Goal: Task Accomplishment & Management: Manage account settings

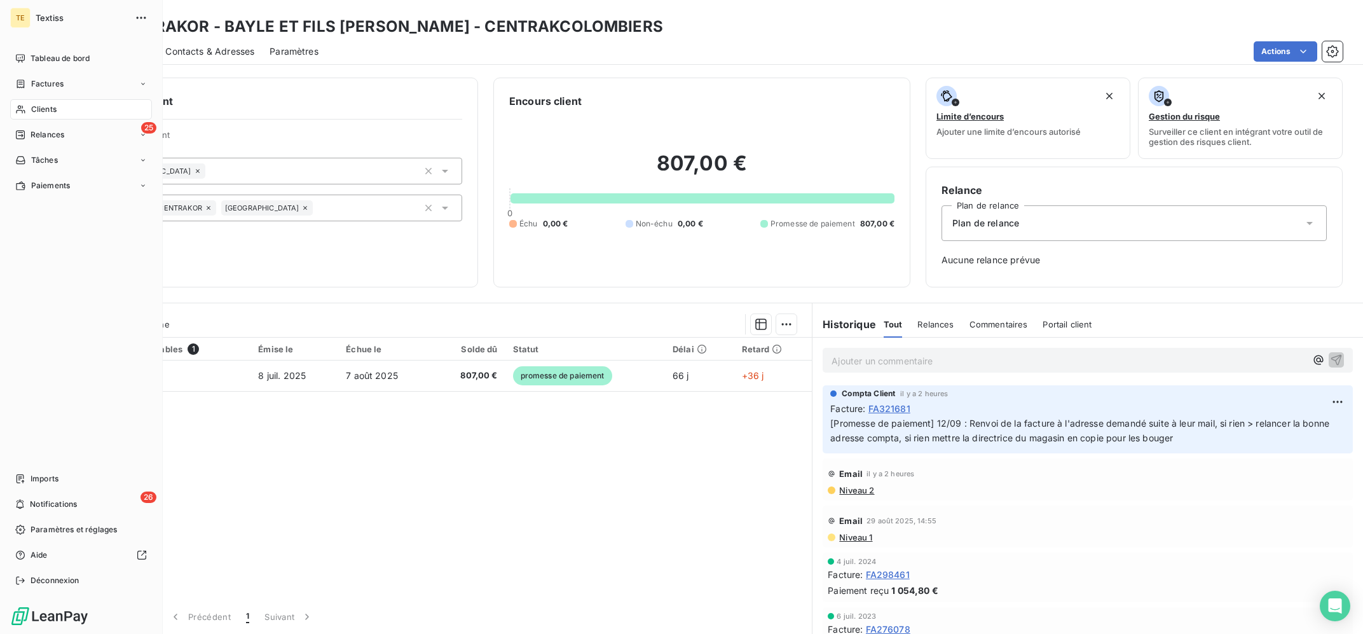
click at [32, 104] on span "Clients" at bounding box center [43, 109] width 25 height 11
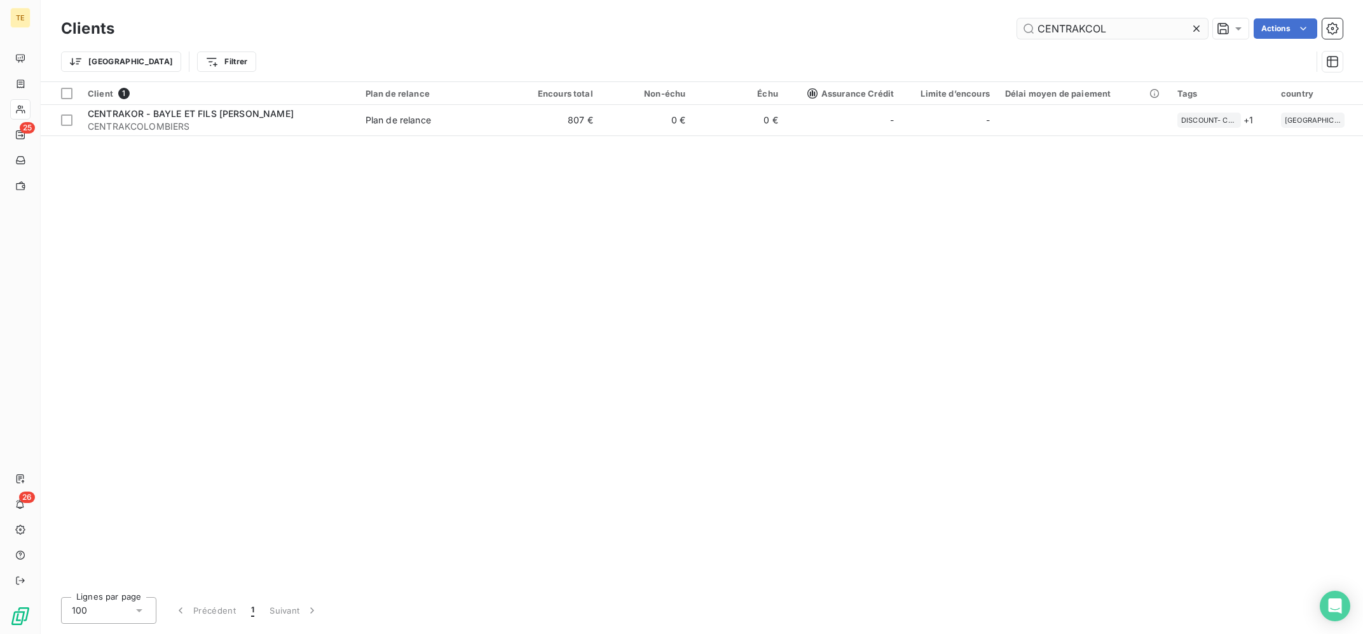
drag, startPoint x: 1165, startPoint y: 32, endPoint x: 988, endPoint y: 33, distance: 177.4
click at [1017, 33] on input "CENTRAKCOL" at bounding box center [1112, 28] width 191 height 20
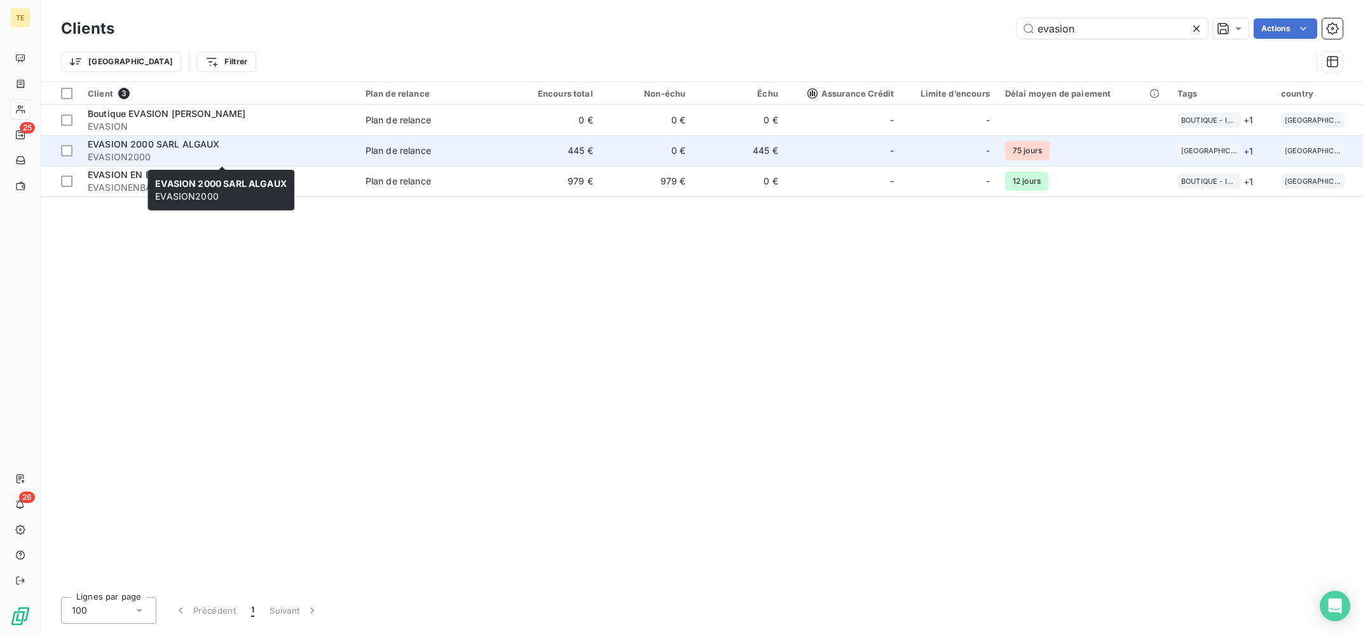
type input "evasion"
click at [252, 153] on span "EVASION2000" at bounding box center [219, 157] width 263 height 13
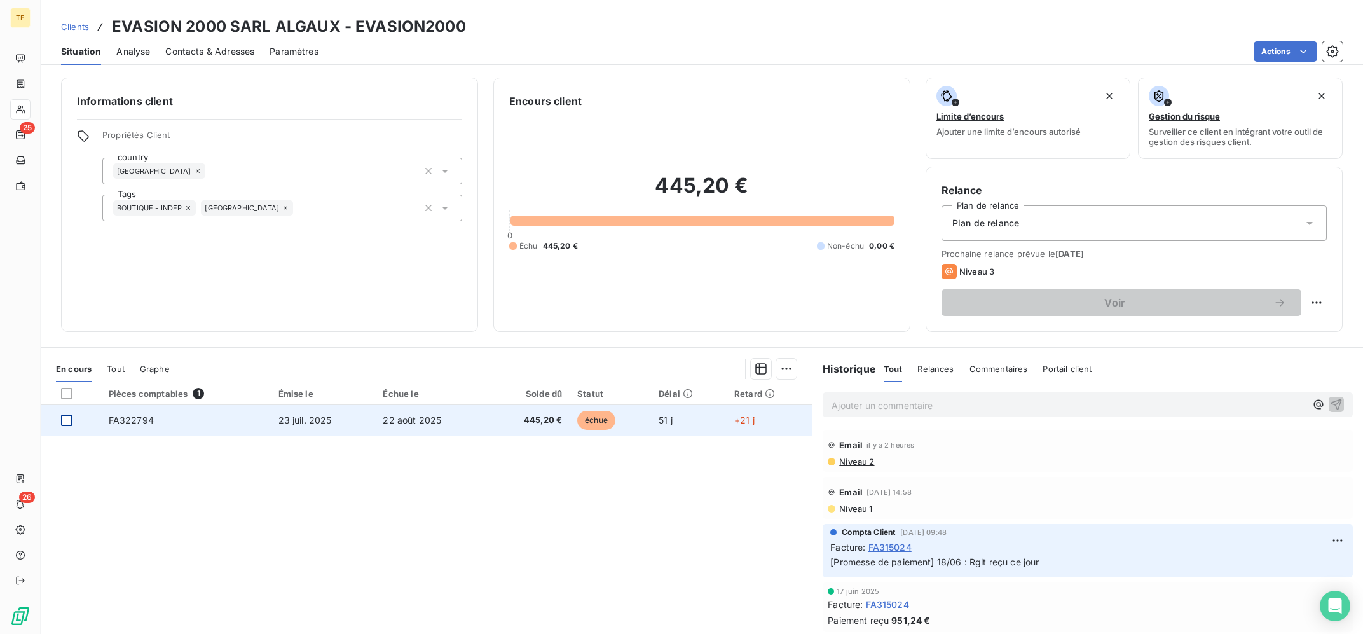
click at [62, 421] on div at bounding box center [66, 420] width 11 height 11
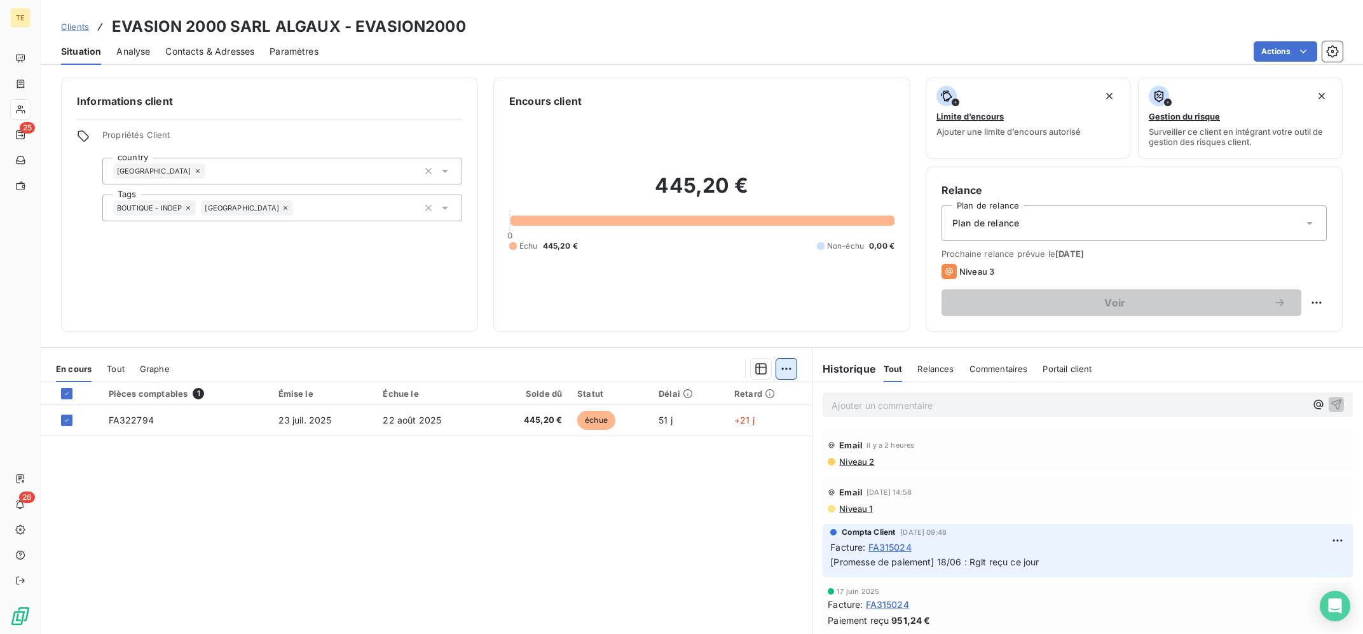
click at [794, 372] on html "TE 25 26 Clients EVASION 2000 SARL ALGAUX - EVASION2000 Situation Analyse Conta…" at bounding box center [681, 317] width 1363 height 634
click at [740, 414] on div "Ajouter une promesse de paiement (1 facture)" at bounding box center [678, 420] width 224 height 20
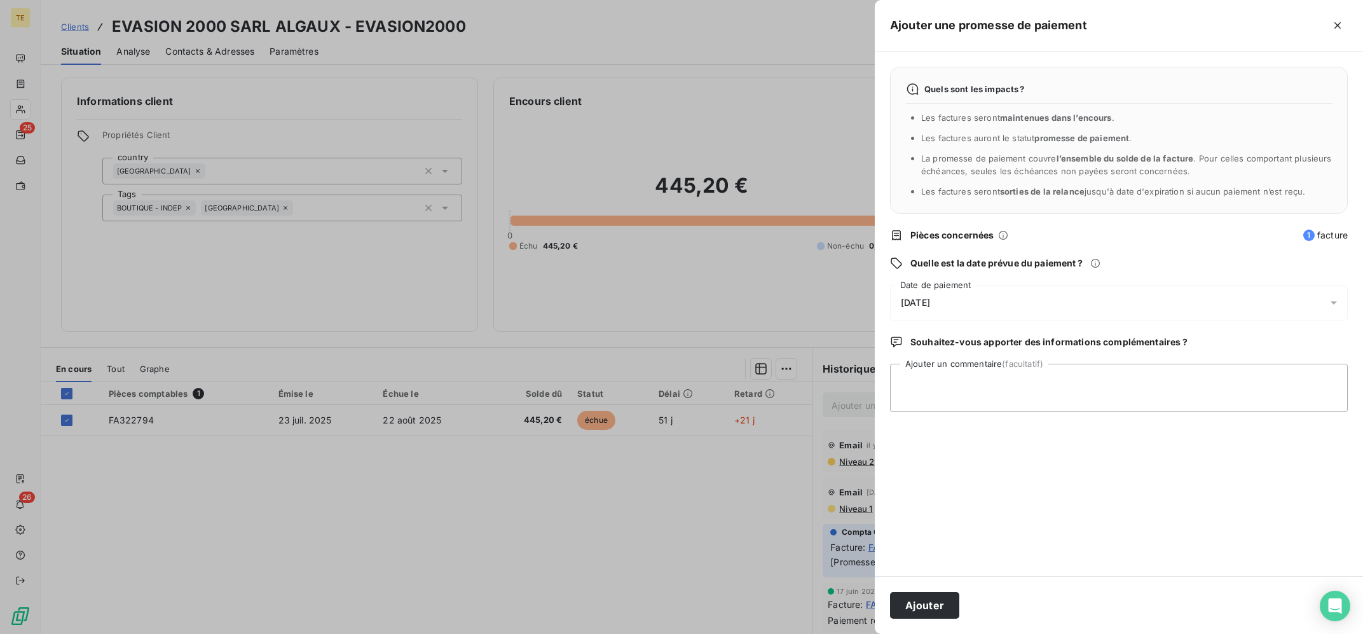
click at [1002, 302] on div "[DATE]" at bounding box center [1119, 303] width 458 height 36
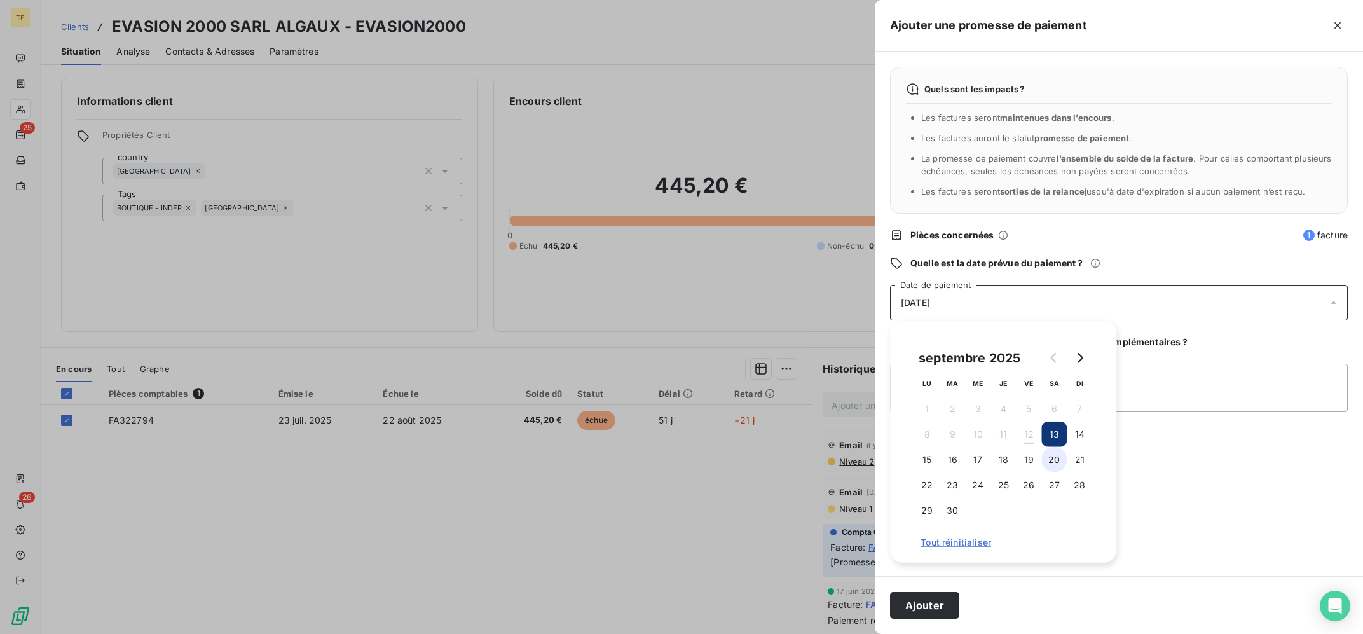
click at [1048, 463] on button "20" at bounding box center [1054, 459] width 25 height 25
click at [1167, 410] on textarea "Ajouter un commentaire (facultatif)" at bounding box center [1119, 388] width 458 height 48
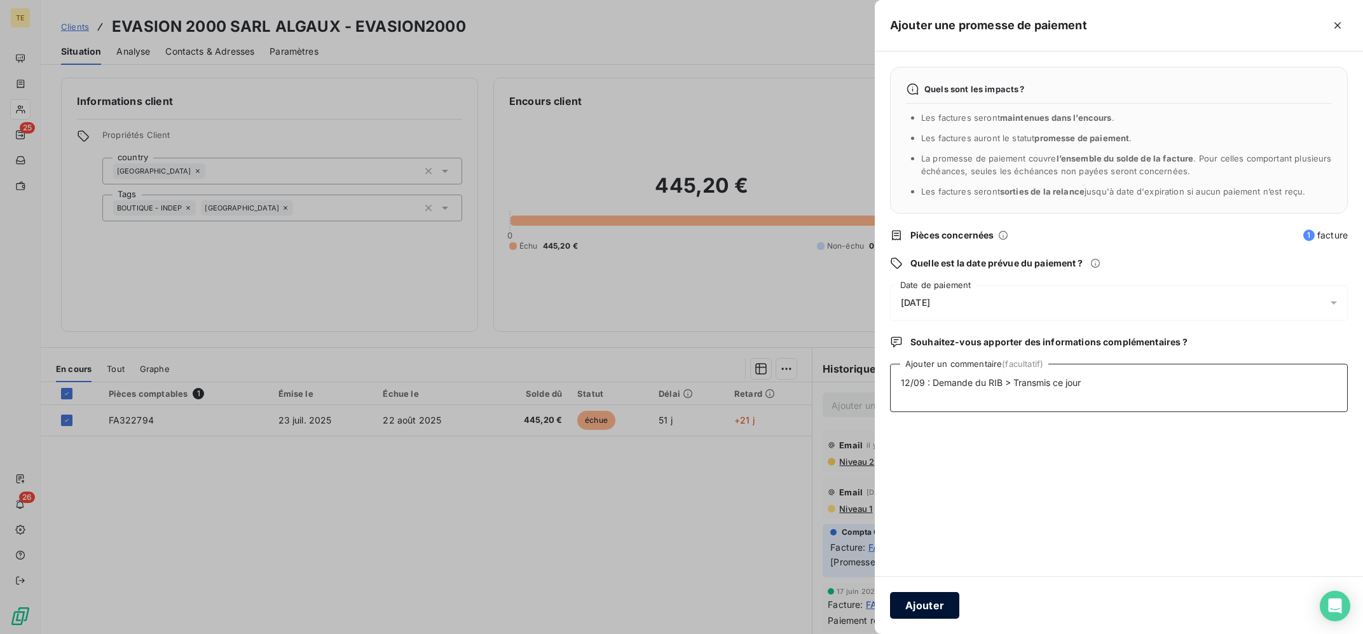
type textarea "12/09 : Demande du RIB > Transmis ce jour"
click at [923, 607] on button "Ajouter" at bounding box center [924, 605] width 69 height 27
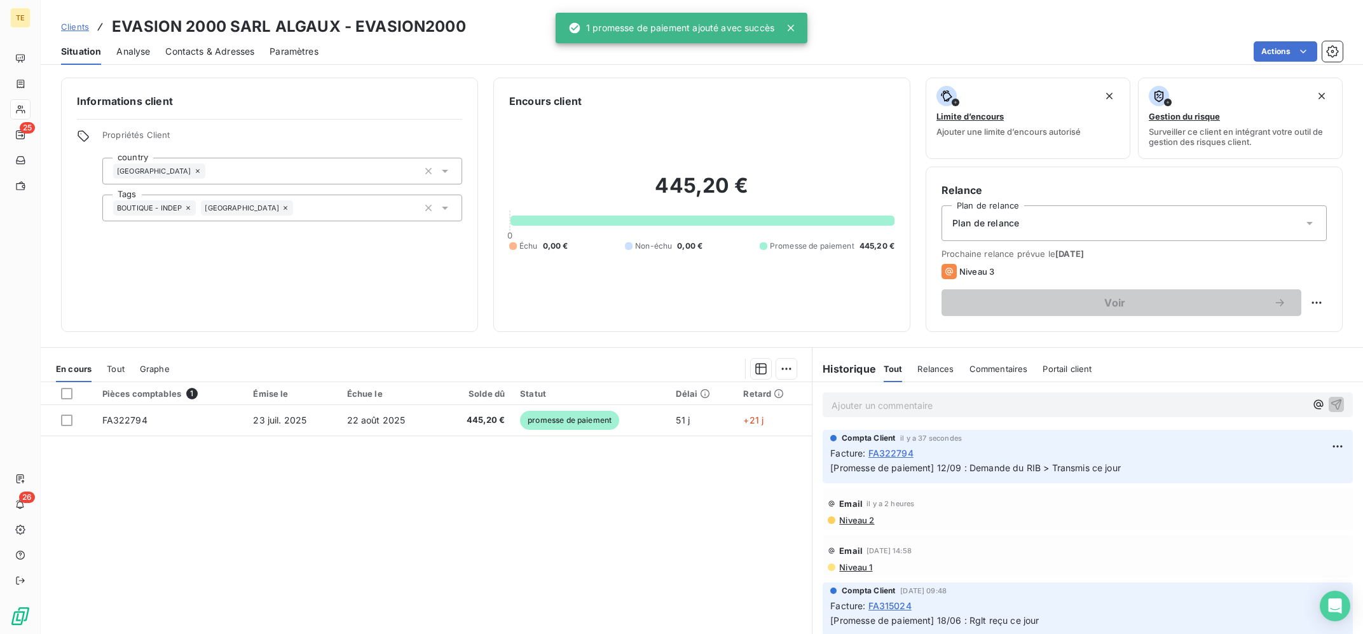
click at [1335, 486] on div "Email il y a 2 heures Niveau 2" at bounding box center [1088, 509] width 551 height 47
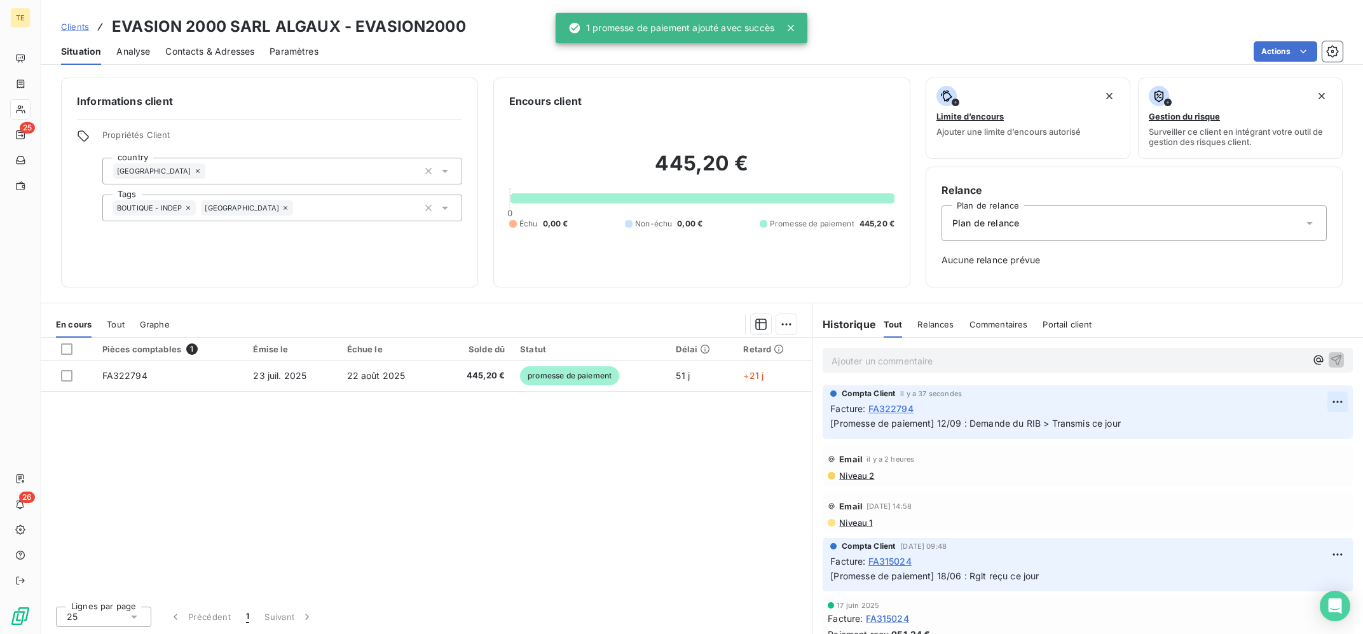
click at [1337, 409] on html "TE 25 26 Clients EVASION 2000 SARL ALGAUX - EVASION2000 Situation Analyse Conta…" at bounding box center [681, 317] width 1363 height 634
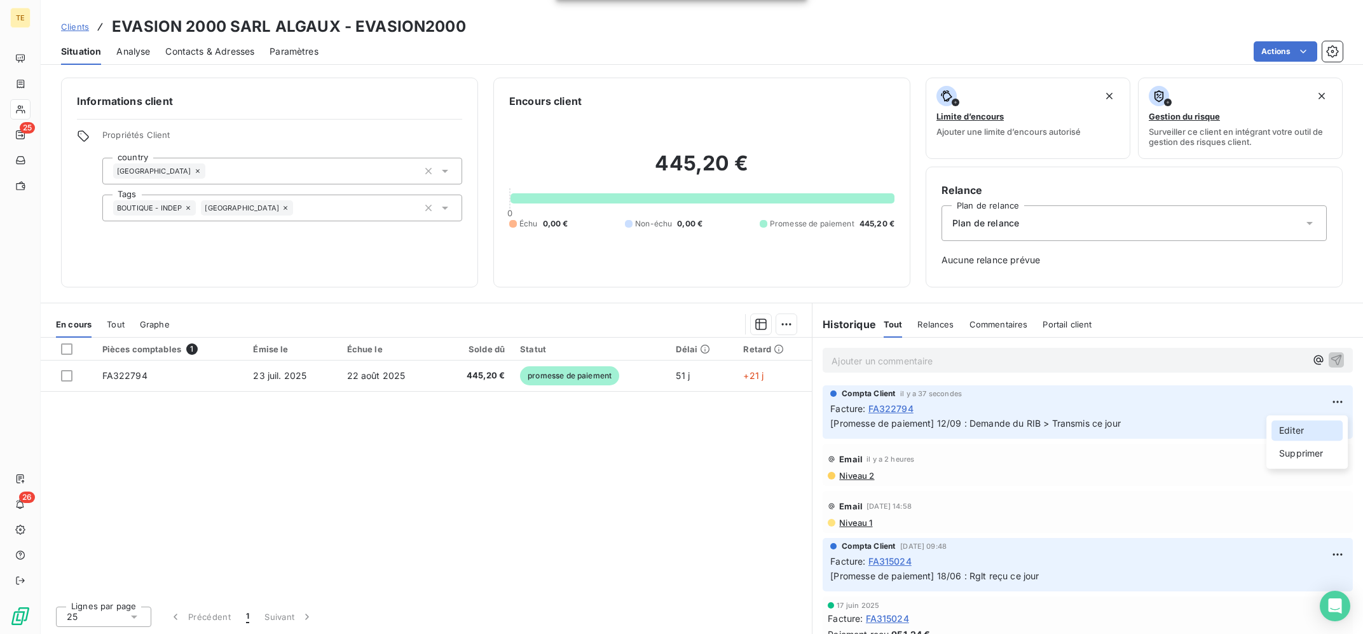
click at [1311, 434] on div "Editer" at bounding box center [1307, 430] width 71 height 20
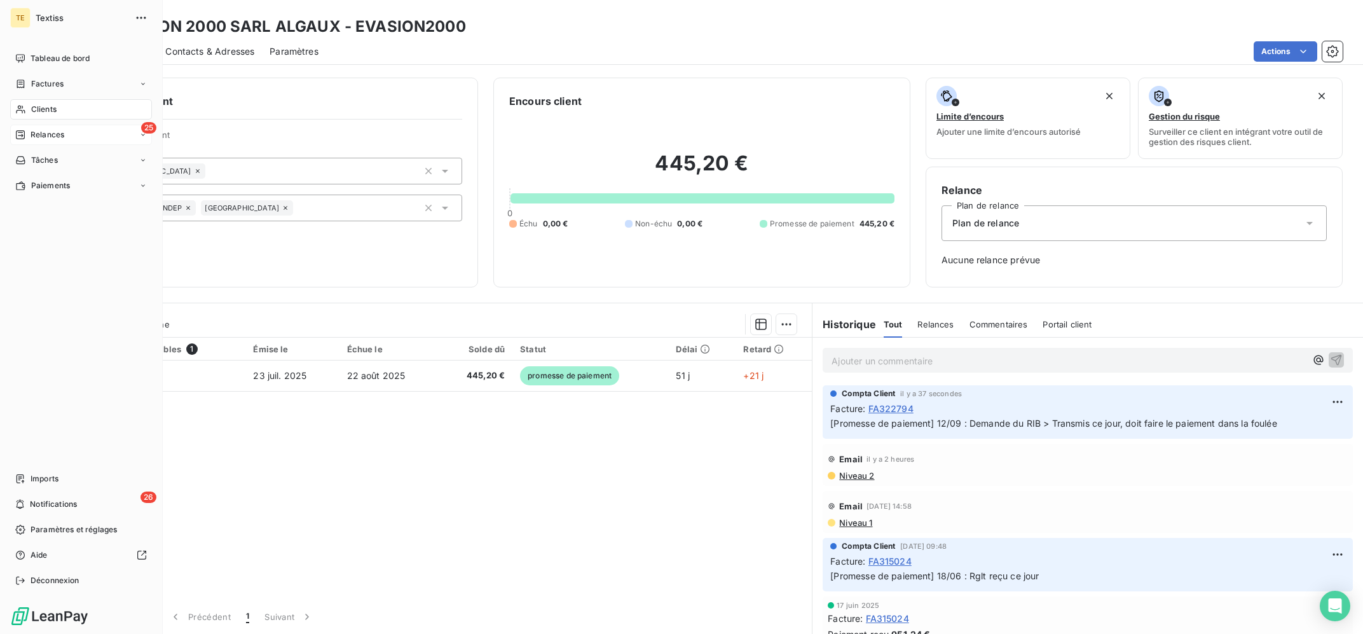
click at [18, 125] on div "25 Relances" at bounding box center [81, 135] width 142 height 20
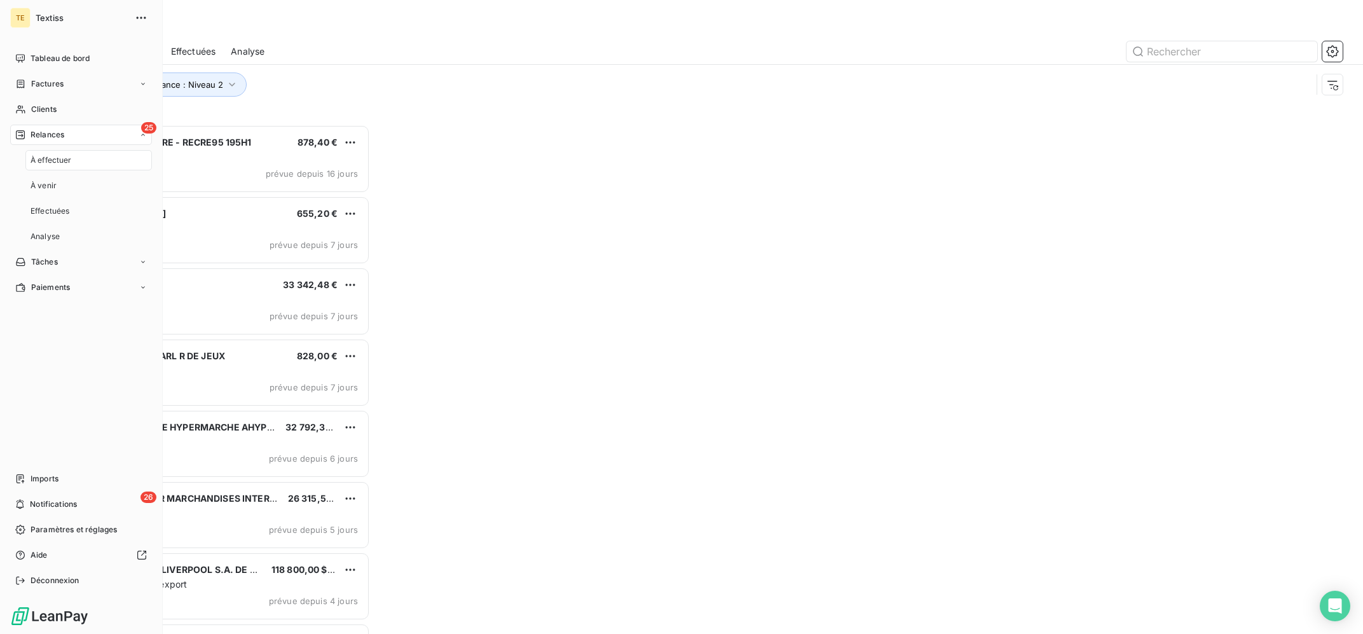
scroll to position [509, 308]
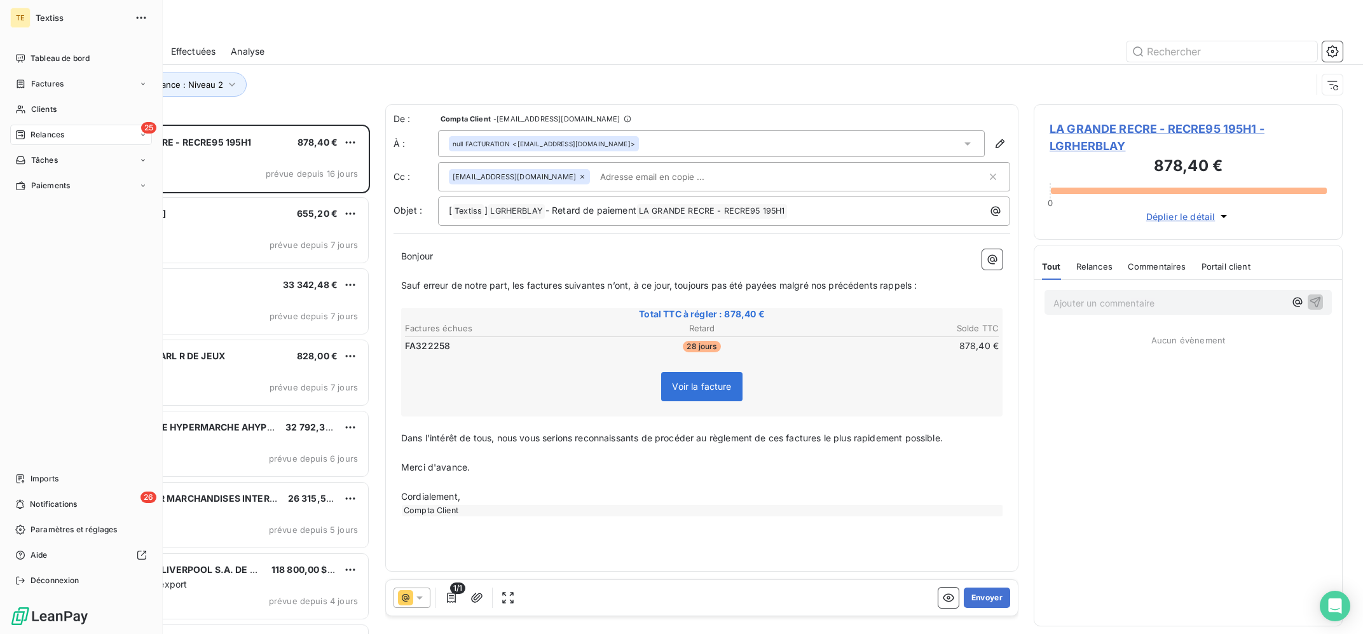
click at [34, 99] on nav "Tableau de bord Factures Clients 25 Relances Tâches Paiements" at bounding box center [81, 122] width 142 height 148
click at [33, 109] on span "Clients" at bounding box center [43, 109] width 25 height 11
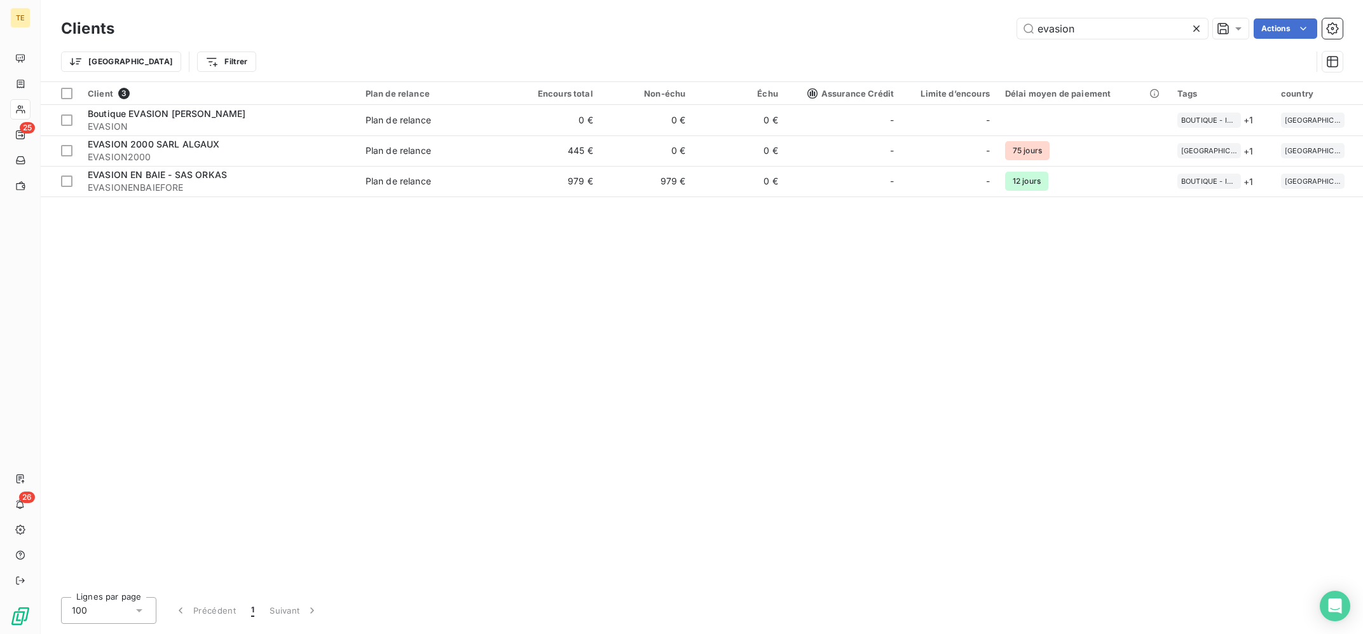
drag, startPoint x: 1089, startPoint y: 25, endPoint x: 923, endPoint y: 29, distance: 165.4
click at [1017, 29] on input "evasion" at bounding box center [1112, 28] width 191 height 20
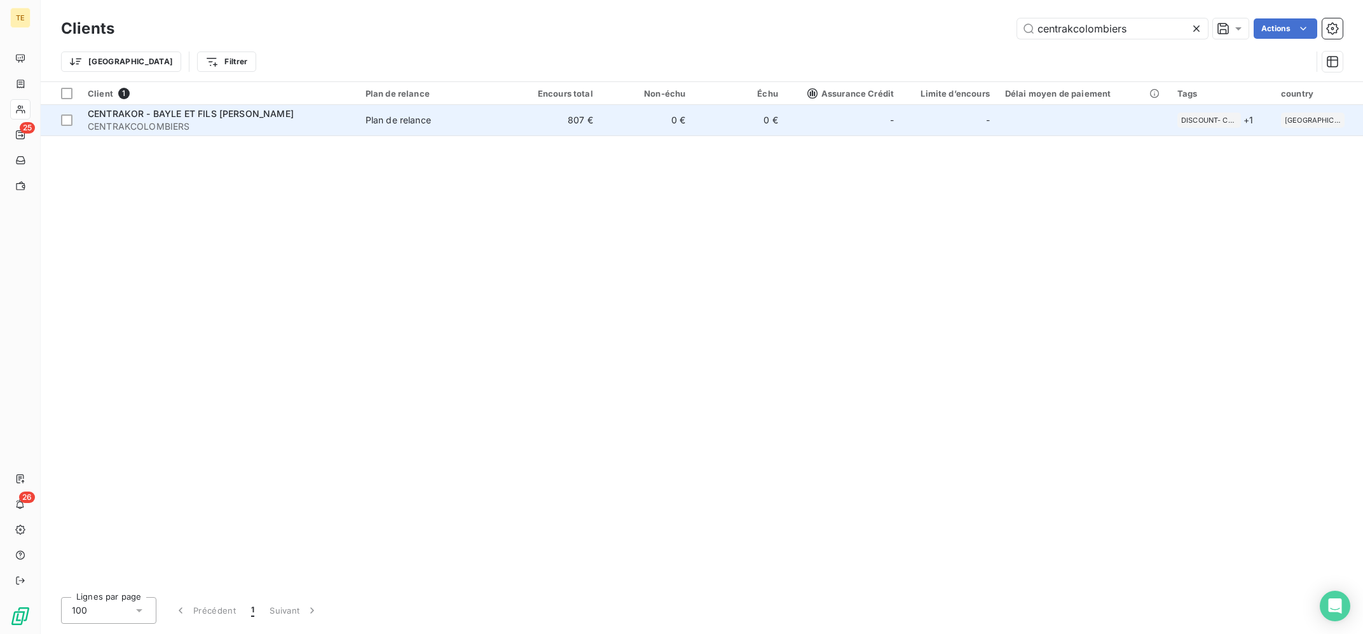
type input "centrakcolombiers"
click at [385, 120] on div "Plan de relance" at bounding box center [398, 120] width 65 height 13
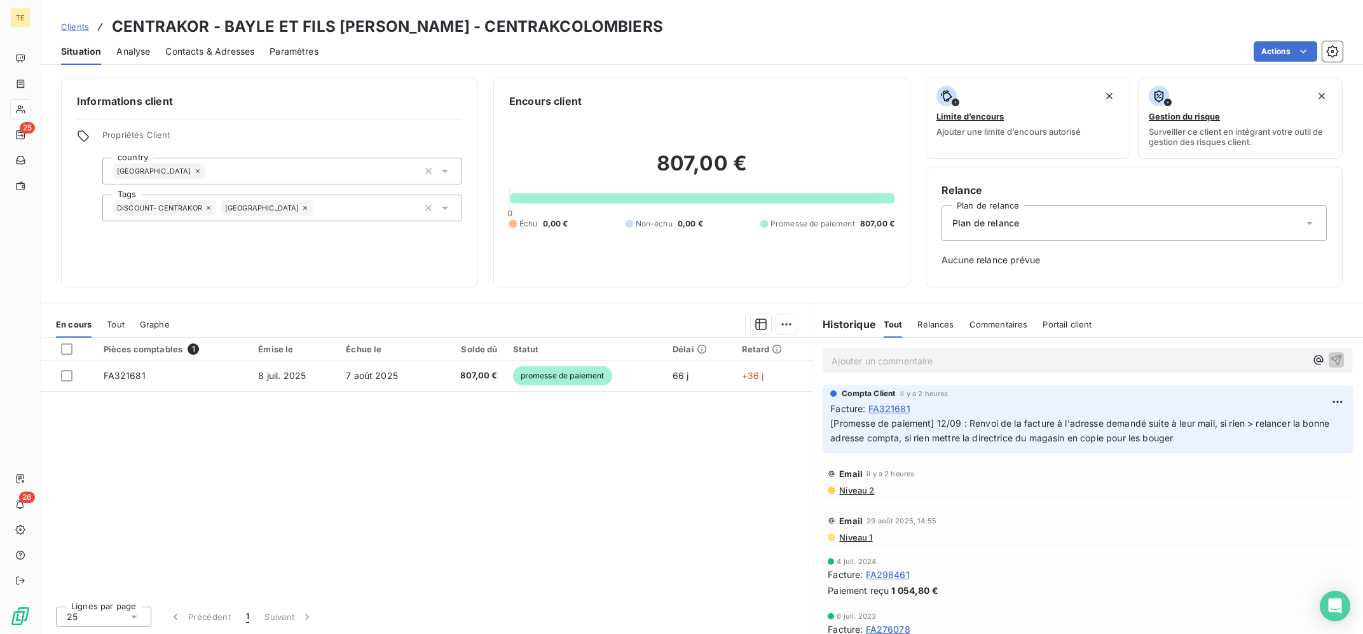
click at [927, 352] on div "Ajouter un commentaire ﻿" at bounding box center [1069, 360] width 474 height 17
click at [935, 365] on p "Ajouter un commentaire ﻿" at bounding box center [1069, 361] width 474 height 16
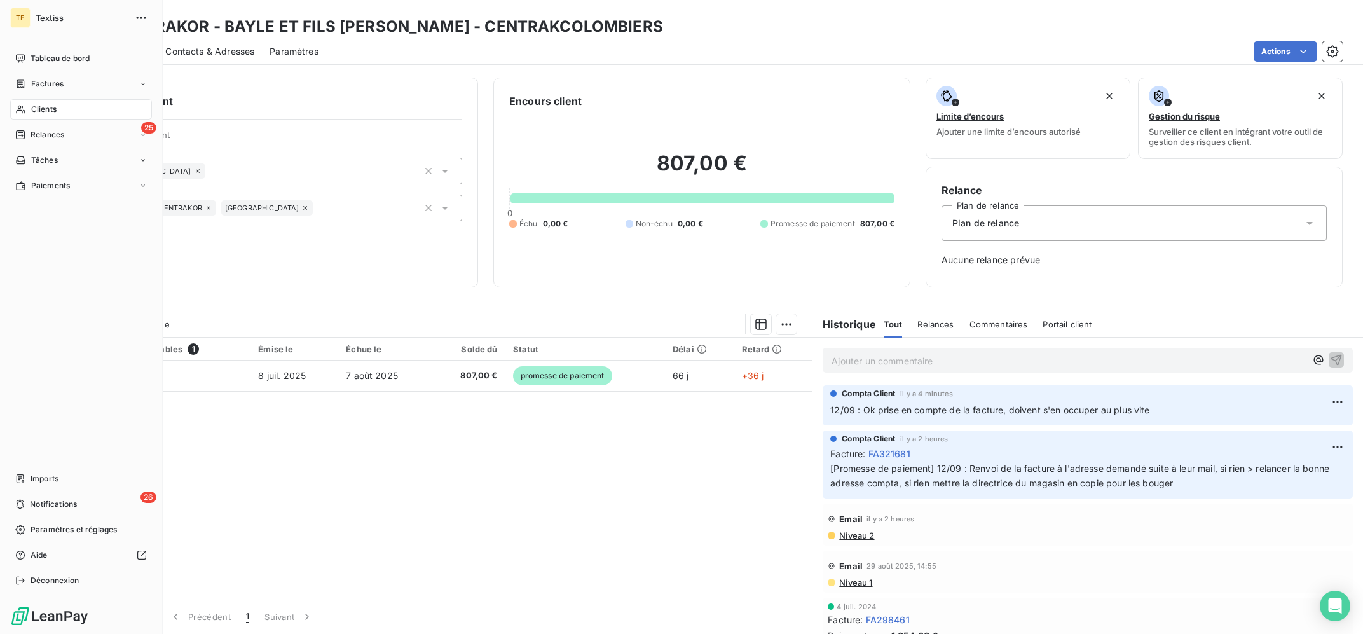
click at [36, 111] on span "Clients" at bounding box center [43, 109] width 25 height 11
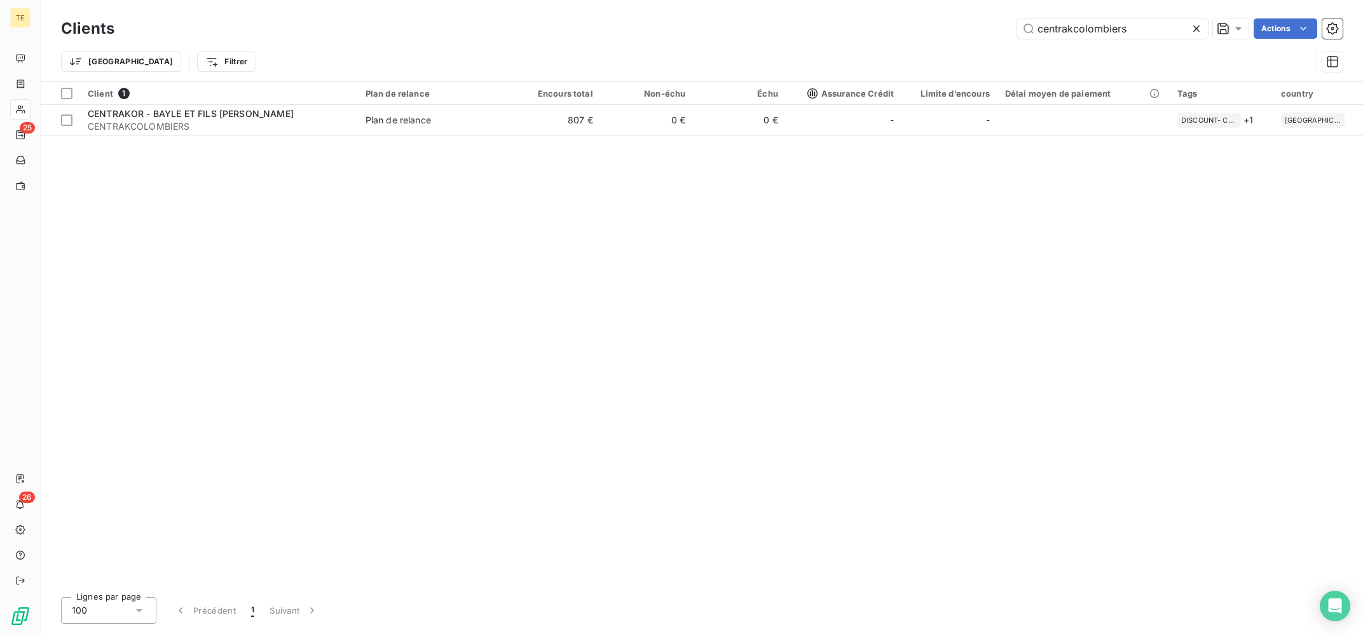
drag, startPoint x: 1129, startPoint y: 20, endPoint x: 918, endPoint y: 13, distance: 211.9
click at [1017, 18] on input "centrakcolombiers" at bounding box center [1112, 28] width 191 height 20
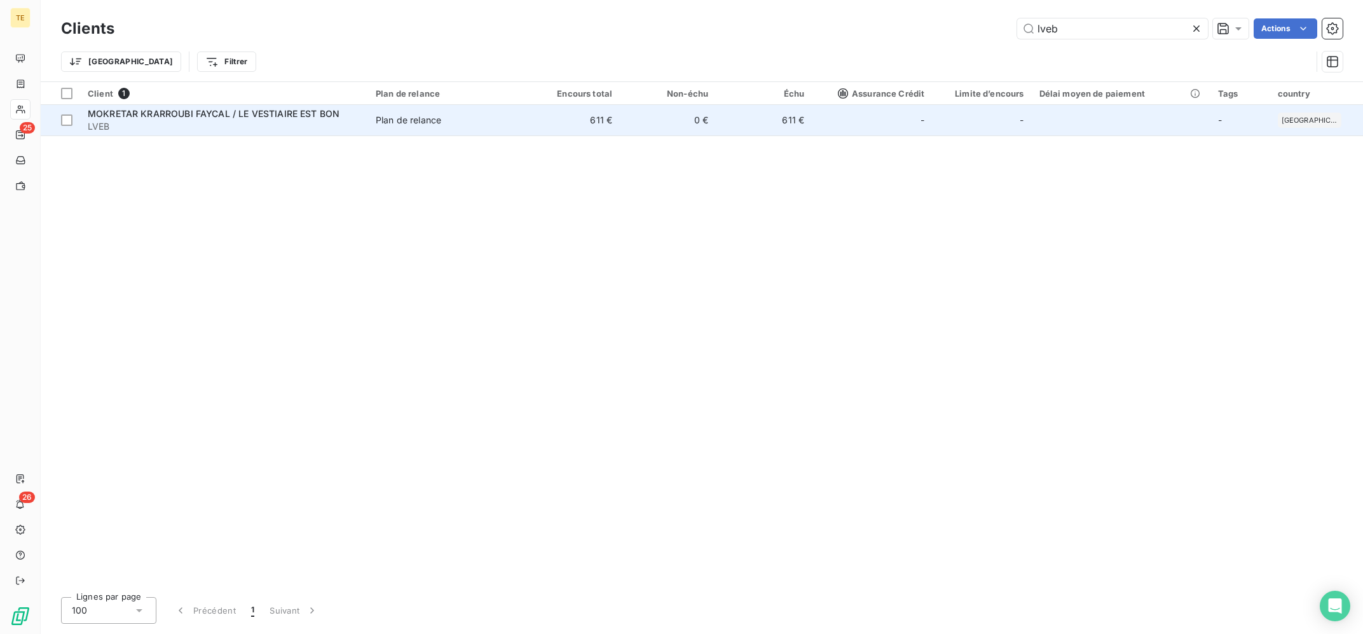
type input "lveb"
click at [777, 126] on td "611 €" at bounding box center [764, 120] width 96 height 31
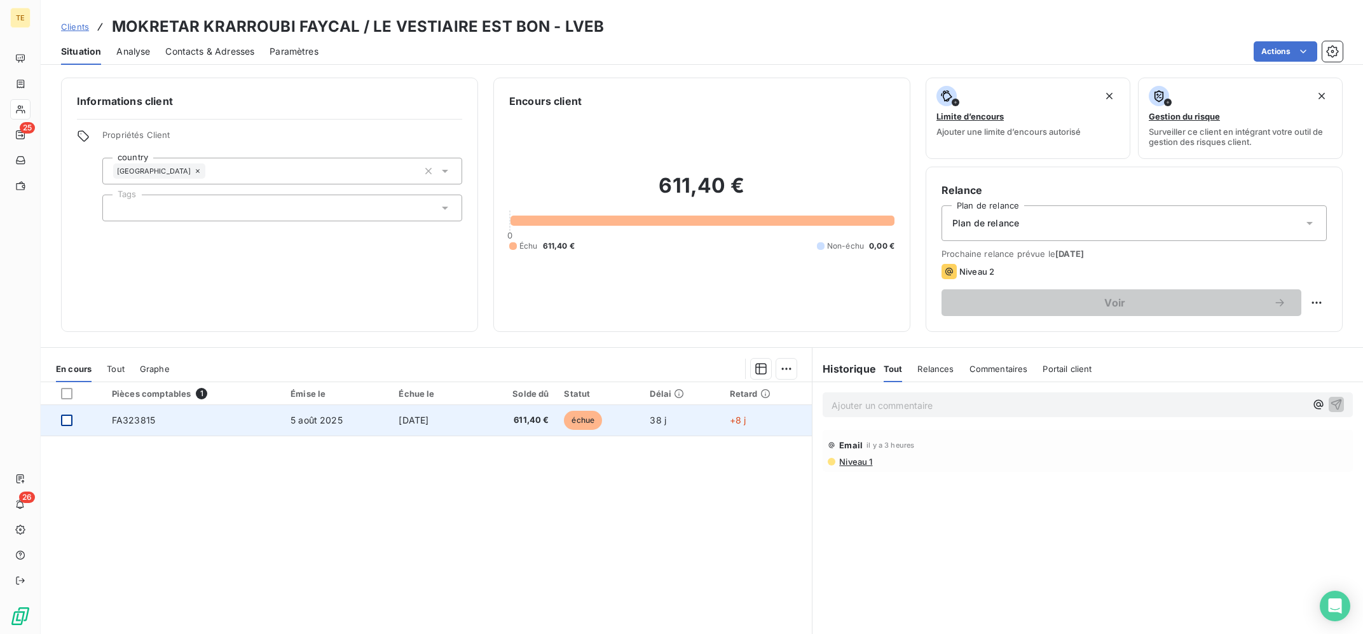
click at [63, 415] on div at bounding box center [66, 420] width 11 height 11
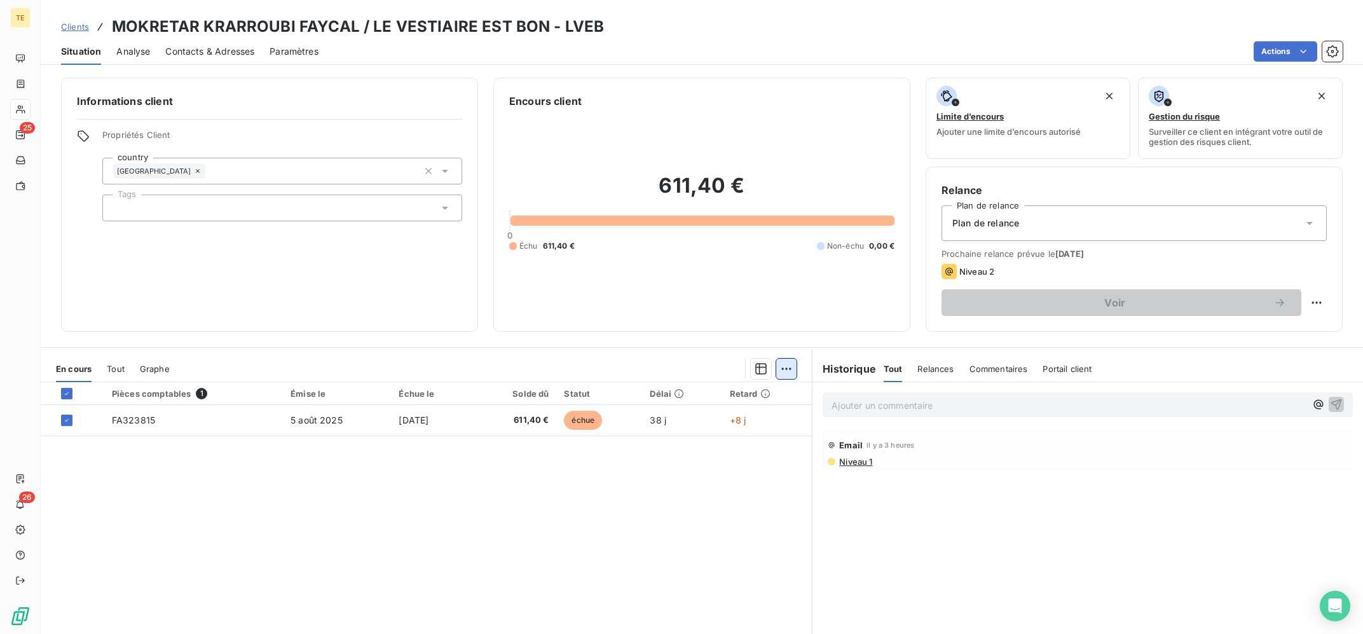
click at [789, 364] on html "TE 25 26 Clients MOKRETAR KRARROUBI FAYCAL / LE VESTIAIRE EST BON - LVEB Situat…" at bounding box center [681, 317] width 1363 height 634
click at [704, 424] on div "Ajouter une promesse de paiement (1 facture)" at bounding box center [678, 420] width 224 height 20
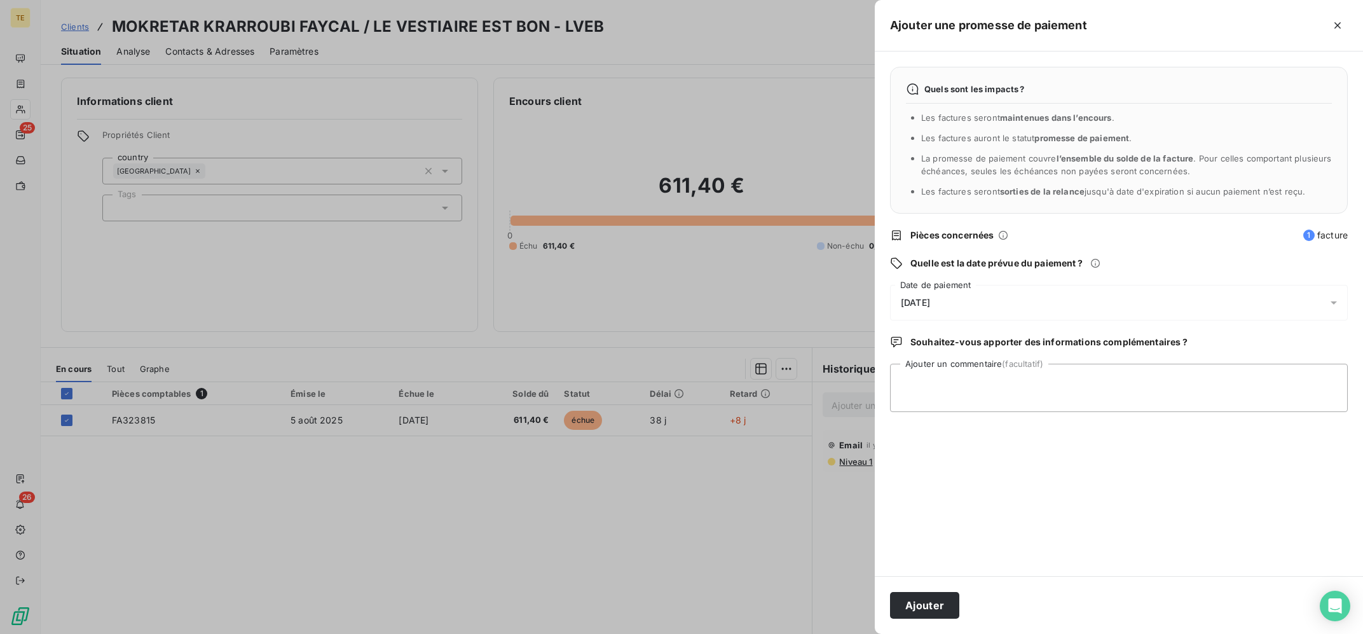
click at [1018, 300] on div "[DATE]" at bounding box center [1119, 303] width 458 height 36
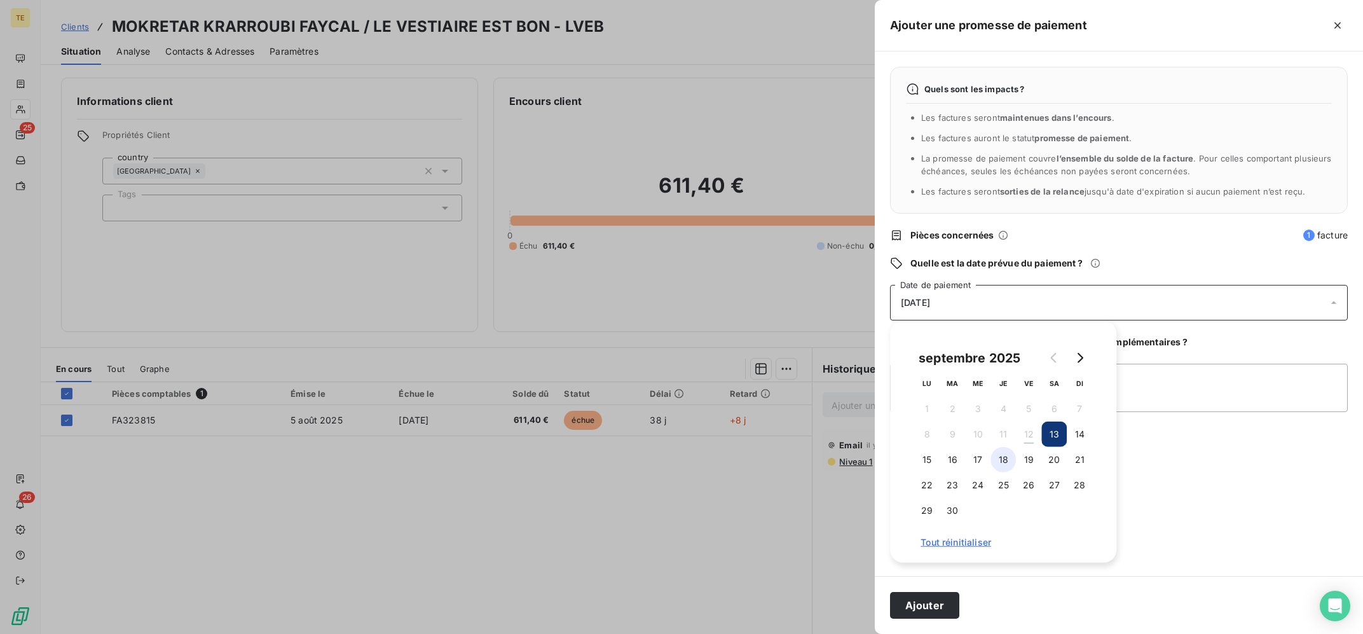
click at [1007, 460] on button "18" at bounding box center [1003, 459] width 25 height 25
click at [1139, 392] on textarea "Ajouter un commentaire (facultatif)" at bounding box center [1119, 388] width 458 height 48
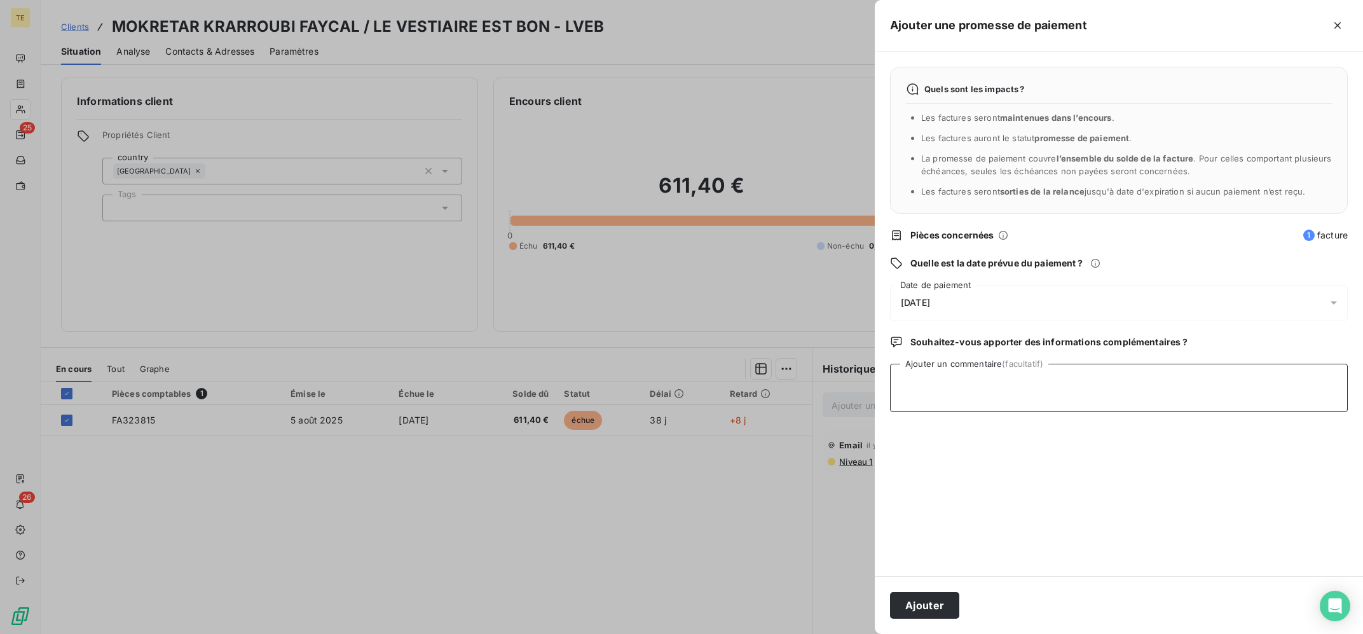
type textarea "0"
type textarea "12/09 : Indique s'en occuper de suite"
click at [950, 610] on button "Ajouter" at bounding box center [924, 605] width 69 height 27
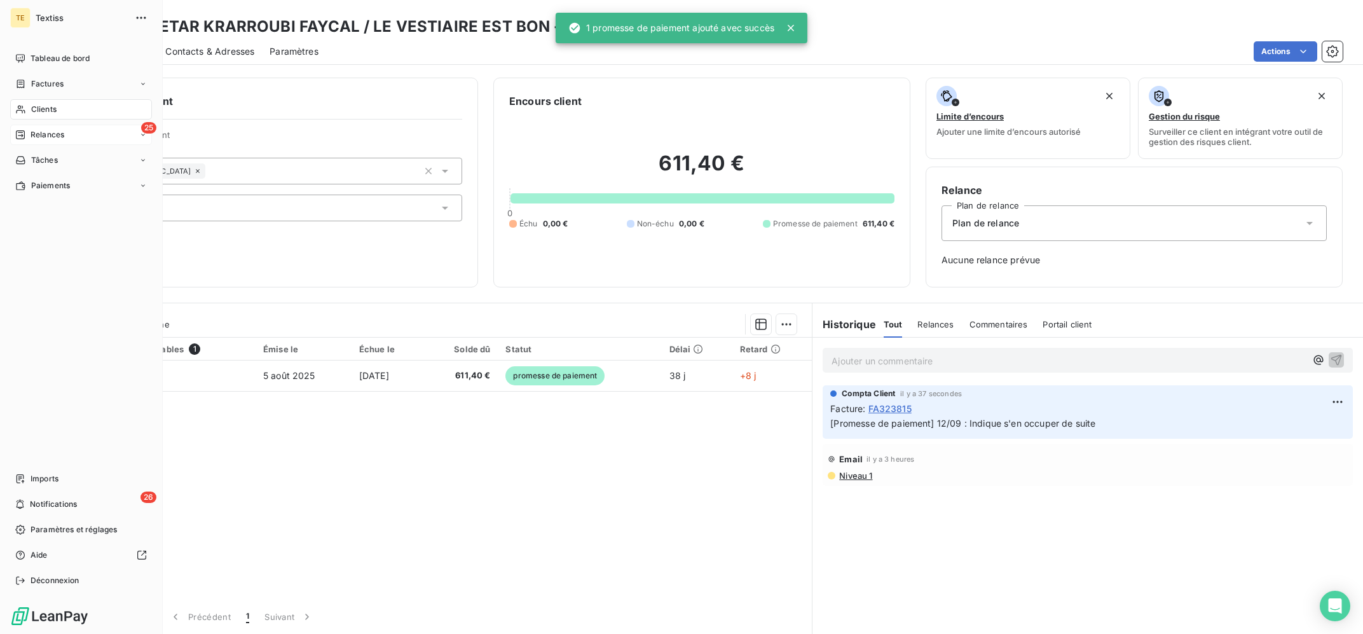
click at [37, 135] on span "Relances" at bounding box center [48, 134] width 34 height 11
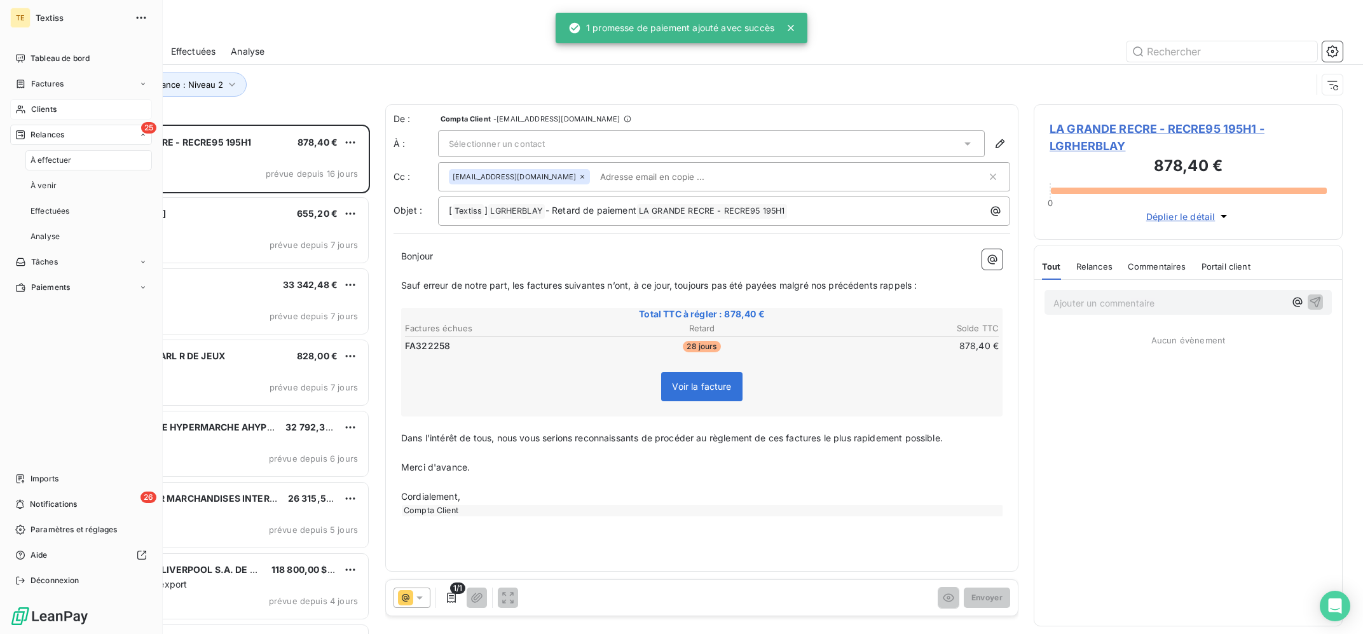
scroll to position [509, 308]
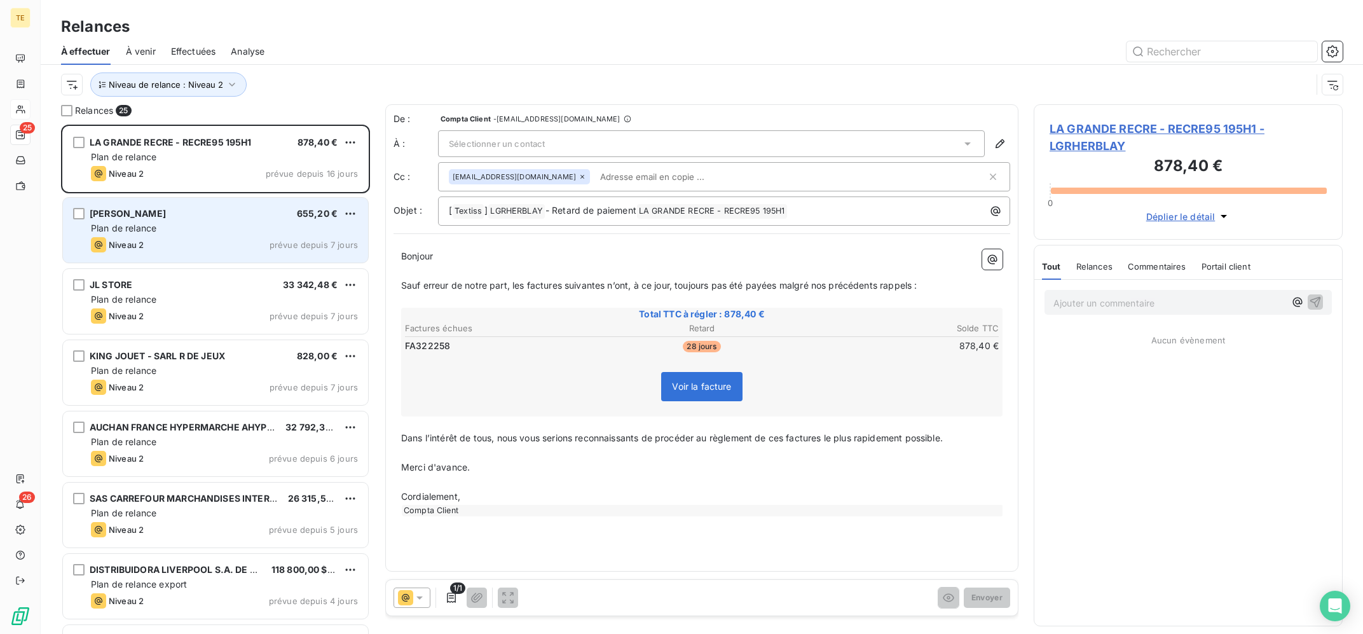
click at [235, 216] on div "SARL JULESKIMO 655,20 €" at bounding box center [224, 213] width 267 height 11
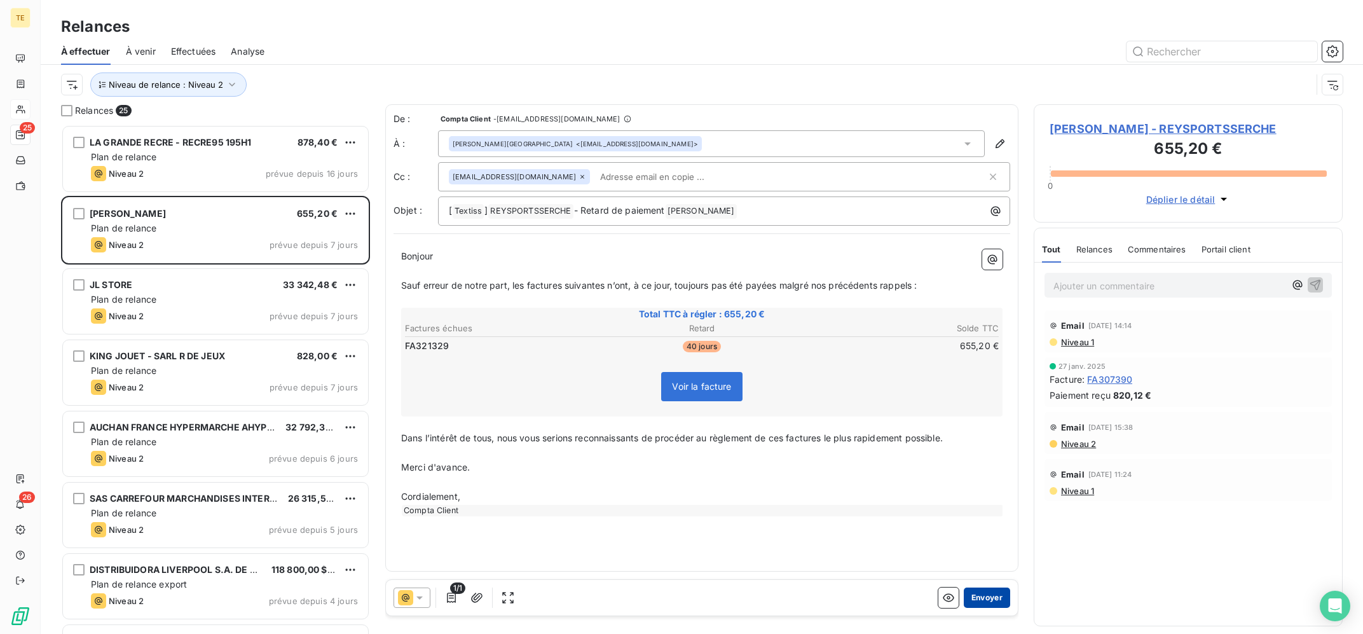
click at [991, 595] on button "Envoyer" at bounding box center [987, 598] width 46 height 20
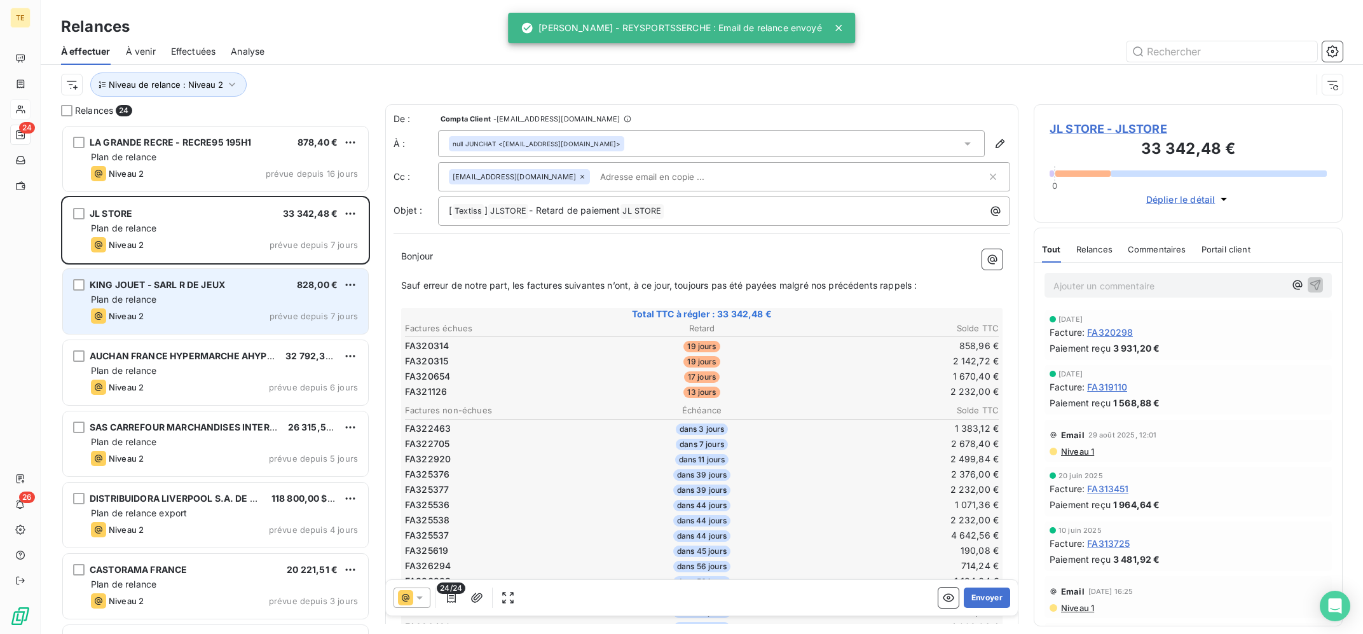
click at [258, 287] on div "KING JOUET - SARL R DE JEUX 828,00 €" at bounding box center [224, 284] width 267 height 11
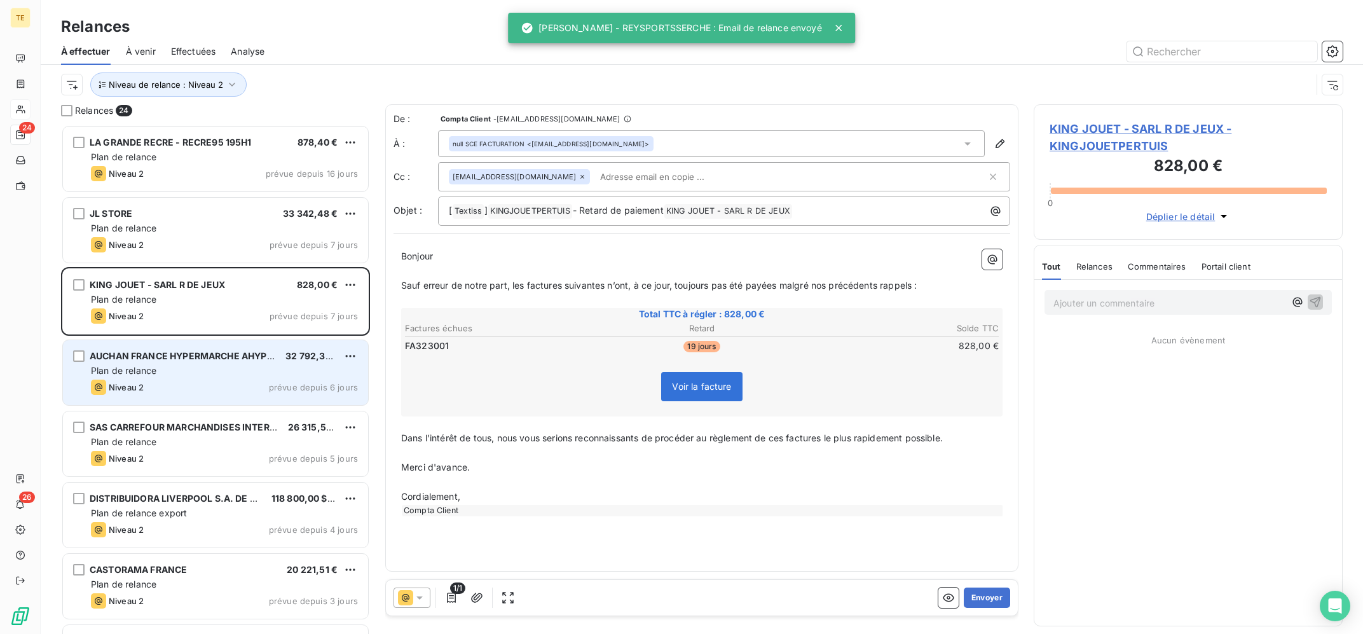
click at [267, 347] on div "AUCHAN FRANCE HYPERMARCHE AHYPER1 32 792,39 € Plan de relance Niveau 2 prévue d…" at bounding box center [215, 372] width 305 height 65
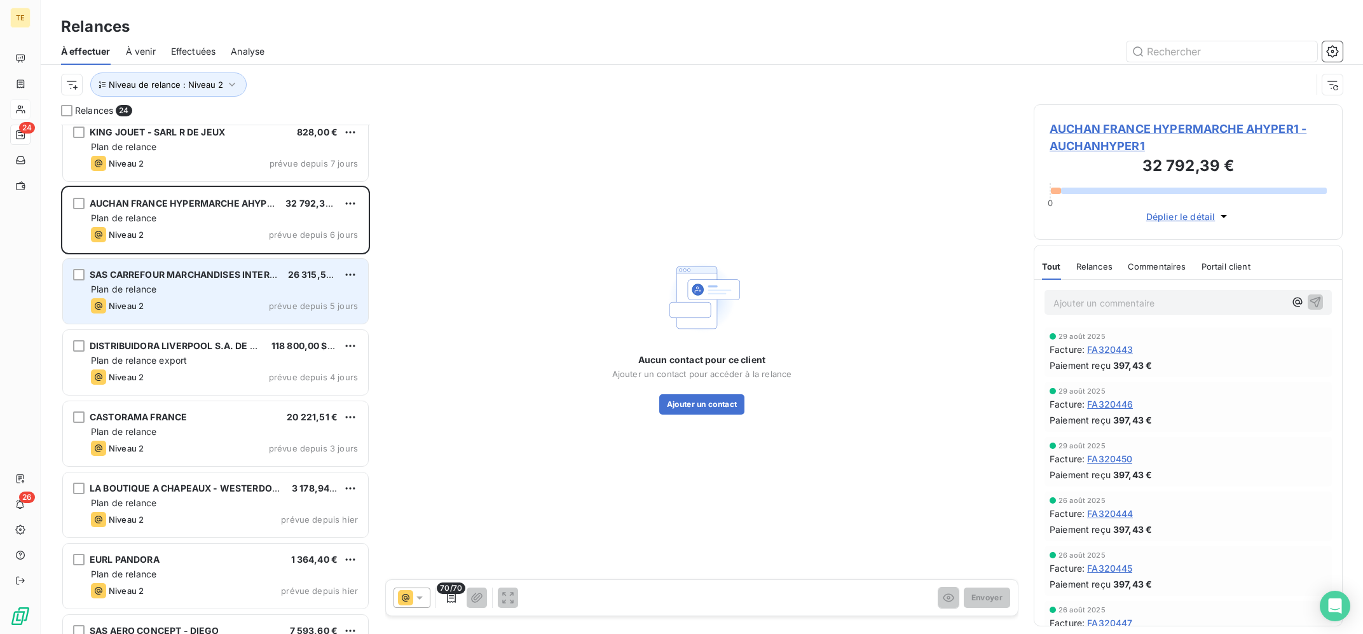
scroll to position [256, 0]
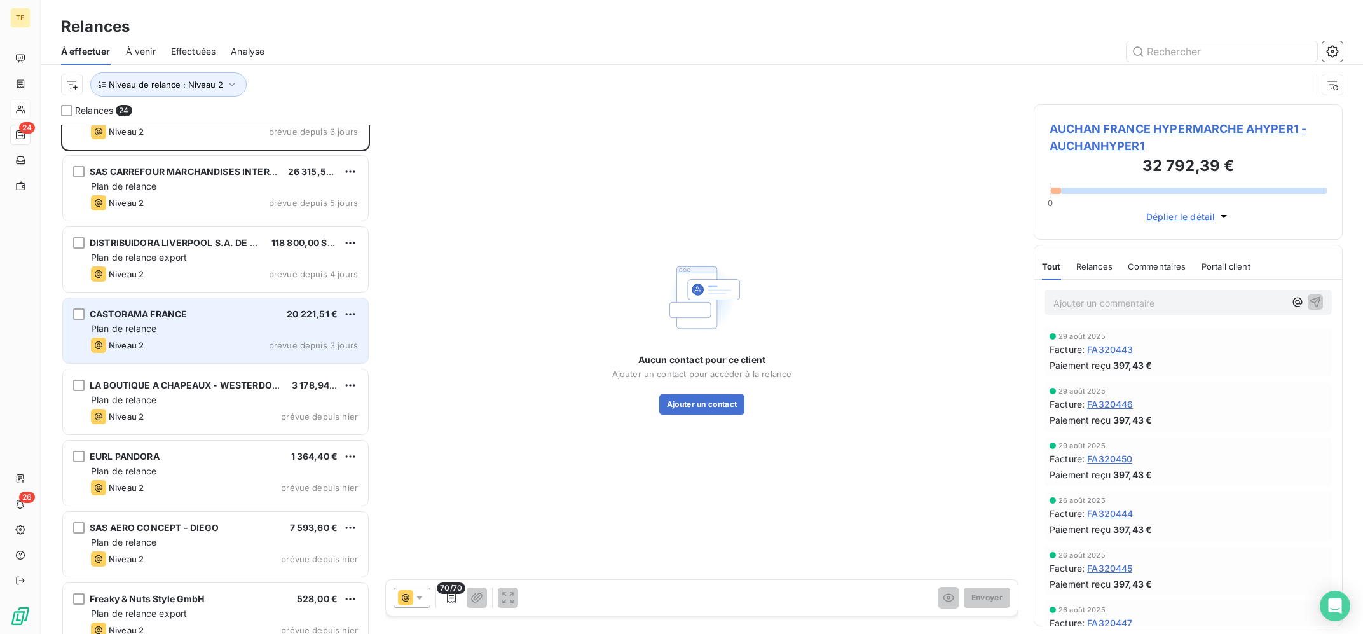
click at [263, 341] on div "Niveau 2 prévue depuis 3 jours" at bounding box center [224, 345] width 267 height 15
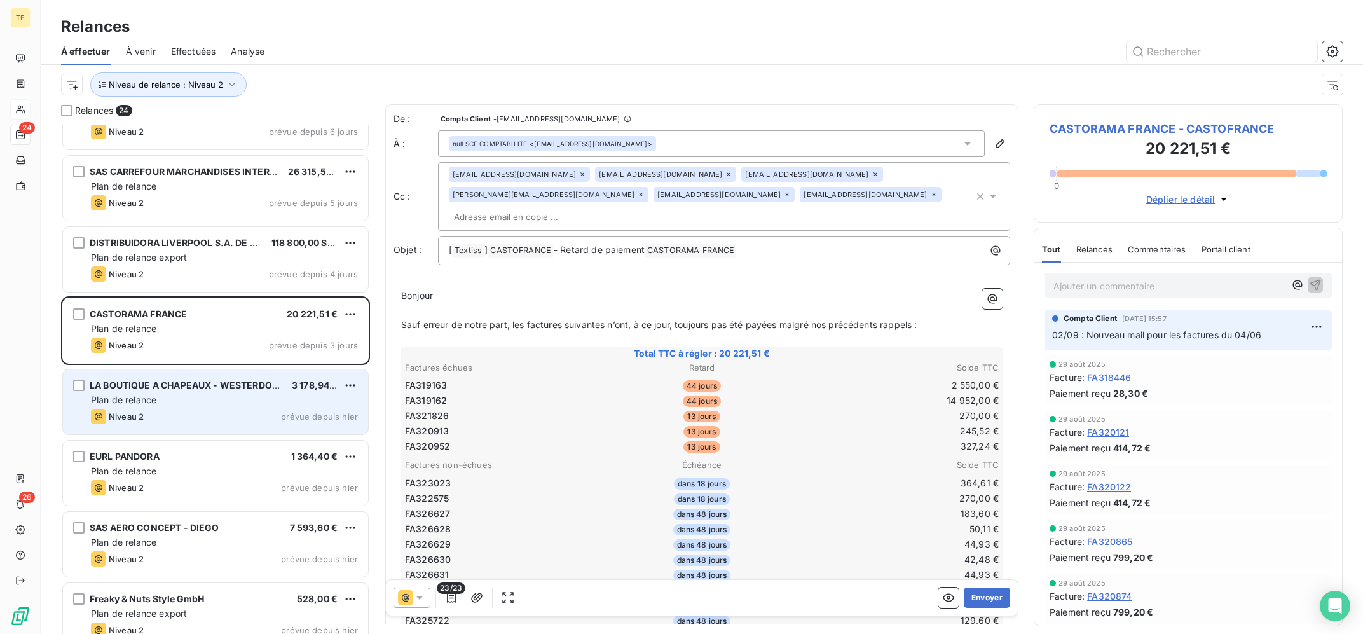
click at [262, 411] on div "Niveau 2 prévue depuis hier" at bounding box center [224, 416] width 267 height 15
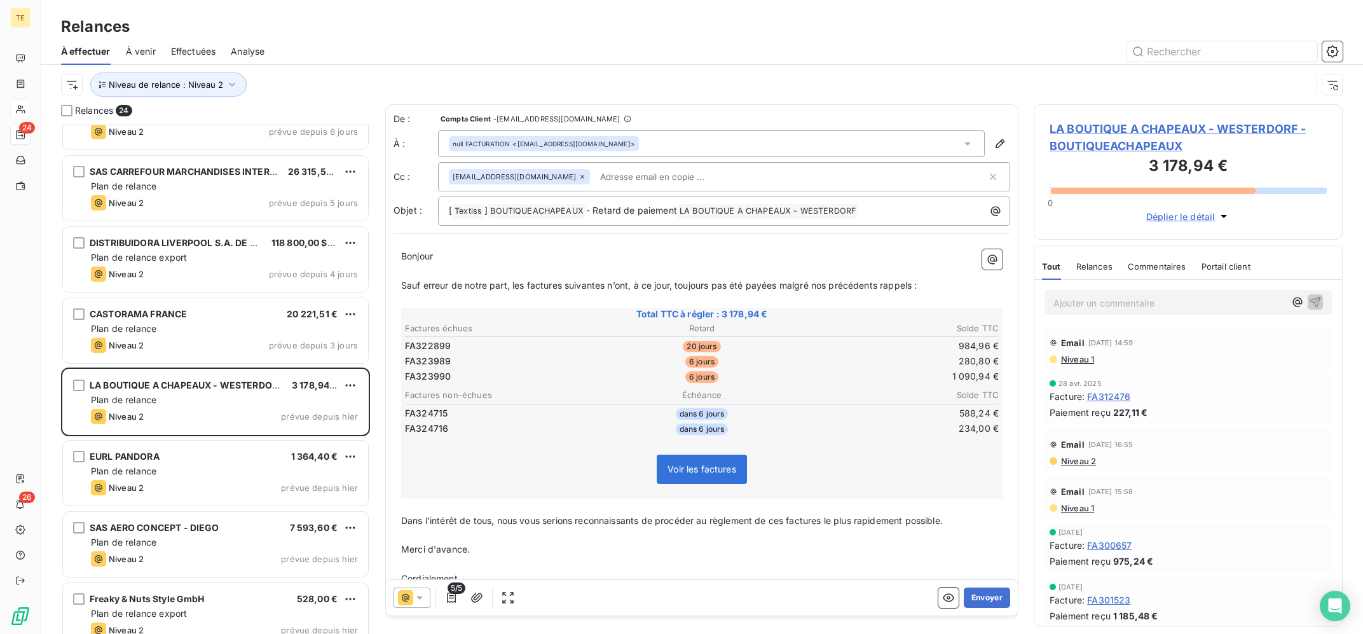
click at [416, 598] on icon at bounding box center [419, 597] width 13 height 13
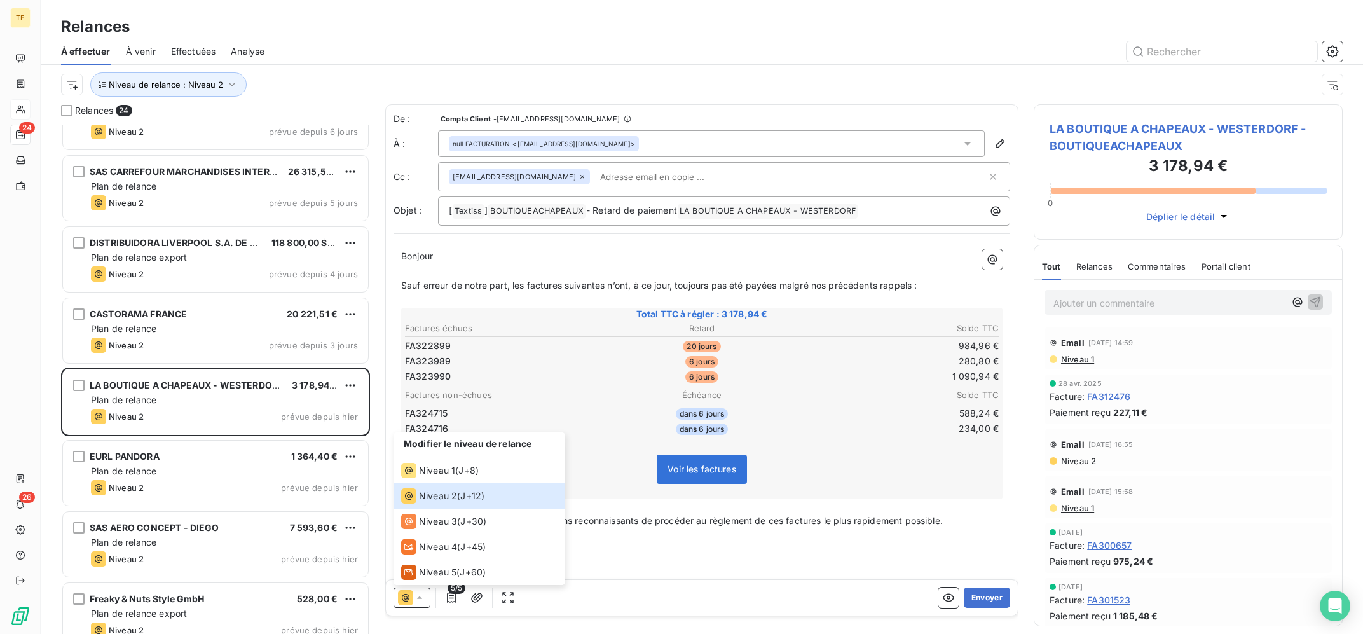
click at [677, 575] on p "Cordialement," at bounding box center [702, 579] width 602 height 15
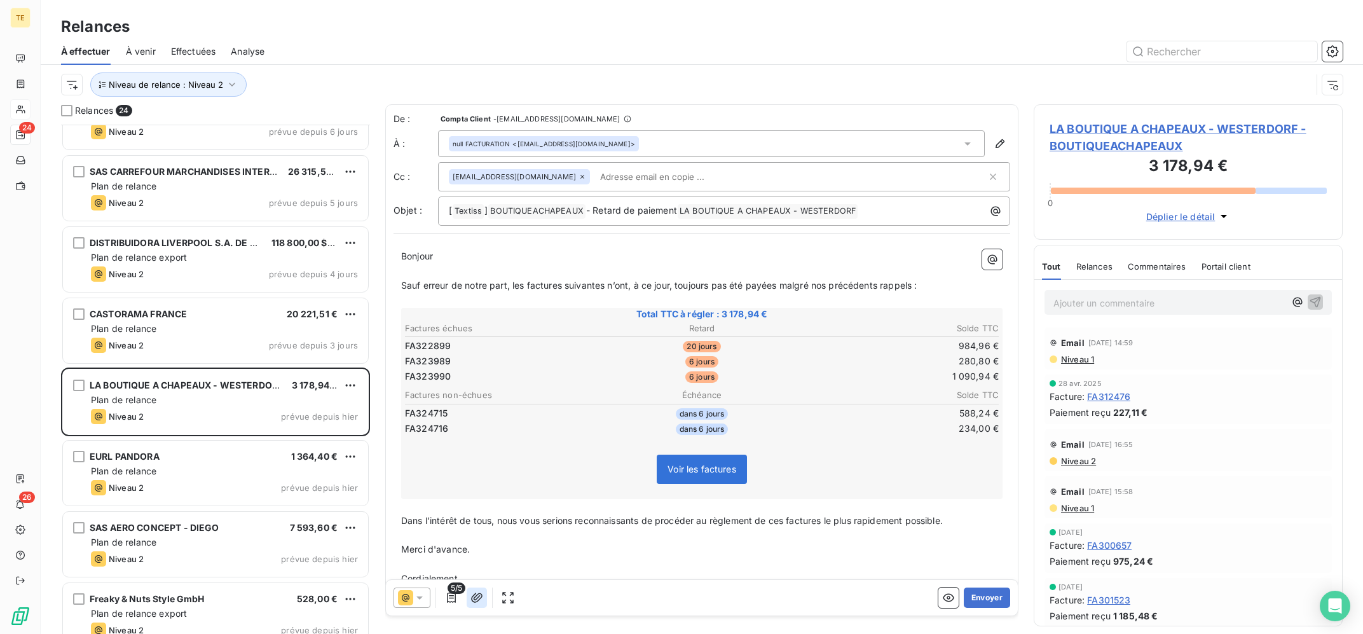
click at [474, 600] on icon "button" at bounding box center [477, 597] width 13 height 13
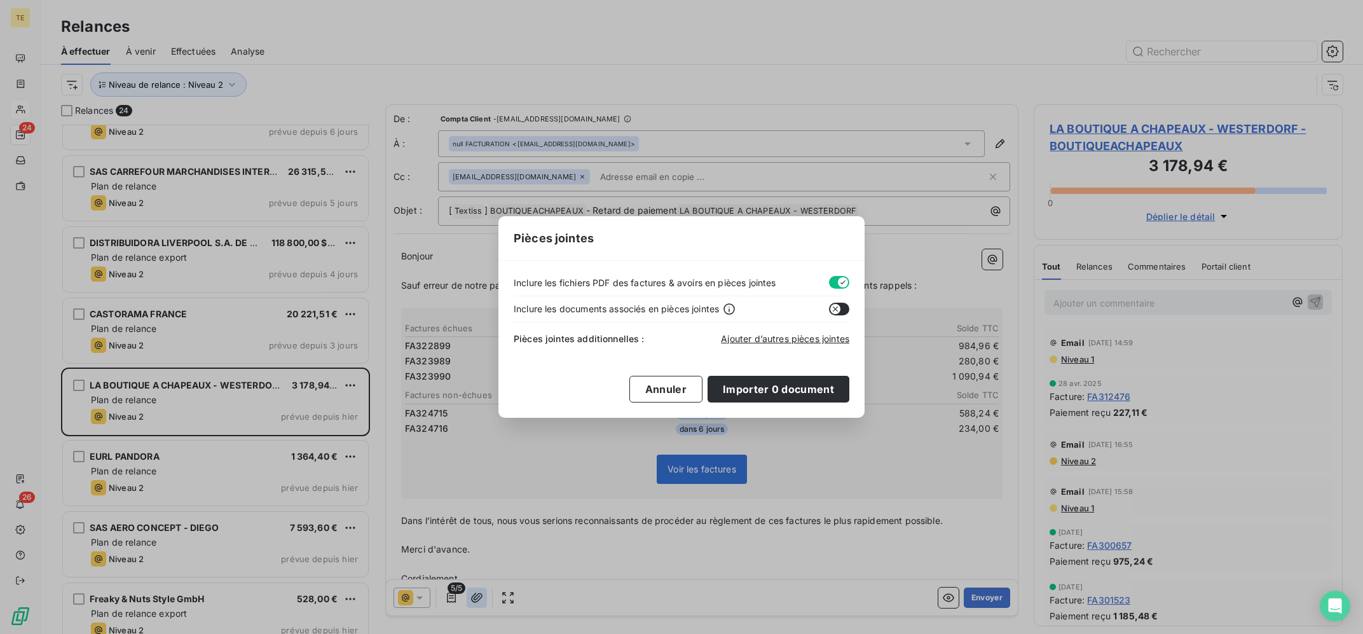
click at [474, 600] on div "Pièces jointes Inclure les fichiers PDF des factures & avoirs en pièces jointes…" at bounding box center [681, 317] width 1363 height 634
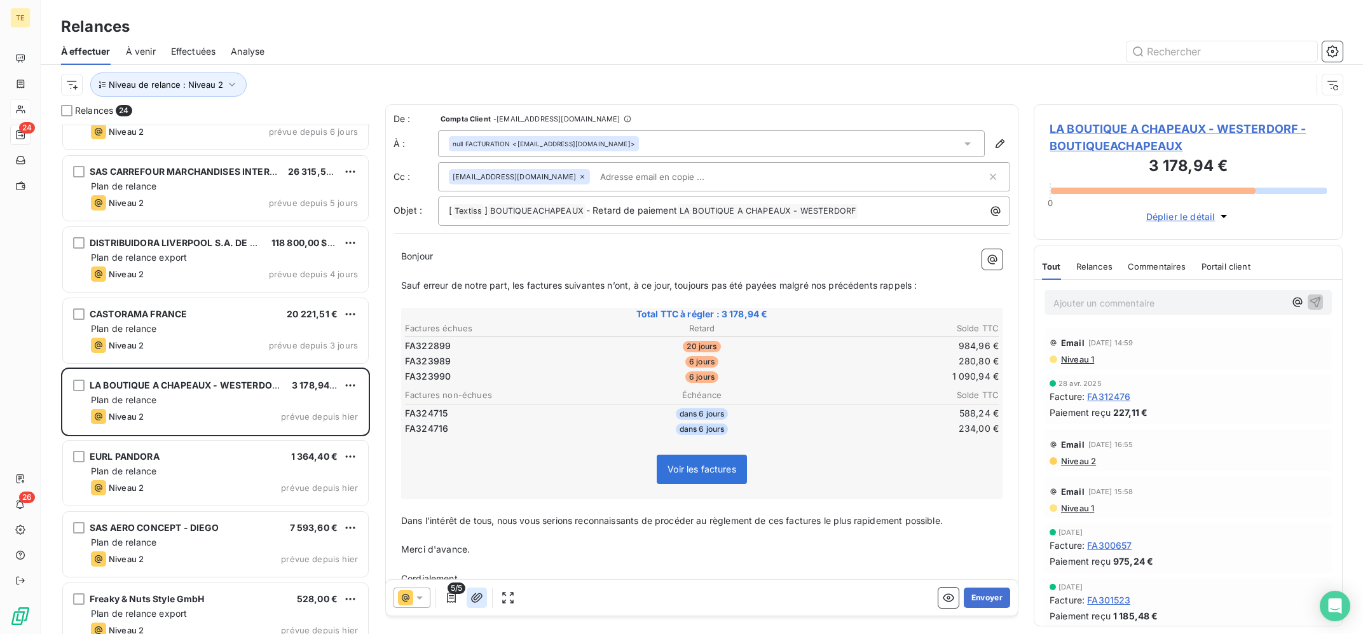
click at [474, 600] on icon "button" at bounding box center [477, 597] width 13 height 13
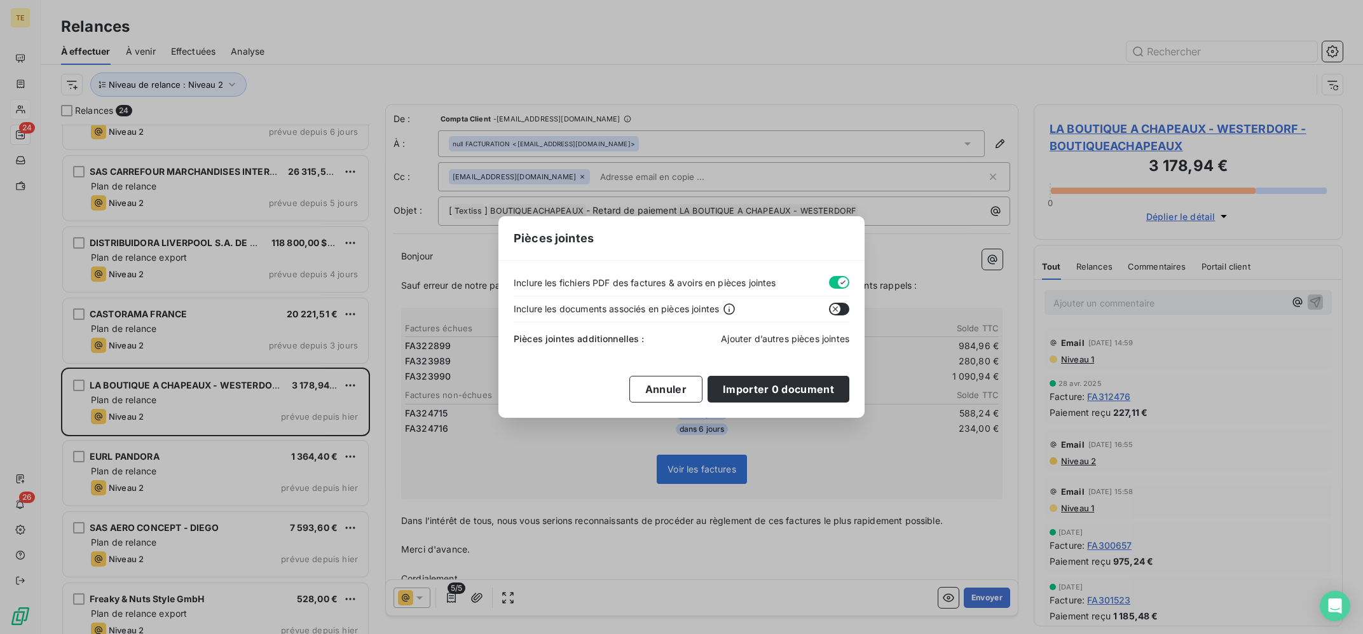
click at [809, 338] on span "Ajouter d’autres pièces jointes" at bounding box center [785, 338] width 128 height 11
click at [652, 389] on button "Annuler" at bounding box center [666, 389] width 73 height 27
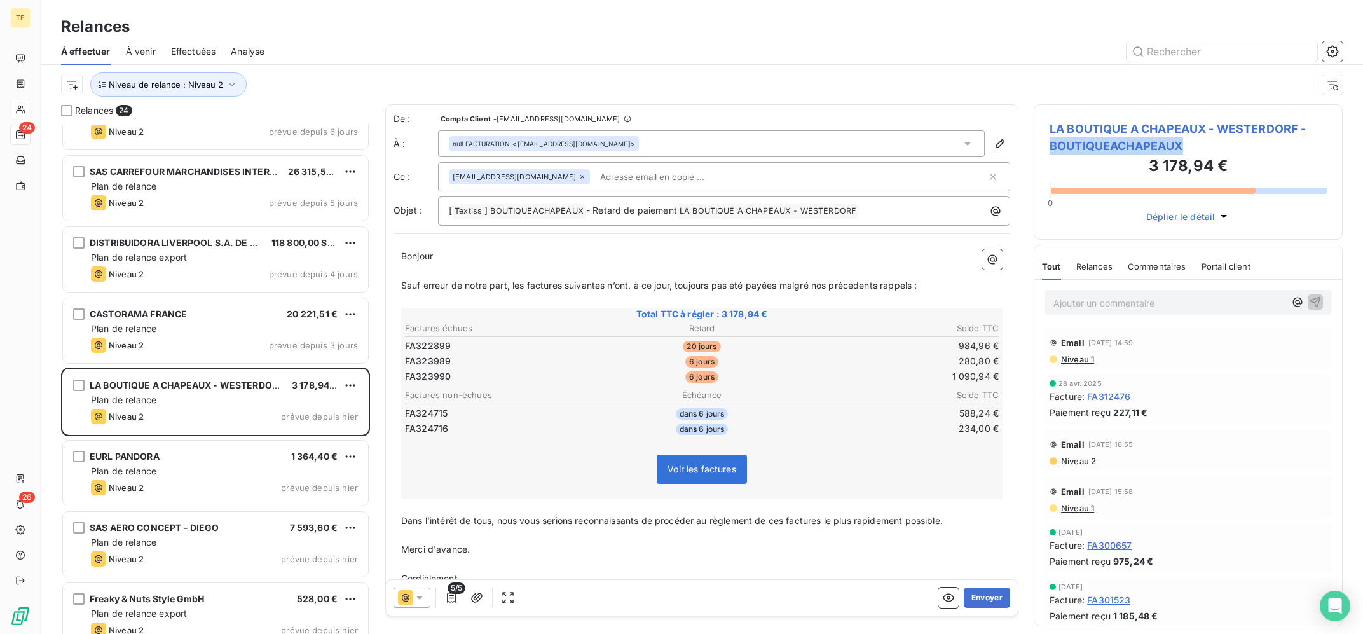
copy span "BOUTIQUEACHAPEAUX"
drag, startPoint x: 1146, startPoint y: 139, endPoint x: 1035, endPoint y: 54, distance: 140.2
click at [1035, 104] on div "LA BOUTIQUE A CHAPEAUX - WESTERDORF - BOUTIQUEACHAPEAUX 3 178,94 € 0 Déplier le…" at bounding box center [1188, 369] width 309 height 530
click at [1035, 54] on div at bounding box center [811, 51] width 1063 height 20
click at [996, 598] on button "Envoyer" at bounding box center [987, 598] width 46 height 20
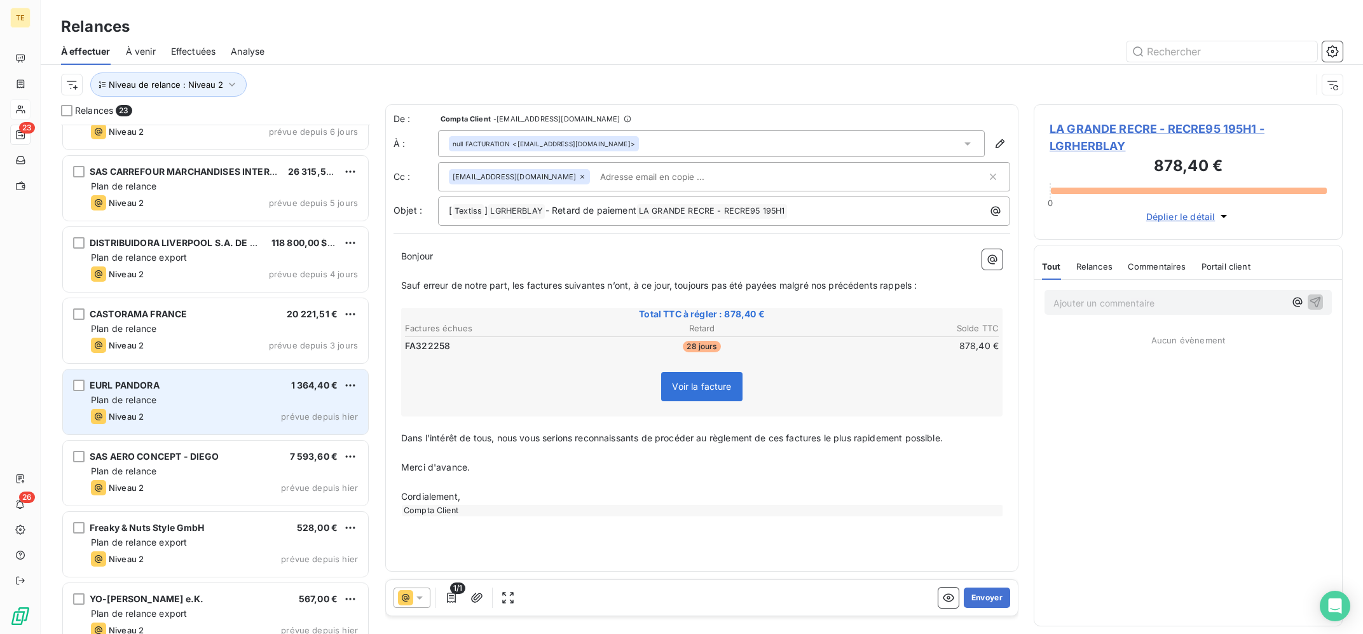
click at [218, 410] on div "Niveau 2 prévue depuis hier" at bounding box center [224, 416] width 267 height 15
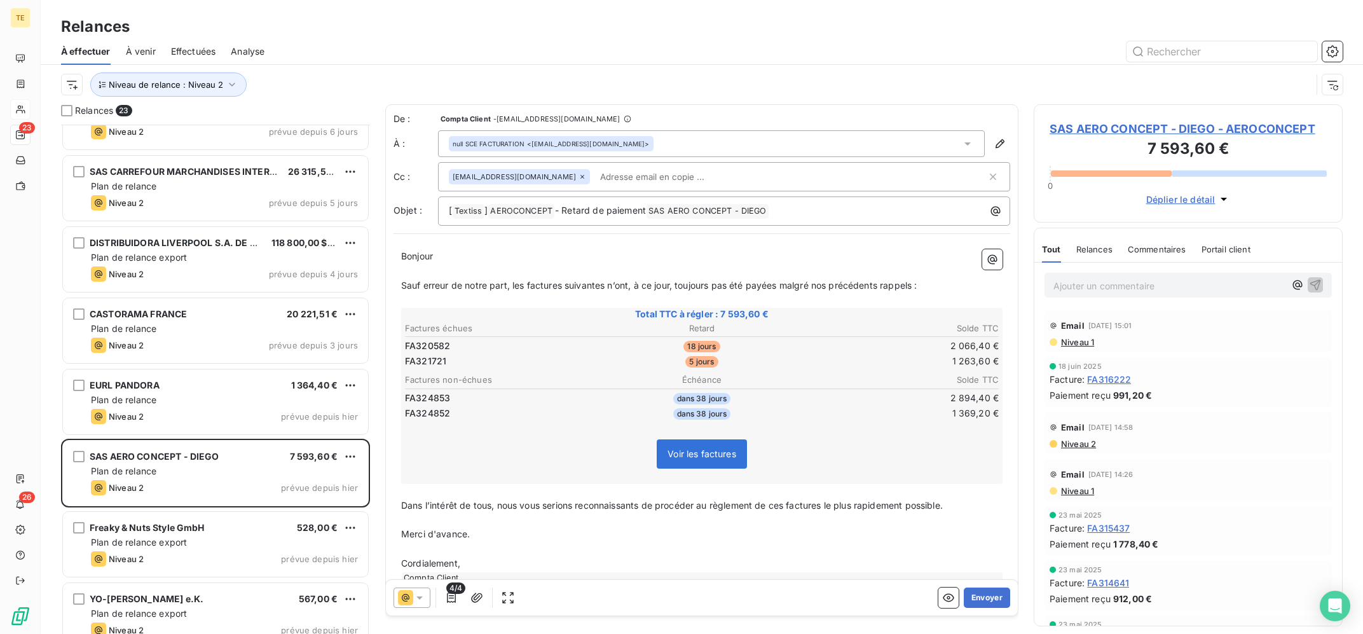
click at [422, 598] on icon at bounding box center [419, 597] width 13 height 13
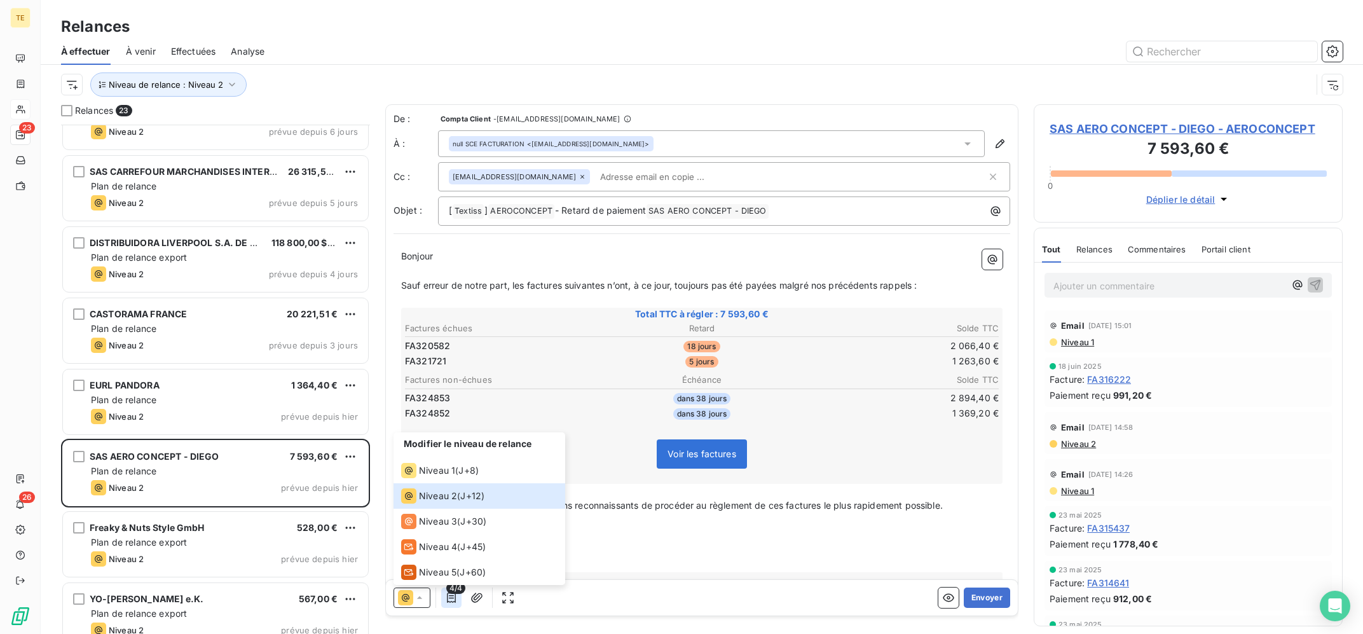
click at [455, 601] on icon "button" at bounding box center [451, 597] width 13 height 13
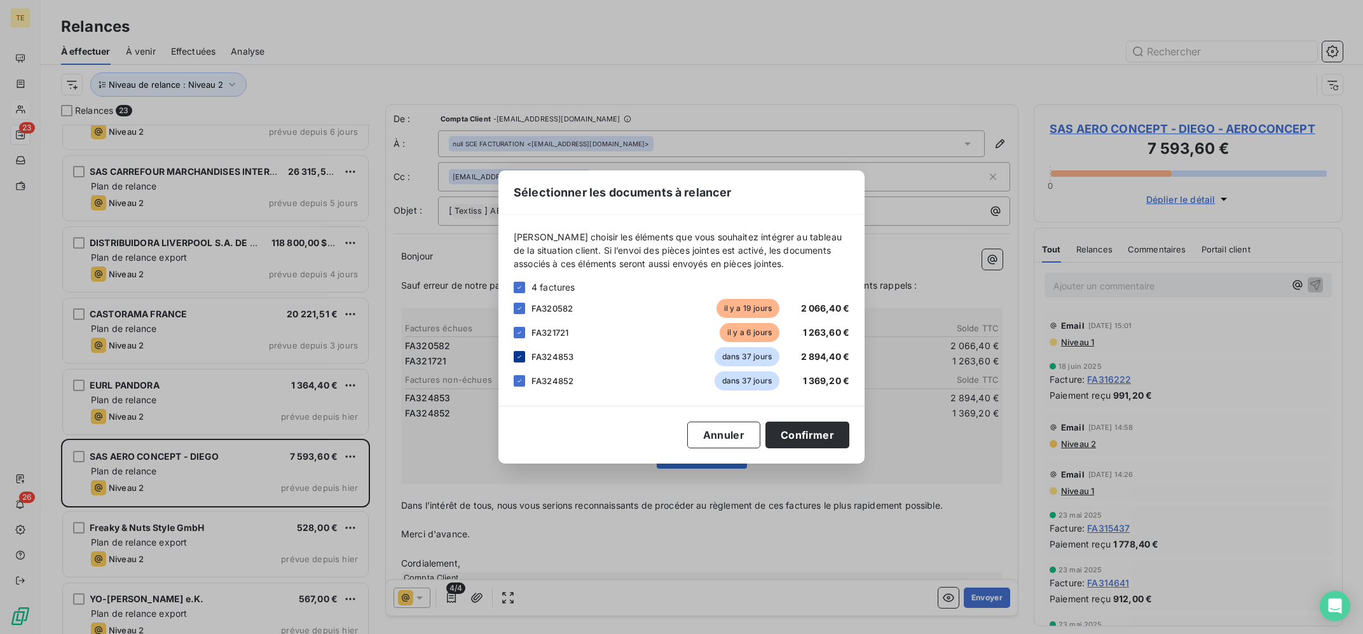
click at [523, 352] on div at bounding box center [519, 356] width 11 height 11
click at [523, 383] on icon at bounding box center [520, 381] width 8 height 8
click at [827, 431] on button "Confirmer" at bounding box center [808, 435] width 84 height 27
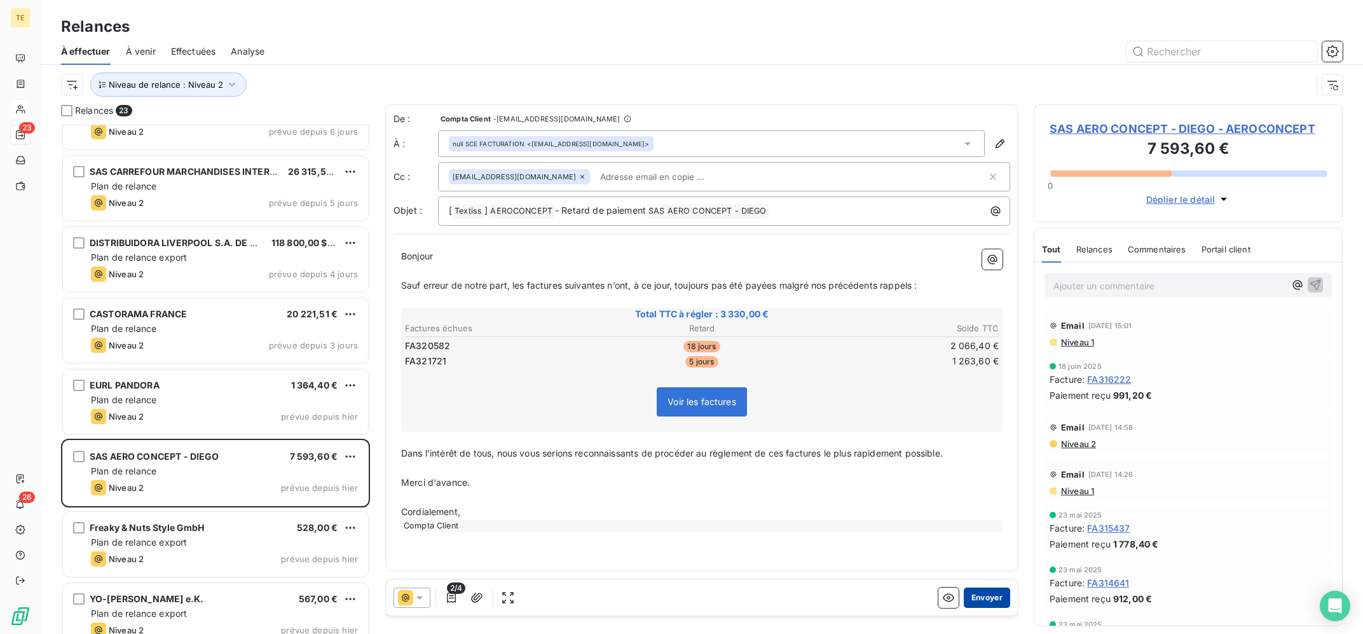
click at [987, 595] on button "Envoyer" at bounding box center [987, 598] width 46 height 20
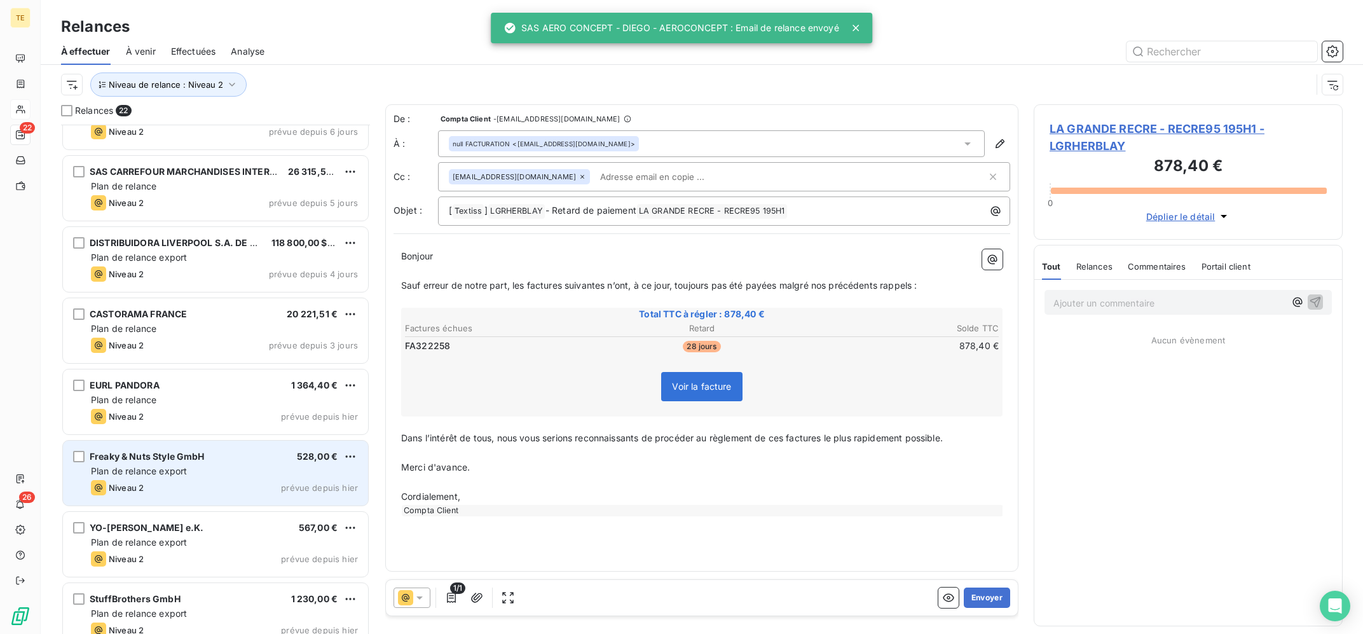
click at [270, 481] on div "Niveau 2 prévue depuis hier" at bounding box center [224, 487] width 267 height 15
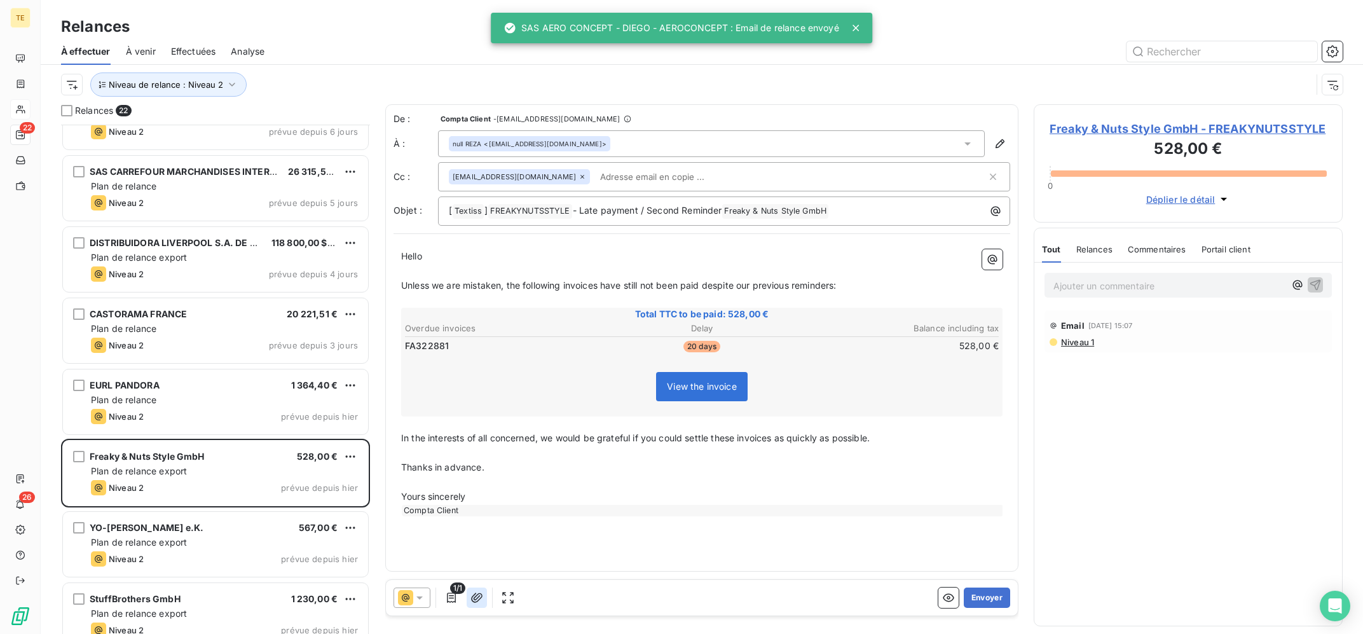
click at [478, 598] on icon "button" at bounding box center [476, 598] width 11 height 10
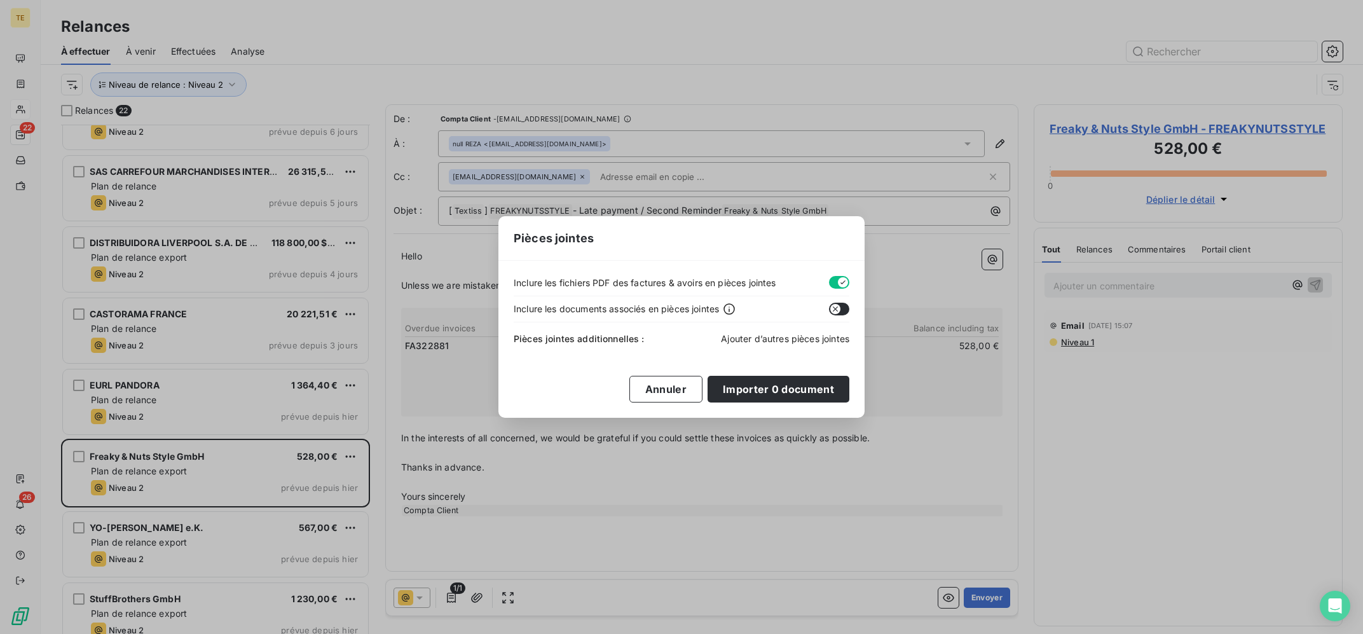
click at [771, 340] on span "Ajouter d’autres pièces jointes" at bounding box center [785, 338] width 128 height 11
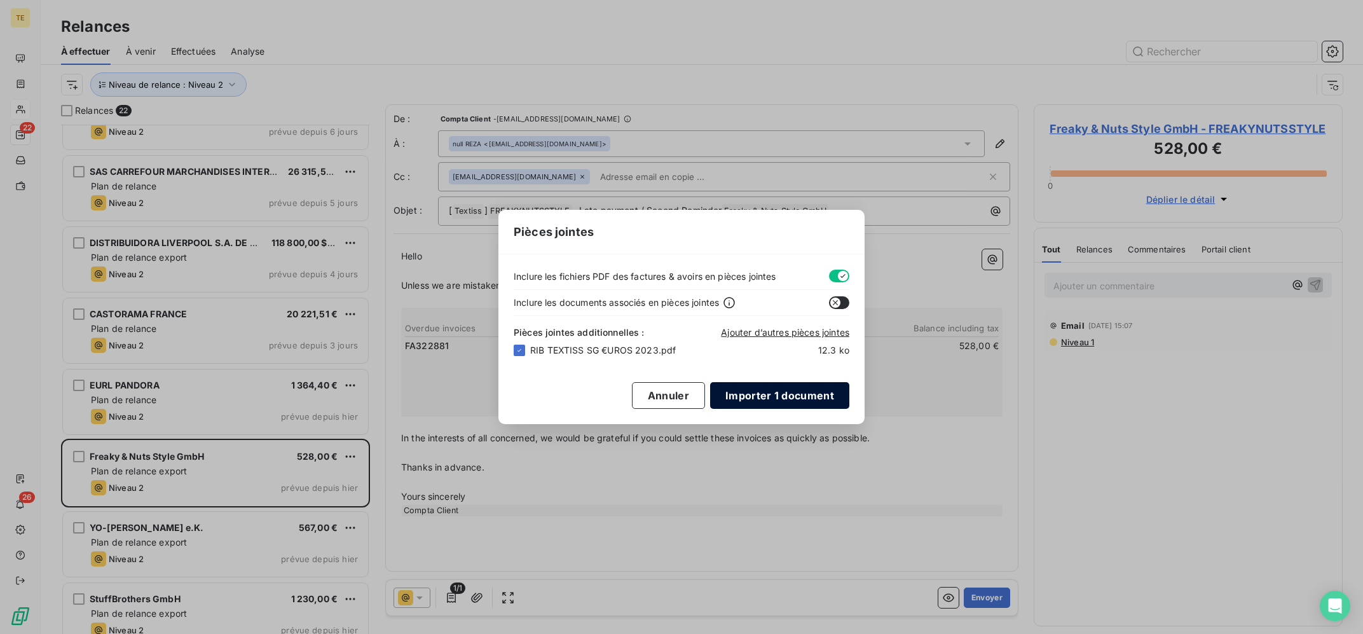
click at [778, 401] on button "Importer 1 document" at bounding box center [779, 395] width 139 height 27
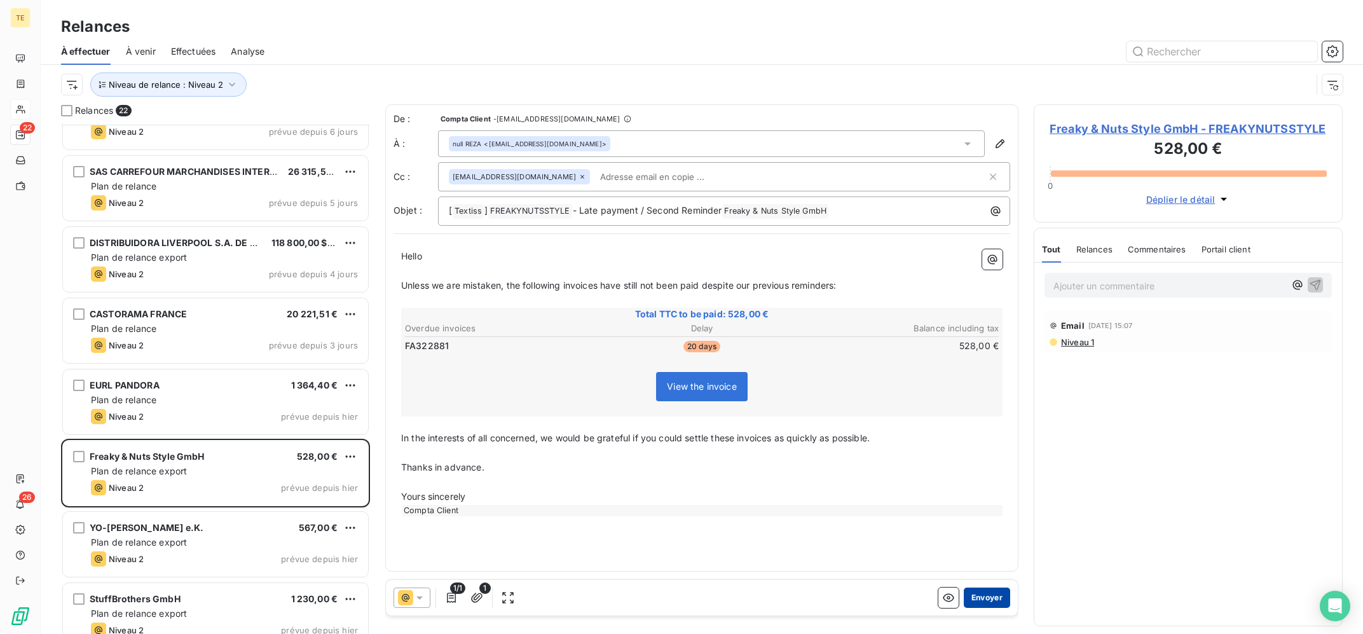
click at [1005, 601] on button "Envoyer" at bounding box center [987, 598] width 46 height 20
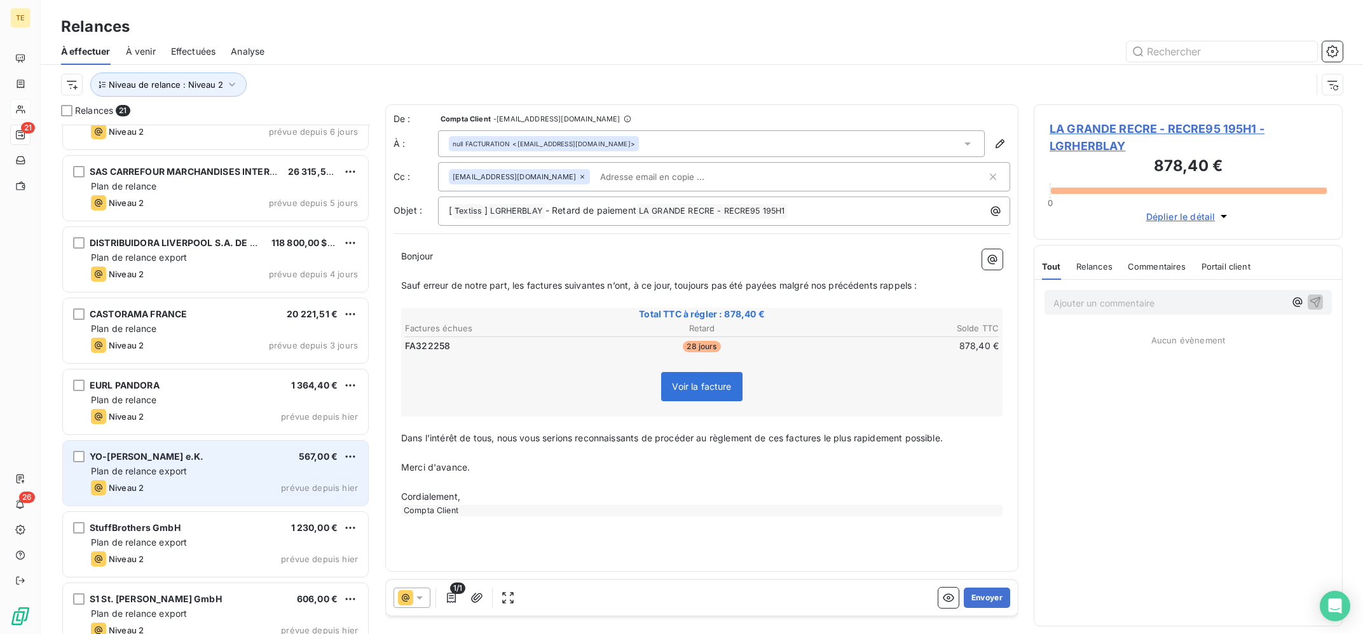
click at [220, 467] on div "Plan de relance export" at bounding box center [224, 471] width 267 height 13
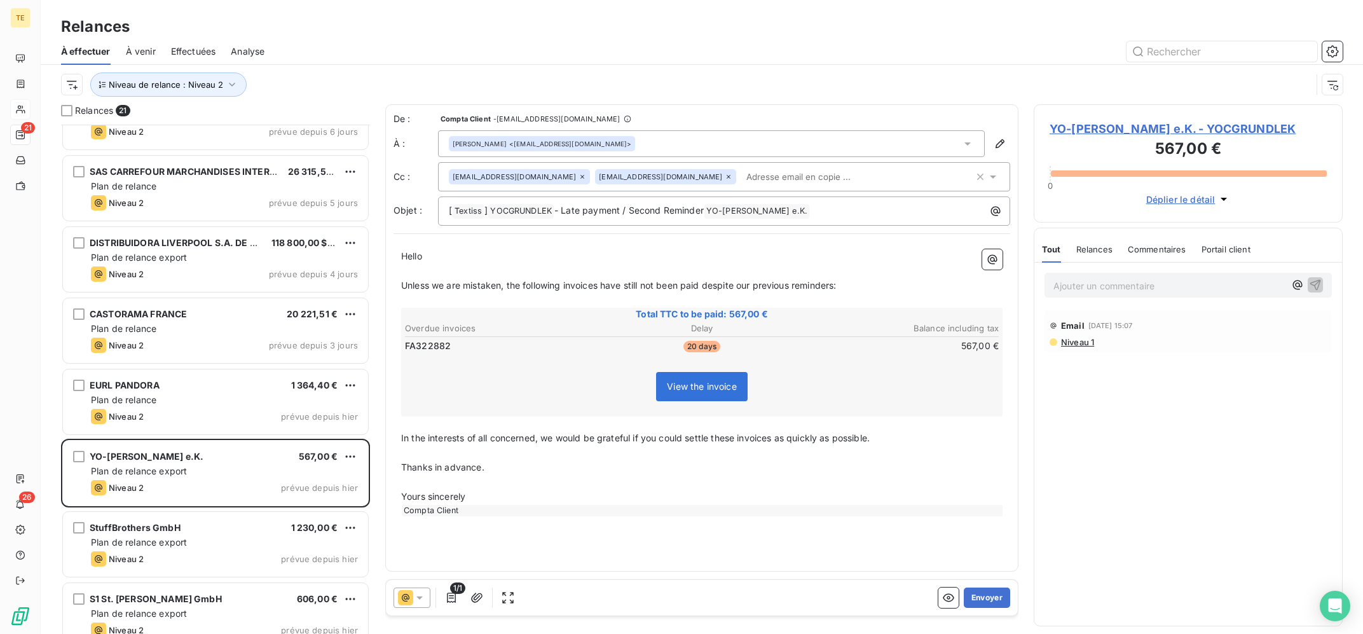
click at [725, 175] on icon at bounding box center [729, 177] width 8 height 8
click at [478, 594] on icon "button" at bounding box center [477, 597] width 13 height 13
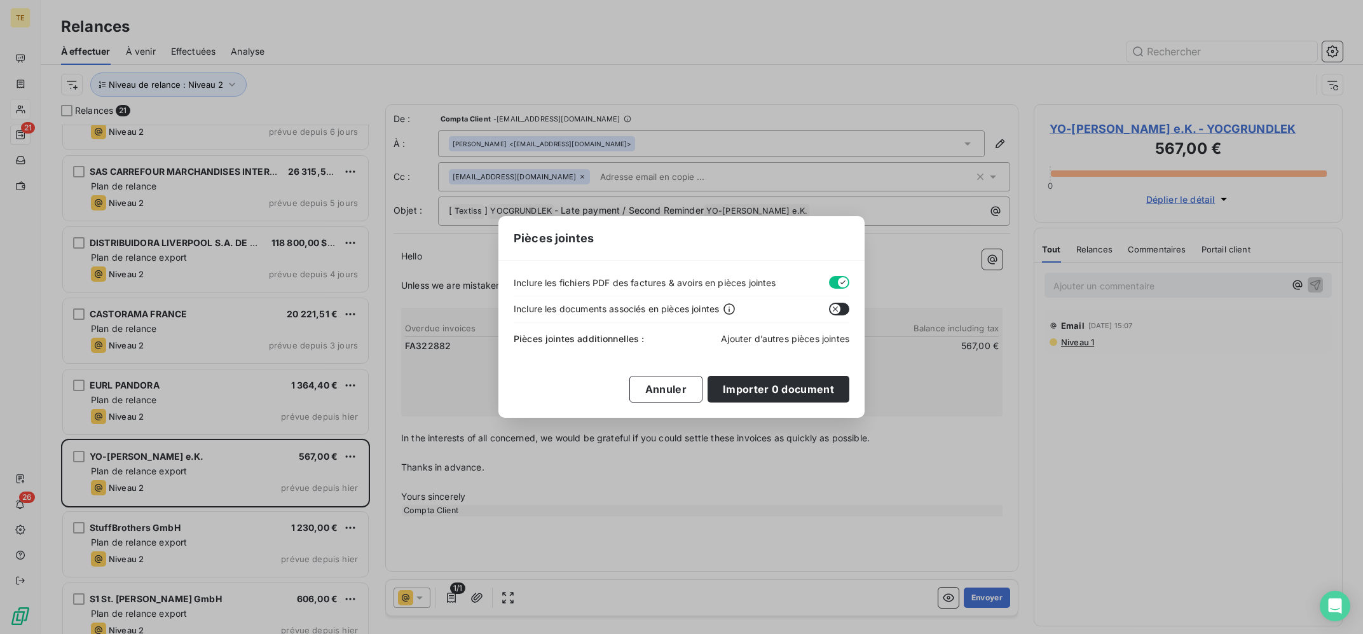
click at [763, 340] on span "Ajouter d’autres pièces jointes" at bounding box center [785, 338] width 128 height 11
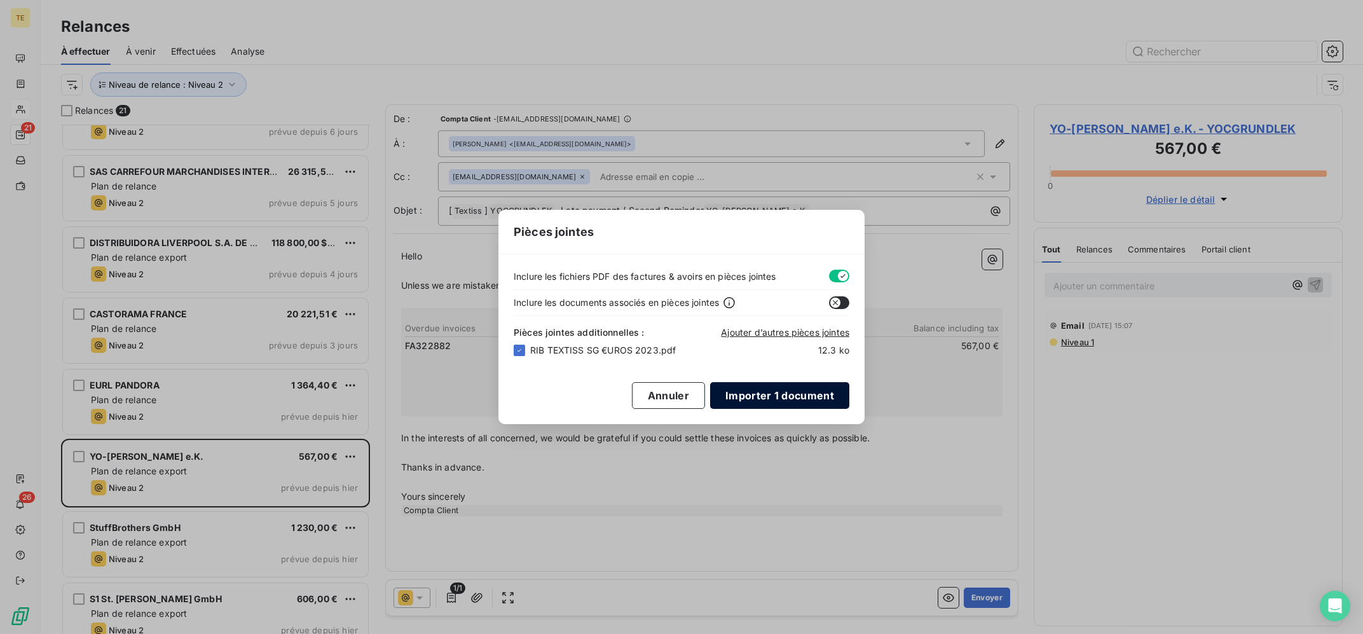
click at [790, 395] on button "Importer 1 document" at bounding box center [779, 395] width 139 height 27
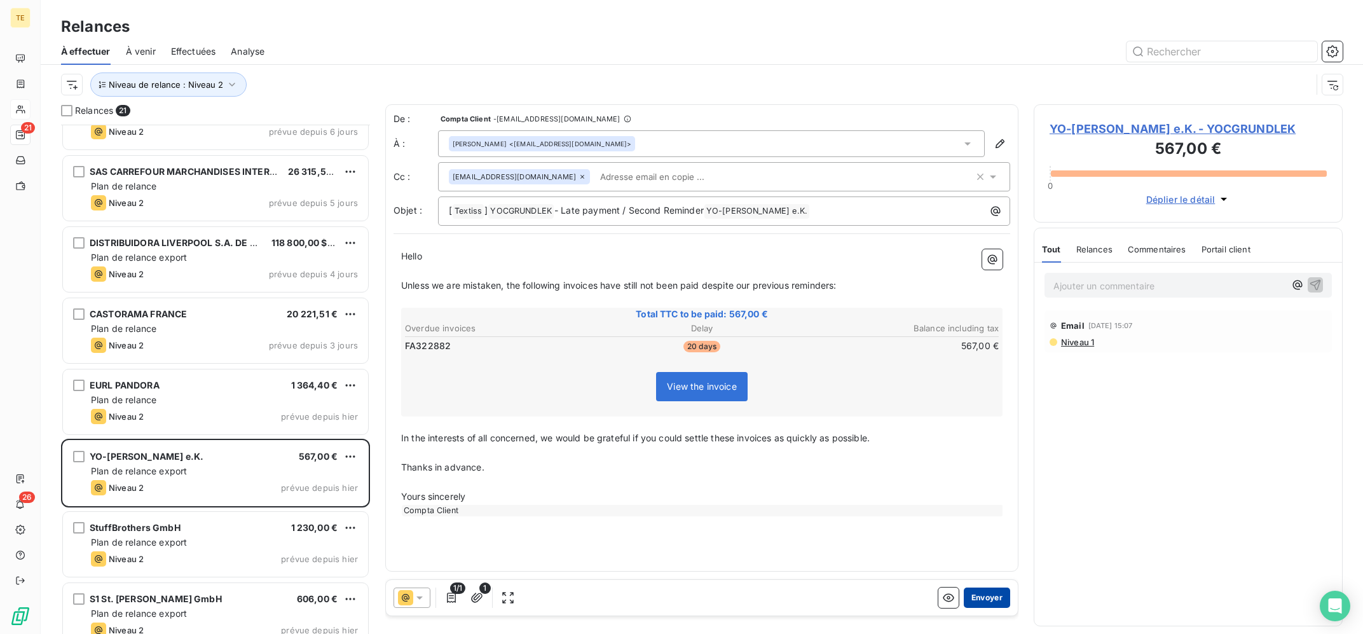
click at [988, 599] on button "Envoyer" at bounding box center [987, 598] width 46 height 20
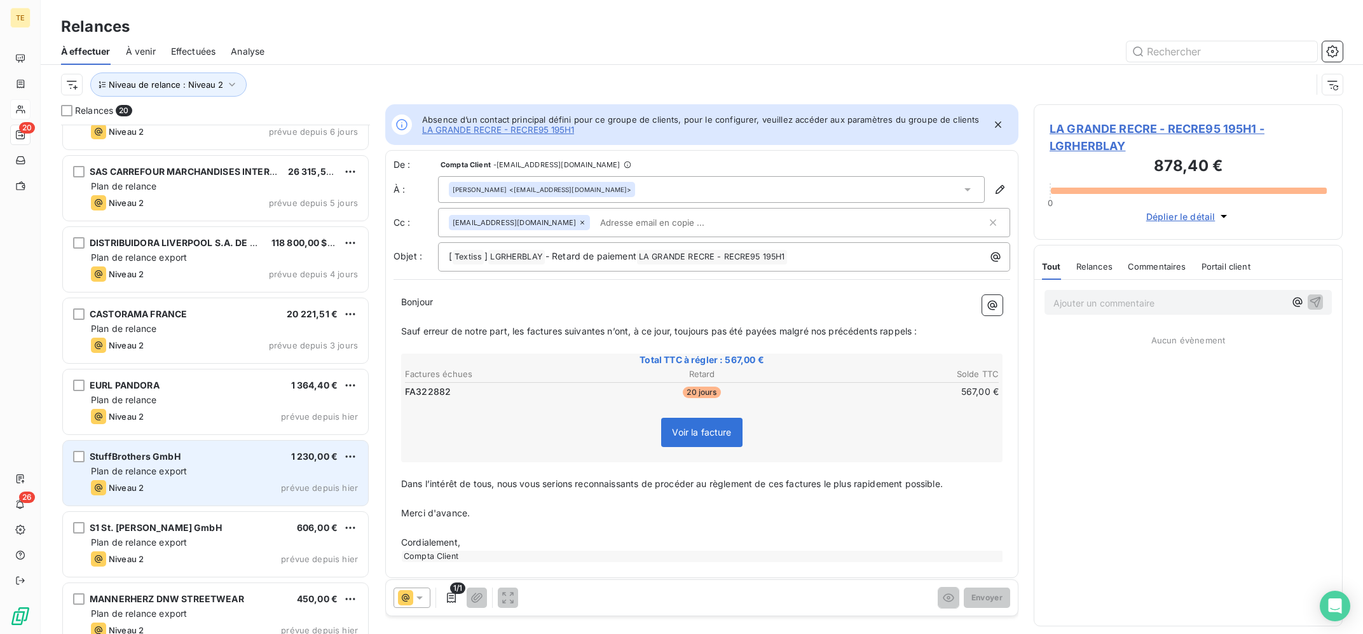
click at [307, 475] on div "Plan de relance export" at bounding box center [224, 471] width 267 height 13
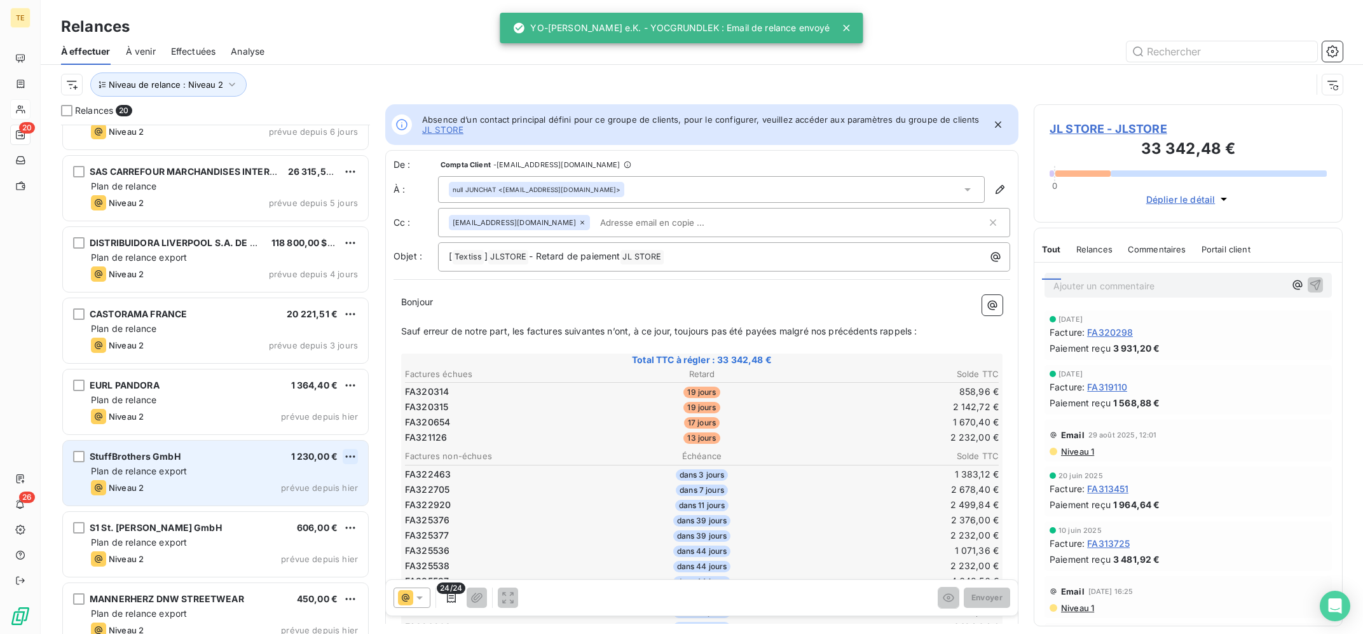
click at [348, 456] on html "TE 20 26 Relances À effectuer À venir Effectuées Analyse Niveau de relance : Ni…" at bounding box center [681, 317] width 1363 height 634
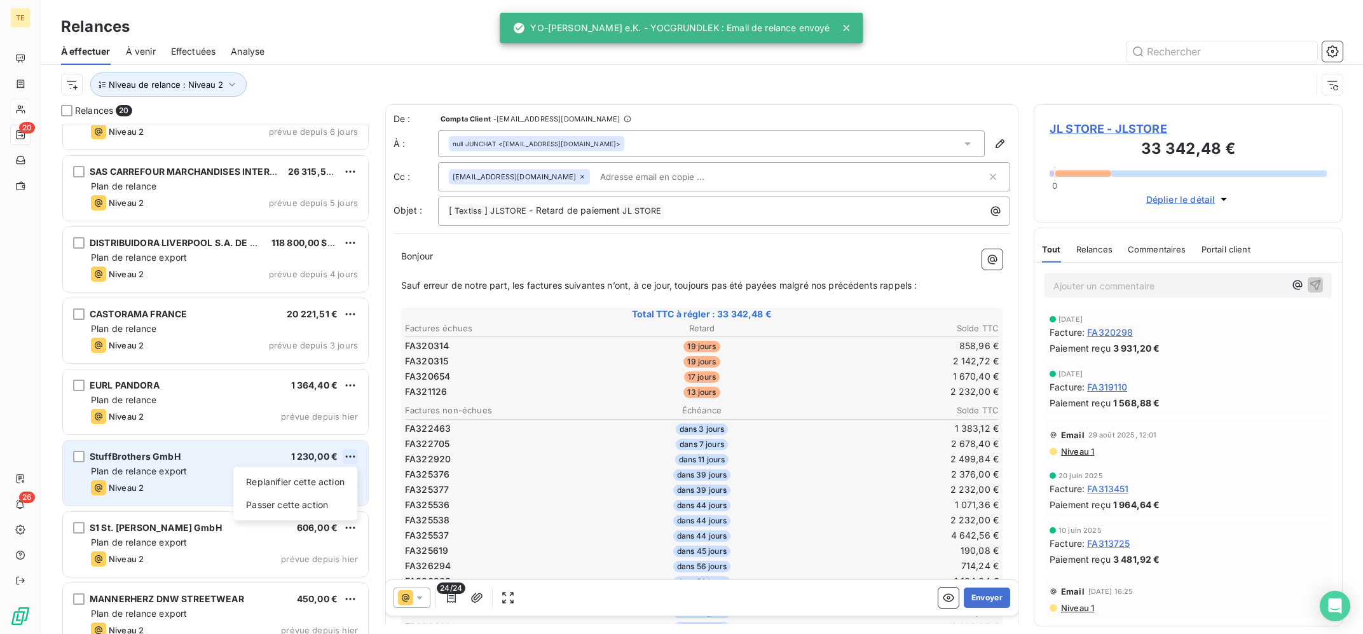
scroll to position [509, 308]
click at [324, 481] on div "Replanifier cette action" at bounding box center [295, 482] width 114 height 20
select select "8"
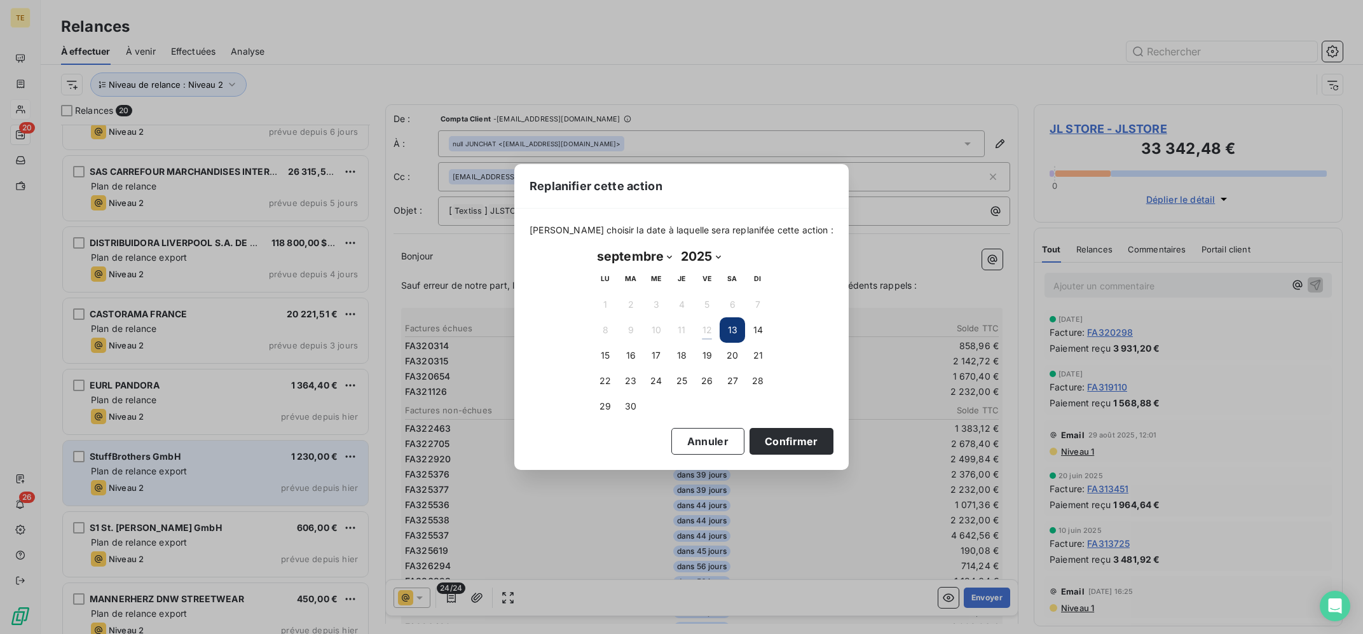
click at [867, 384] on div "Replanifier cette action [PERSON_NAME] choisir la date à laquelle sera replanif…" at bounding box center [681, 317] width 1363 height 634
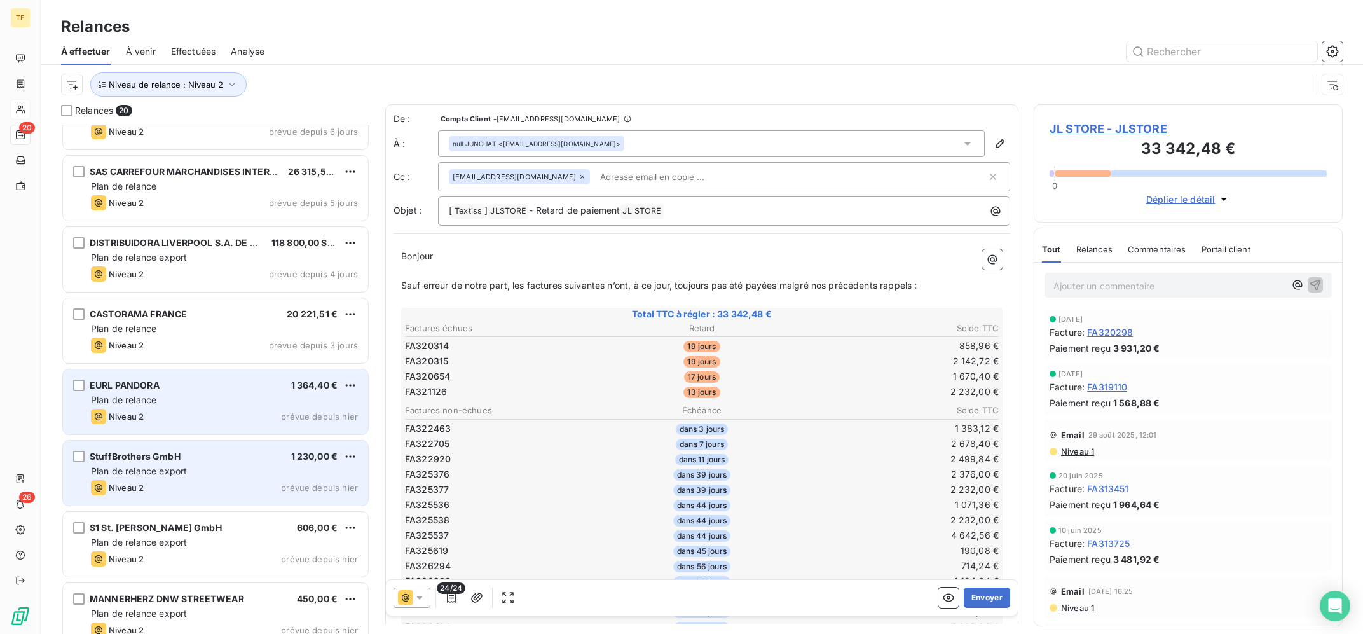
click at [205, 408] on div "EURL PANDORA 1 364,40 € Plan de relance Niveau 2 prévue depuis [DATE]" at bounding box center [215, 401] width 305 height 65
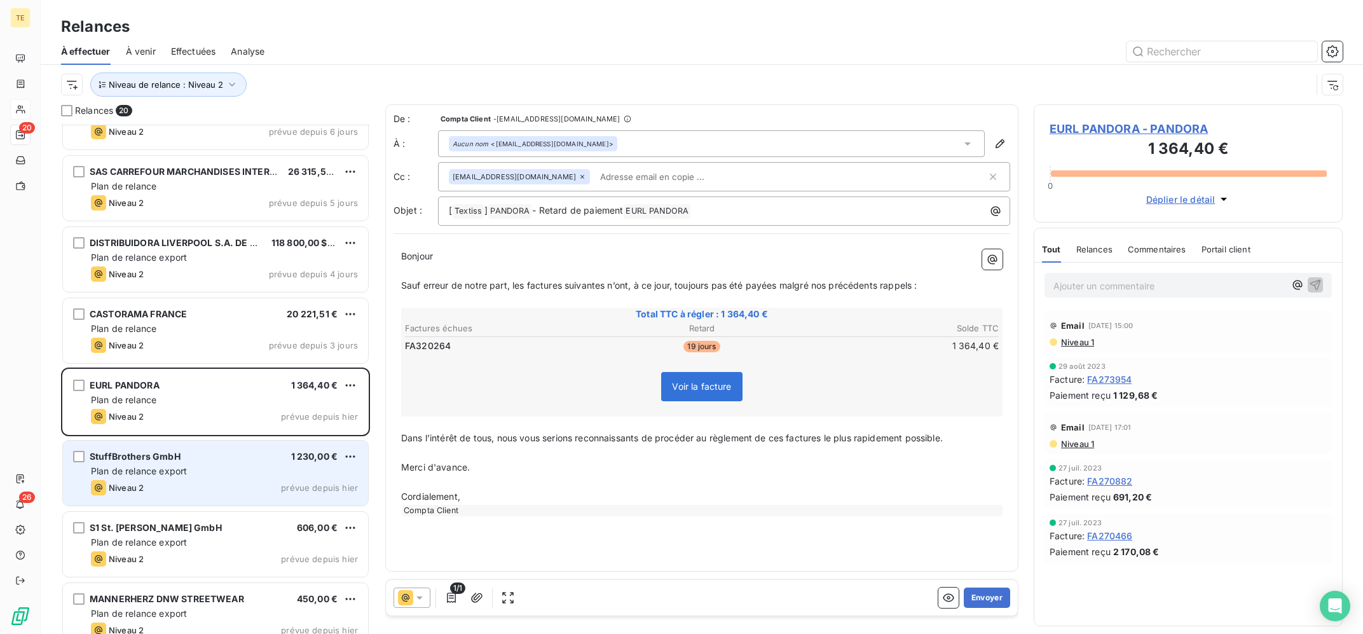
click at [217, 459] on div "StuffBrothers GmbH 1 230,00 €" at bounding box center [224, 456] width 267 height 11
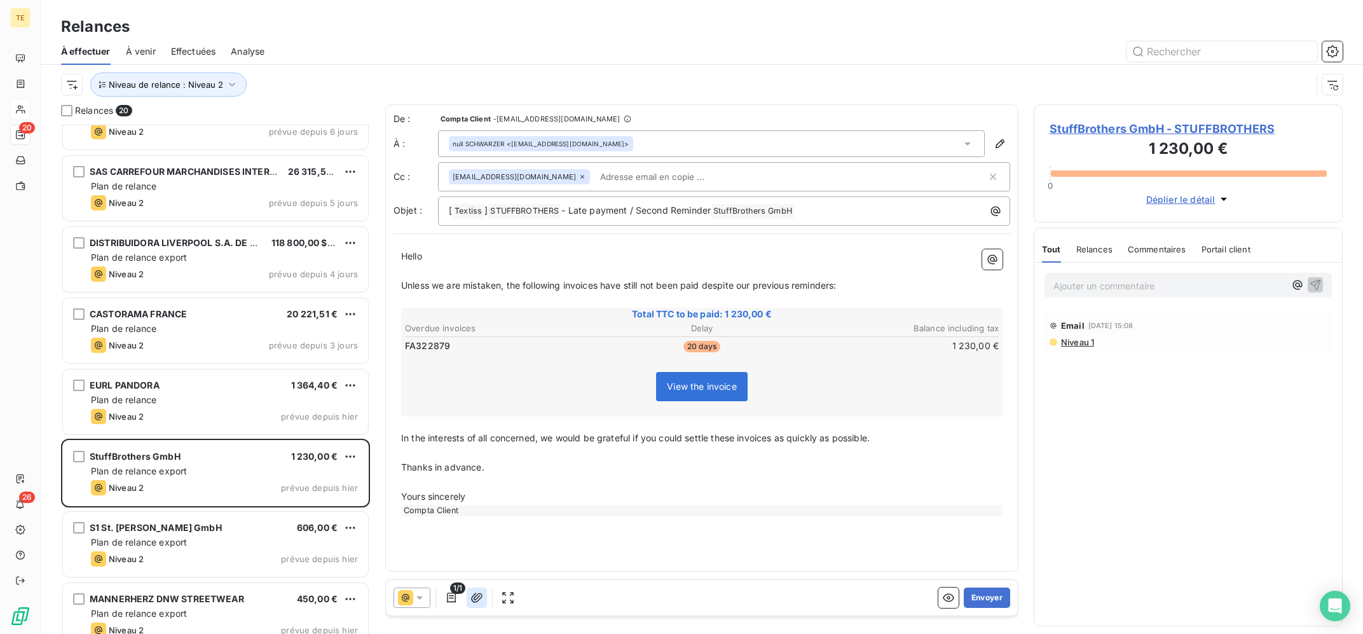
click at [480, 595] on icon "button" at bounding box center [477, 597] width 13 height 13
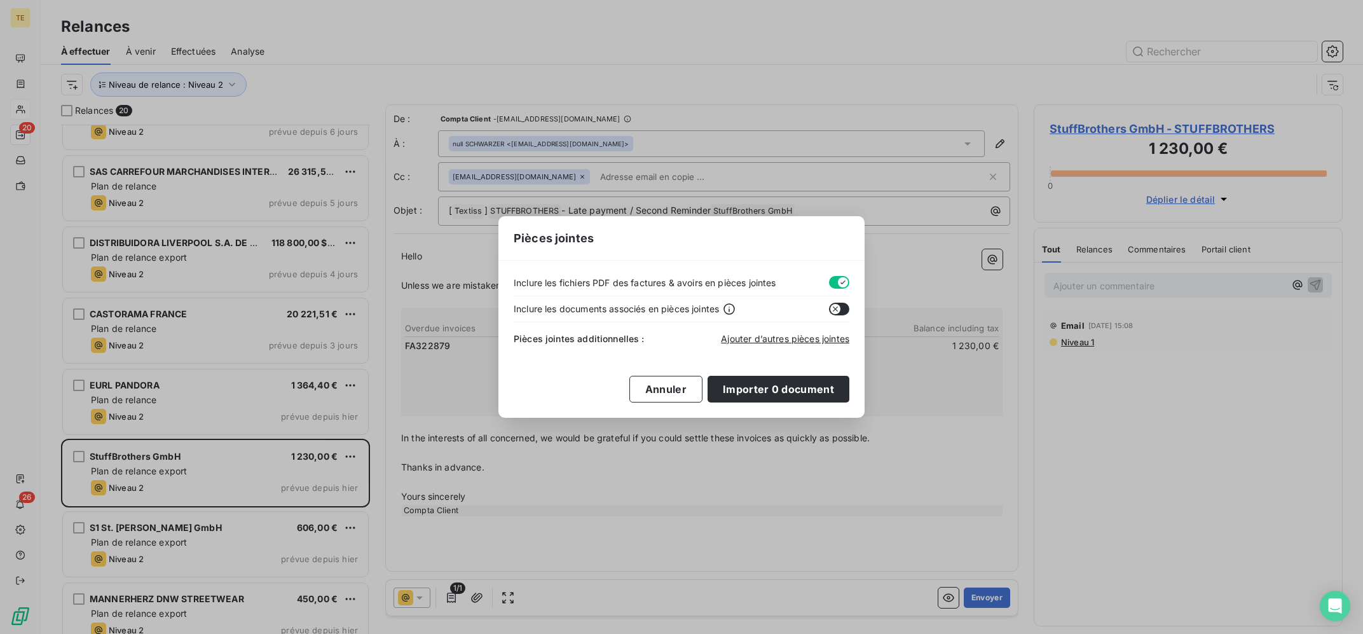
click at [779, 324] on div "Pièces jointes additionnelles : Ajouter d’autres pièces jointes" at bounding box center [682, 336] width 336 height 28
click at [785, 333] on div "Pièces jointes additionnelles : Ajouter d’autres pièces jointes" at bounding box center [682, 336] width 336 height 28
click at [789, 336] on span "Ajouter d’autres pièces jointes" at bounding box center [785, 338] width 128 height 11
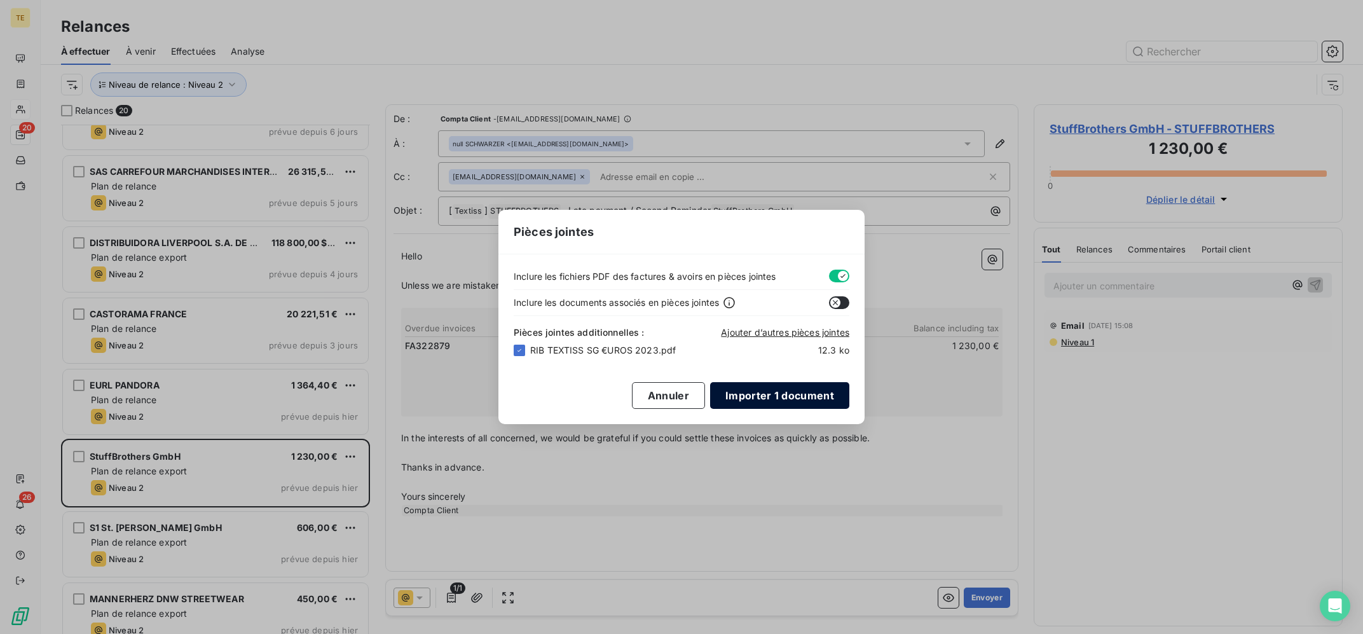
click at [792, 396] on button "Importer 1 document" at bounding box center [779, 395] width 139 height 27
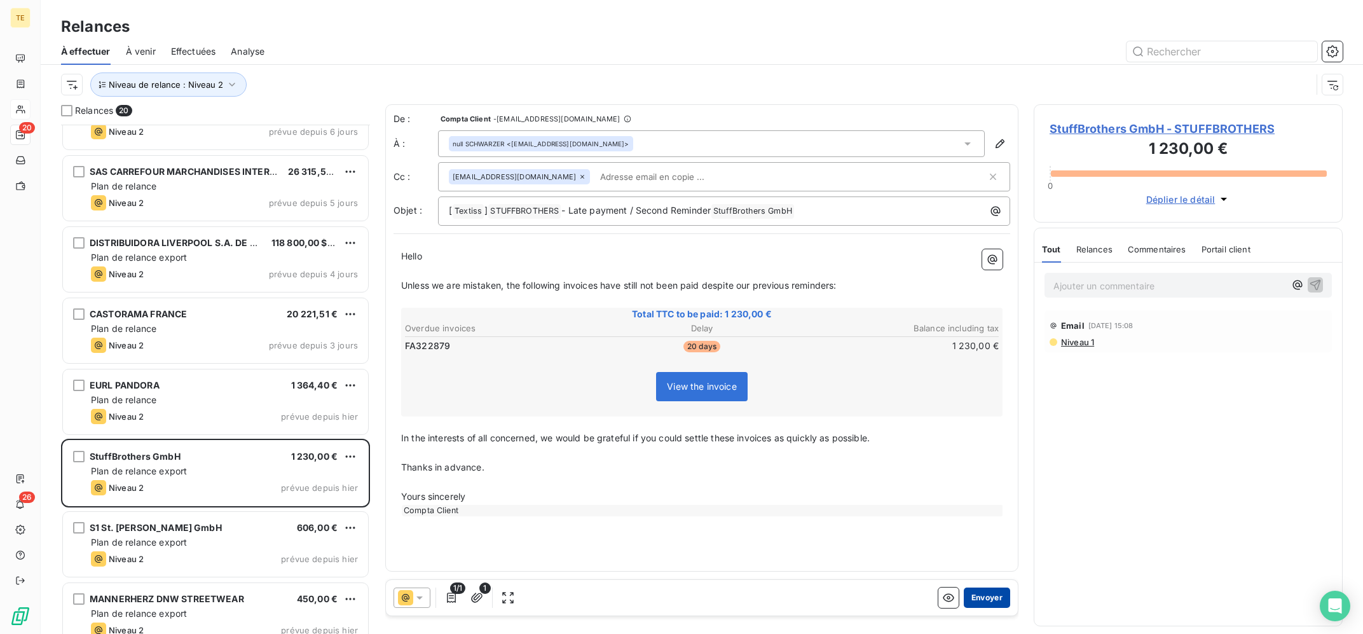
click at [997, 592] on button "Envoyer" at bounding box center [987, 598] width 46 height 20
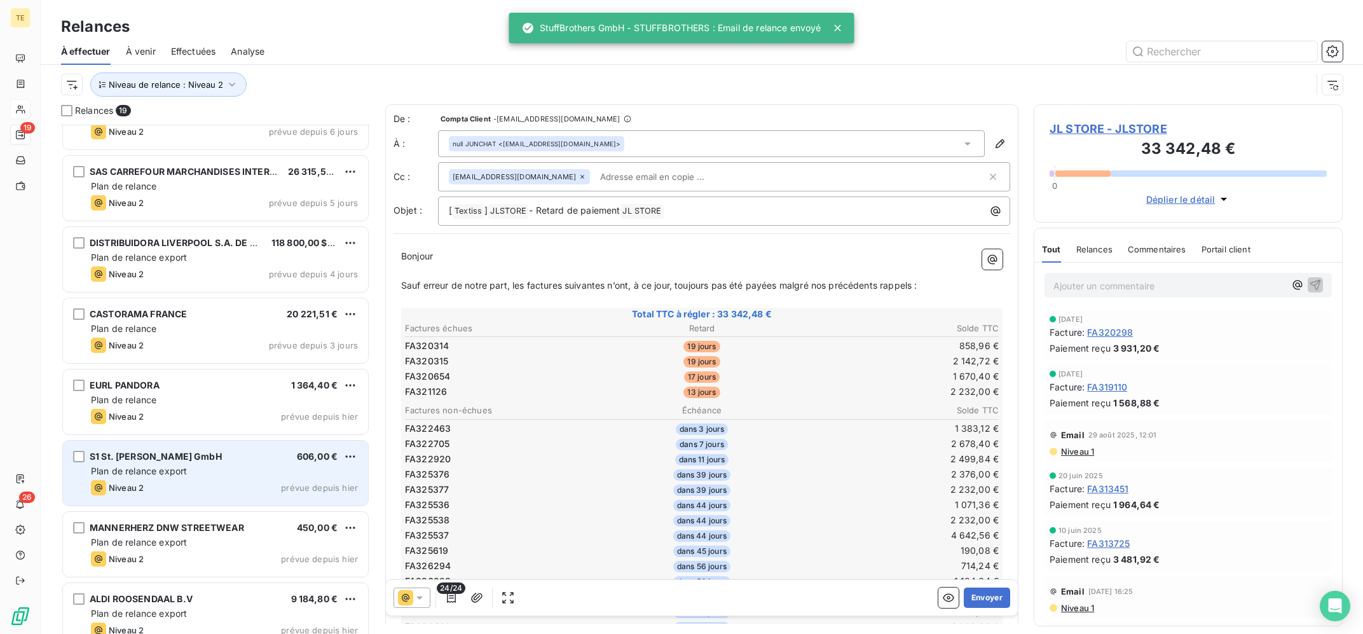
click at [251, 462] on div "S1 St. [PERSON_NAME] GmbH 606,00 €" at bounding box center [224, 456] width 267 height 11
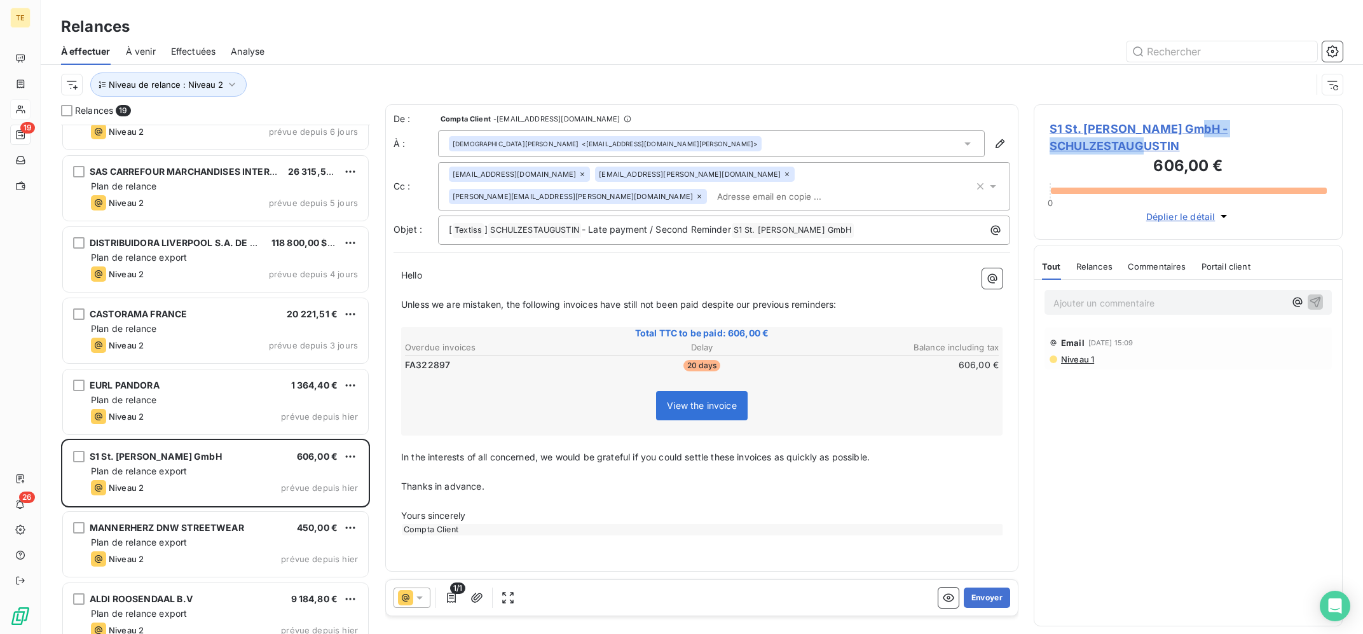
copy span "SCHULZESTAUGUSTIN"
drag, startPoint x: 1315, startPoint y: 124, endPoint x: 1183, endPoint y: 96, distance: 134.6
click at [1183, 104] on div "S1 St. [PERSON_NAME] GmbH - SCHULZESTAUGUSTIN 606,00 € 0 Déplier le détail Tout…" at bounding box center [1188, 369] width 309 height 530
drag, startPoint x: 1183, startPoint y: 90, endPoint x: 1328, endPoint y: 36, distance: 154.7
click at [1187, 89] on div "Niveau de relance : Niveau 2" at bounding box center [686, 84] width 1251 height 24
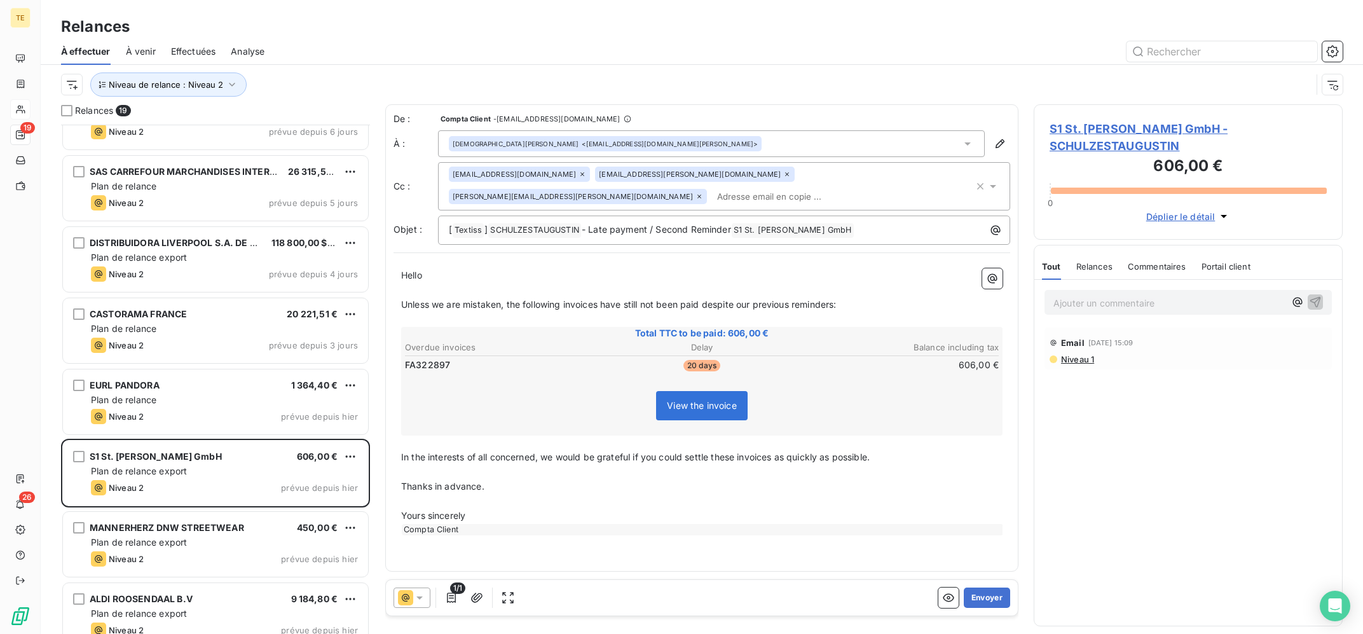
click at [668, 153] on div "[DEMOGRAPHIC_DATA][PERSON_NAME] <[EMAIL_ADDRESS][DOMAIN_NAME][PERSON_NAME]>" at bounding box center [711, 143] width 547 height 27
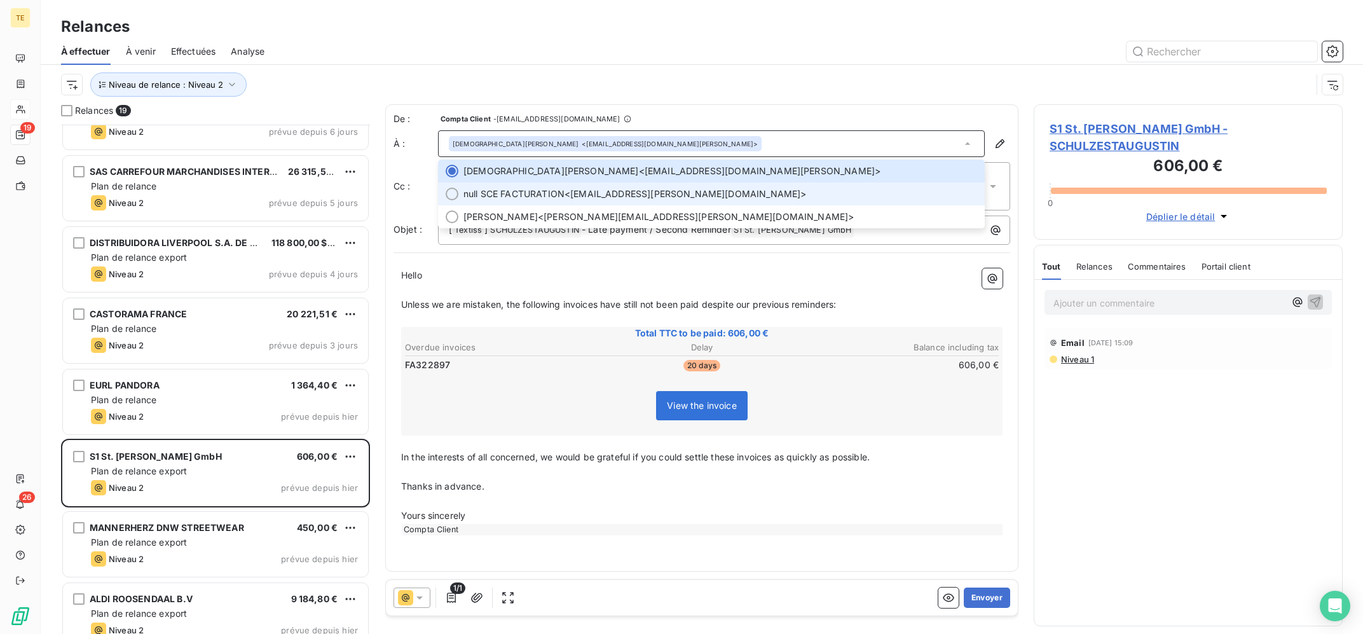
click at [661, 196] on span "null SCE FACTURATION <[EMAIL_ADDRESS][PERSON_NAME][DOMAIN_NAME]>" at bounding box center [721, 194] width 514 height 13
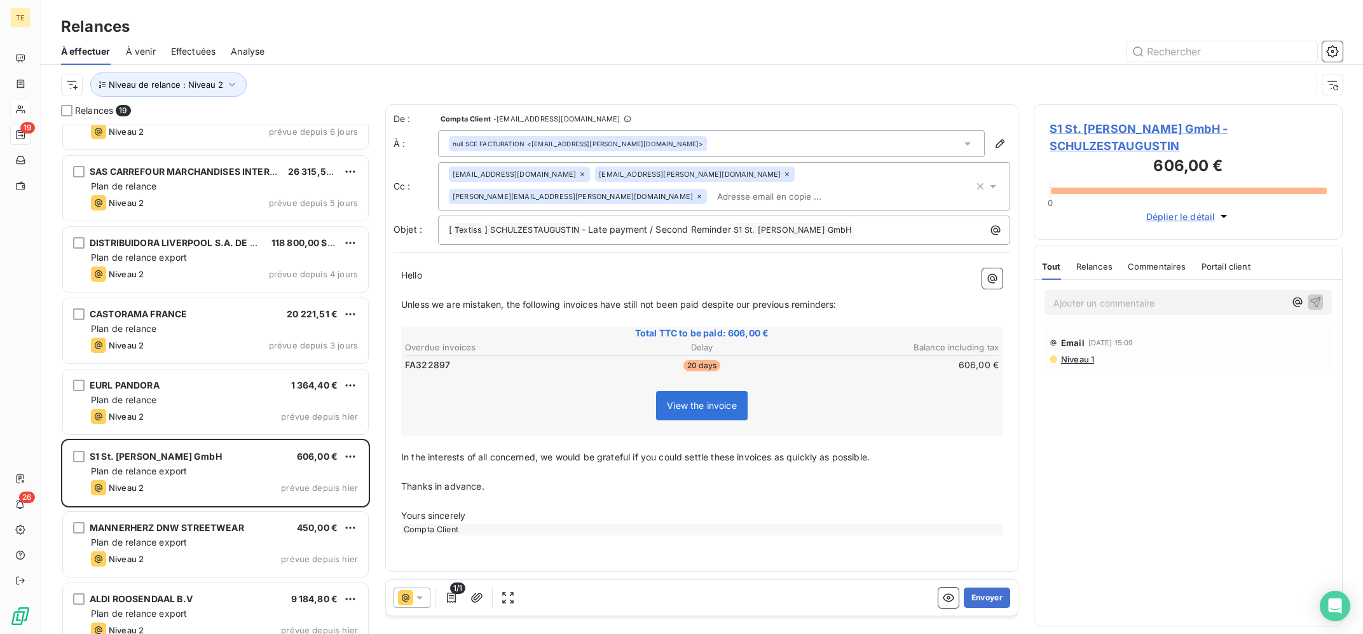
click at [669, 174] on div "[EMAIL_ADDRESS][PERSON_NAME][DOMAIN_NAME]" at bounding box center [695, 174] width 200 height 15
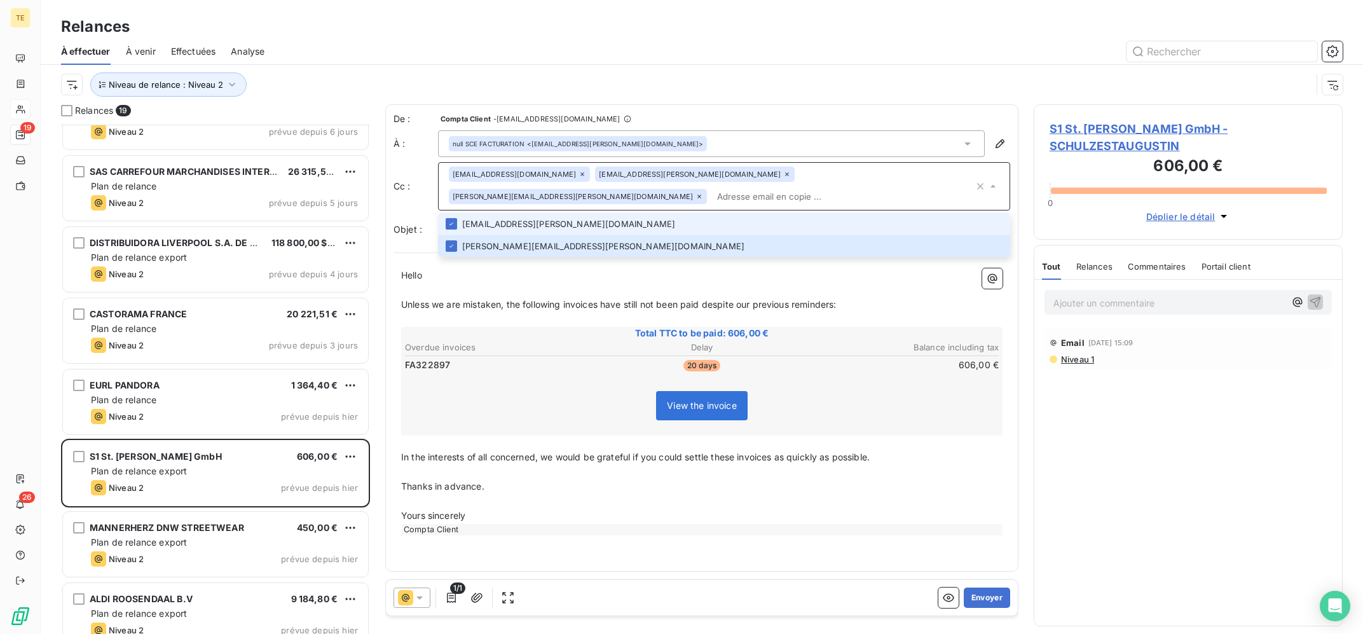
click at [783, 176] on icon at bounding box center [787, 174] width 8 height 8
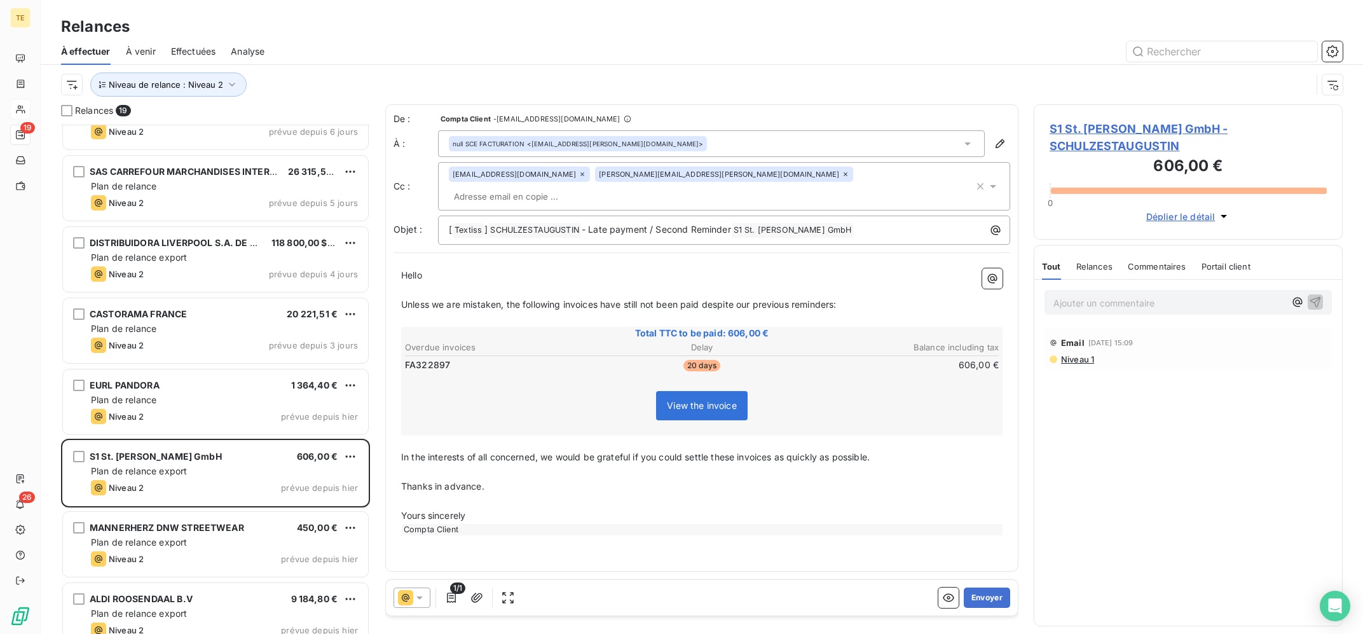
scroll to position [1, 1]
click at [681, 172] on div "[PERSON_NAME][EMAIL_ADDRESS][PERSON_NAME][DOMAIN_NAME]" at bounding box center [724, 174] width 258 height 15
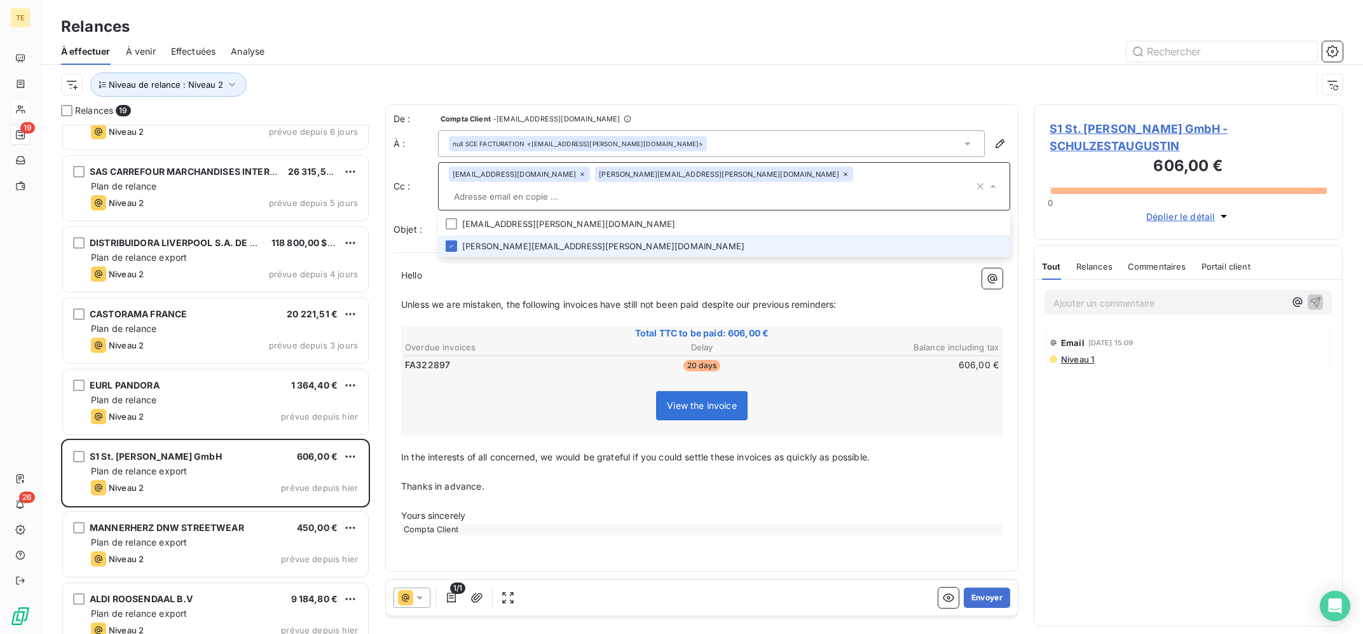
click at [842, 174] on icon at bounding box center [846, 174] width 8 height 8
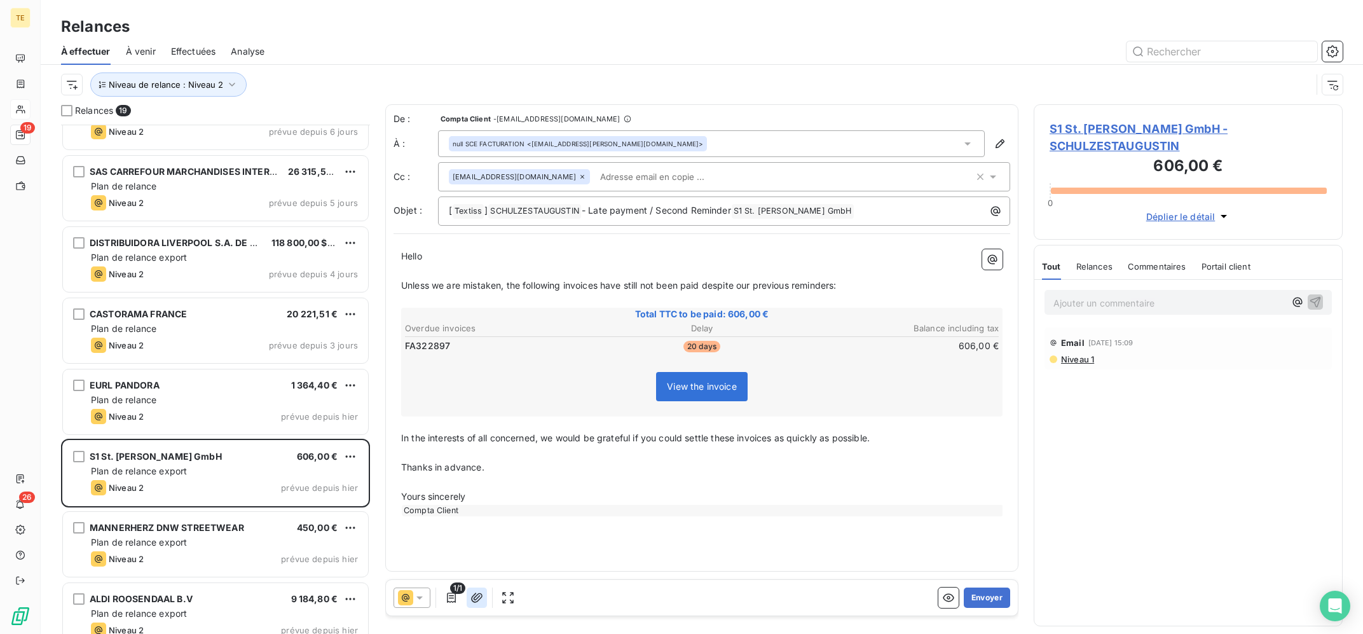
click at [474, 599] on icon "button" at bounding box center [476, 598] width 11 height 10
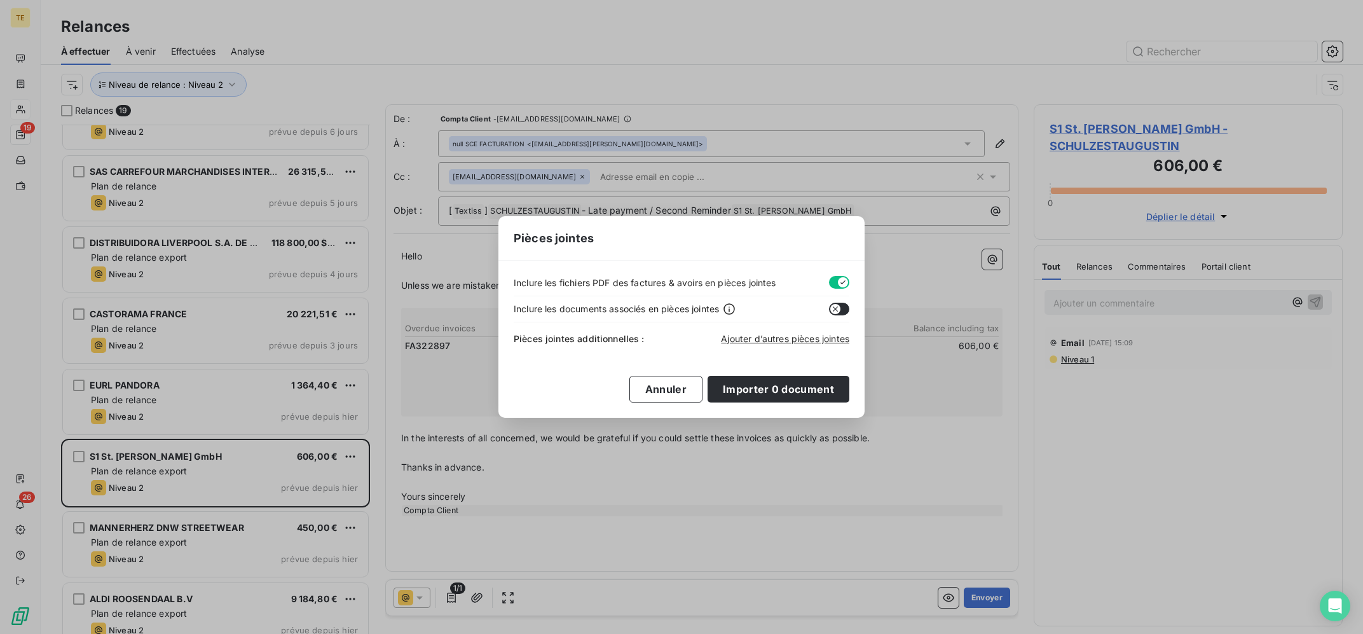
click at [780, 347] on div "Pièces jointes additionnelles : Ajouter d’autres pièces jointes" at bounding box center [682, 336] width 336 height 28
click at [789, 339] on span "Ajouter d’autres pièces jointes" at bounding box center [785, 338] width 128 height 11
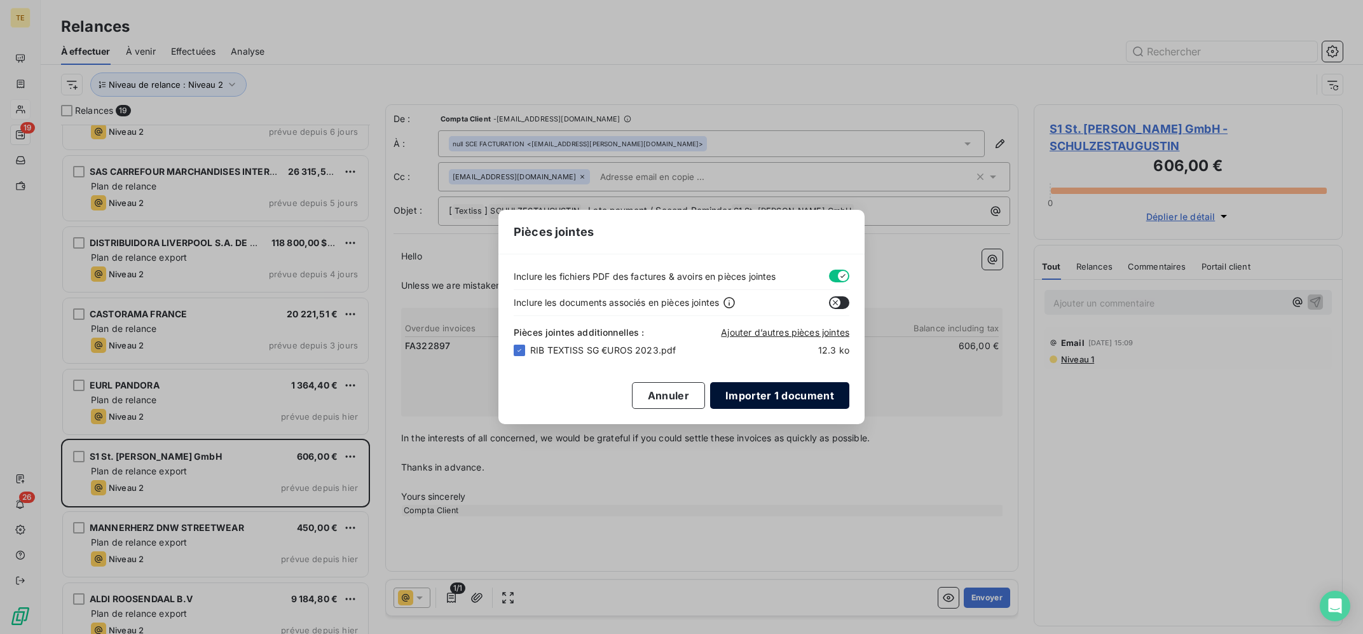
click at [829, 395] on button "Importer 1 document" at bounding box center [779, 395] width 139 height 27
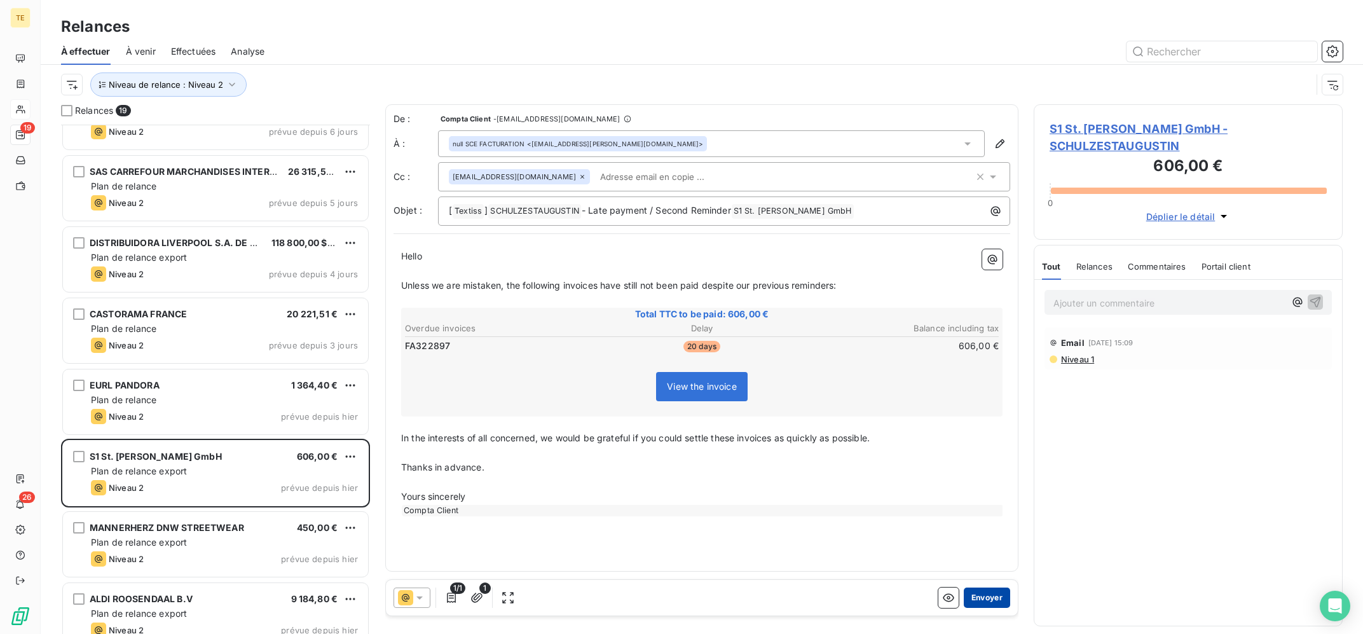
click at [991, 596] on button "Envoyer" at bounding box center [987, 598] width 46 height 20
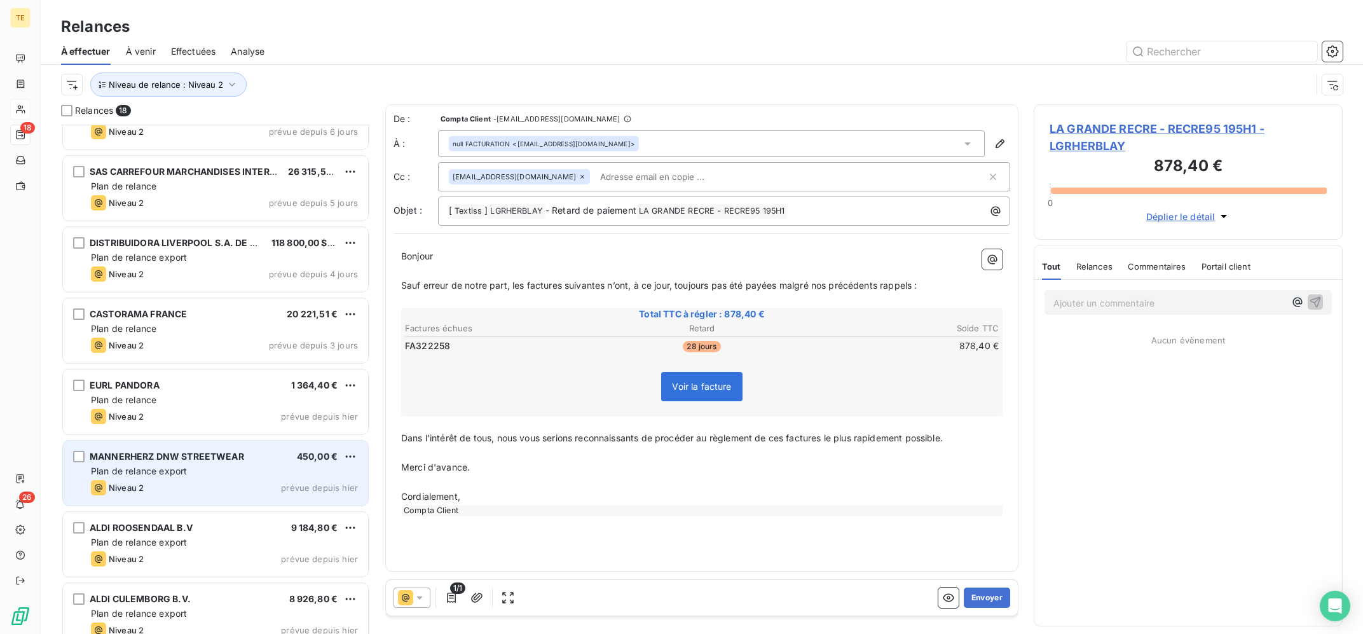
click at [189, 466] on div "Plan de relance export" at bounding box center [224, 471] width 267 height 13
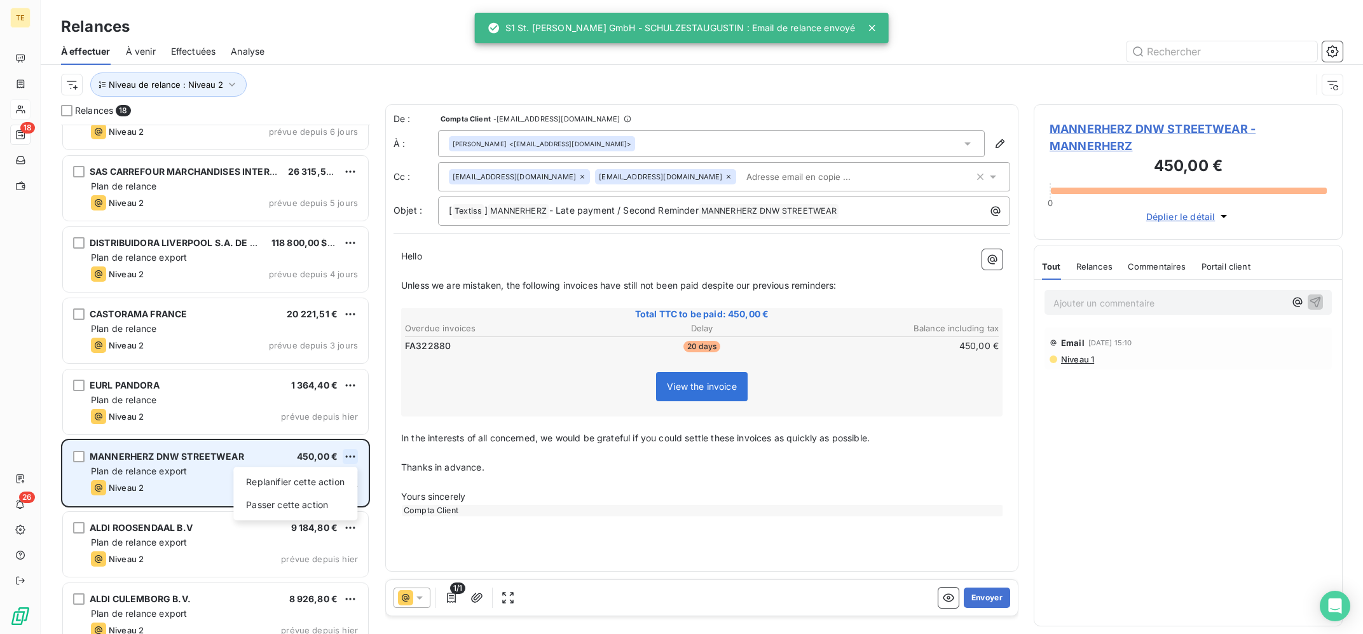
click at [349, 456] on html "TE 18 26 Relances À effectuer À venir Effectuées Analyse Niveau de relance : Ni…" at bounding box center [681, 317] width 1363 height 634
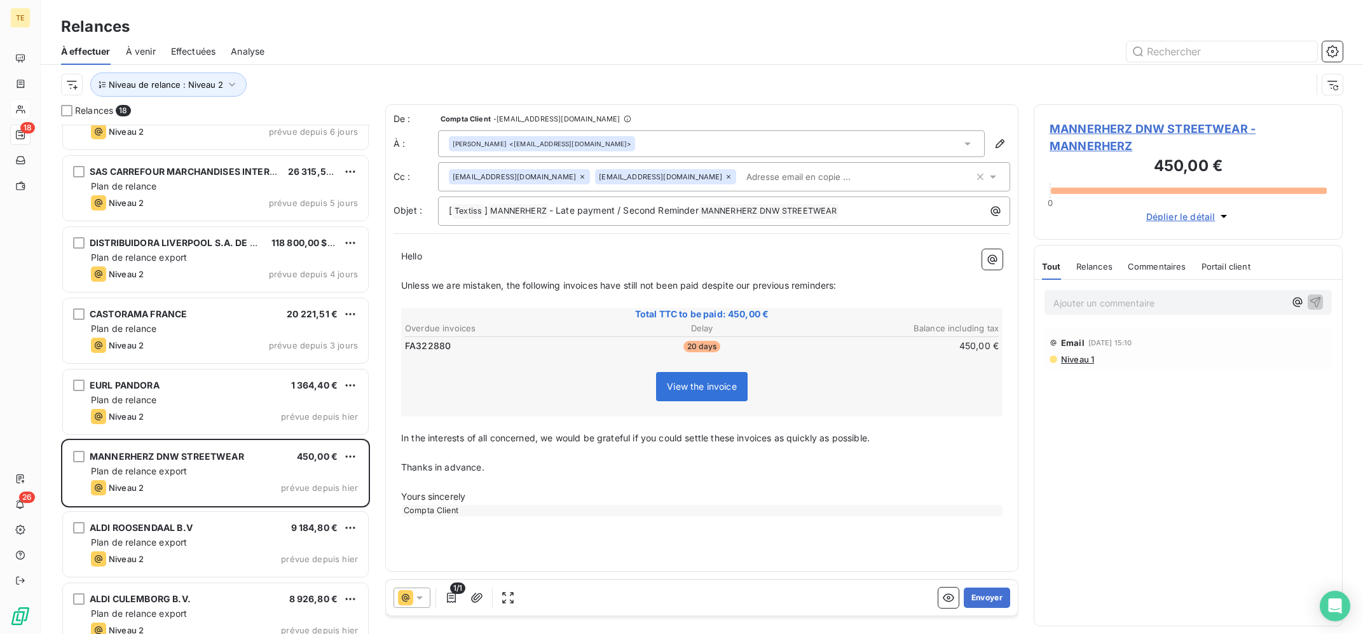
click at [469, 596] on html "TE 18 26 Relances À effectuer À venir Effectuées Analyse Niveau de relance : Ni…" at bounding box center [681, 317] width 1363 height 634
click at [474, 597] on icon "button" at bounding box center [477, 597] width 13 height 13
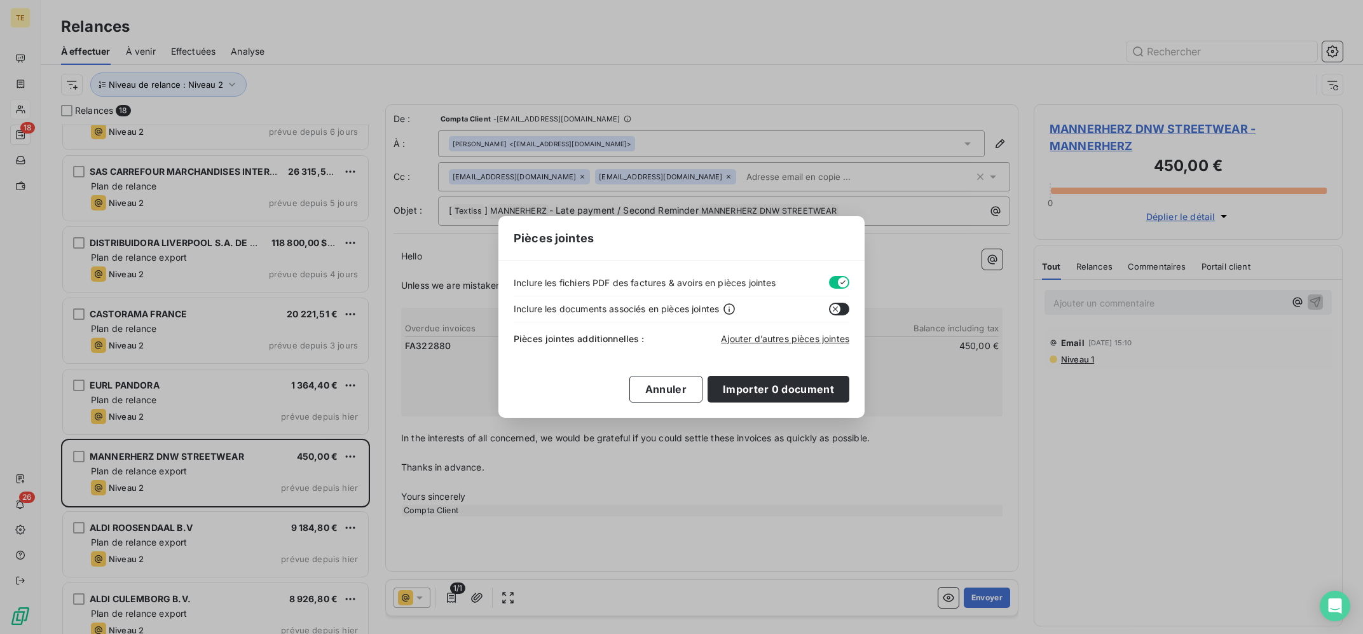
click at [702, 209] on div "Pièces jointes Inclure les fichiers PDF des factures & avoirs en pièces jointes…" at bounding box center [681, 317] width 1363 height 634
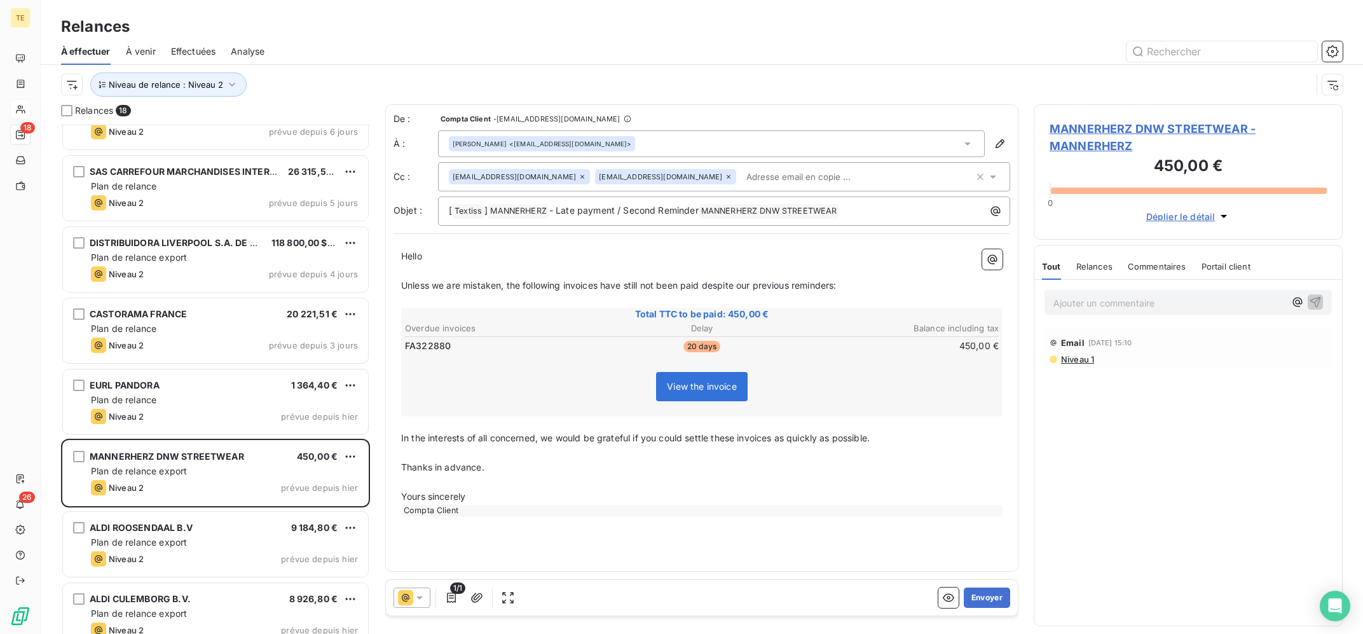
click at [671, 139] on div "[PERSON_NAME] <[EMAIL_ADDRESS][DOMAIN_NAME]>" at bounding box center [711, 143] width 547 height 27
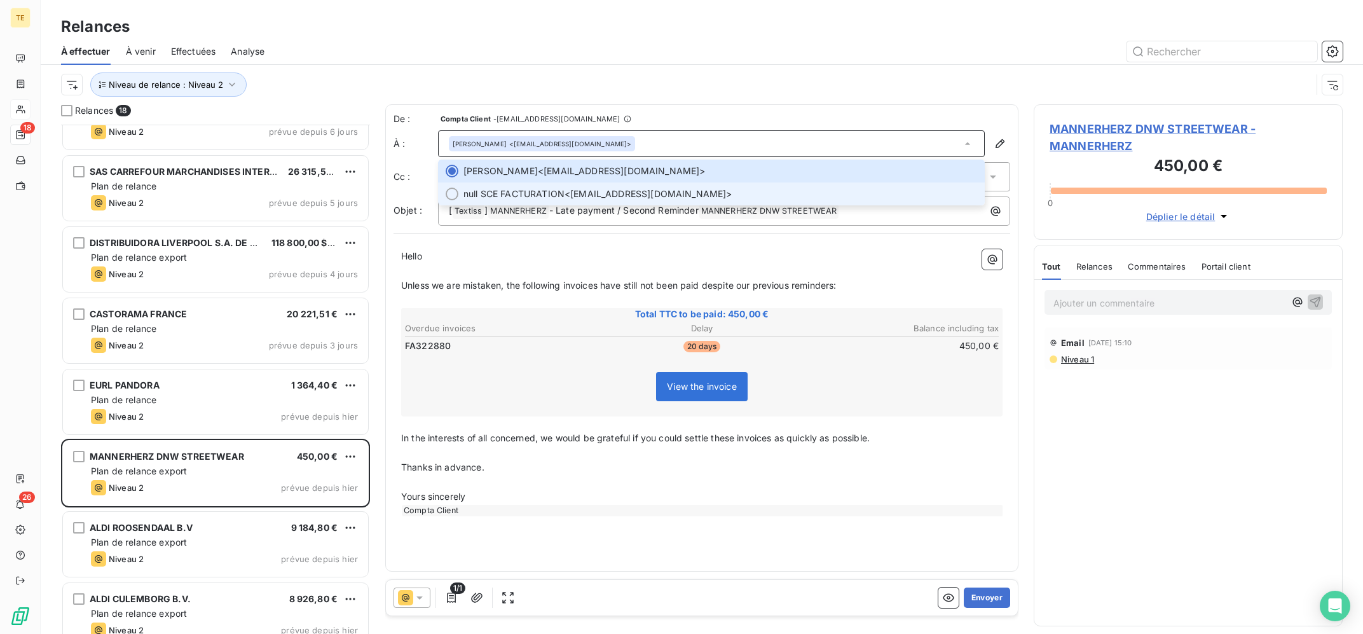
click at [649, 190] on span "null SCE FACTURATION <[EMAIL_ADDRESS][DOMAIN_NAME]>" at bounding box center [721, 194] width 514 height 13
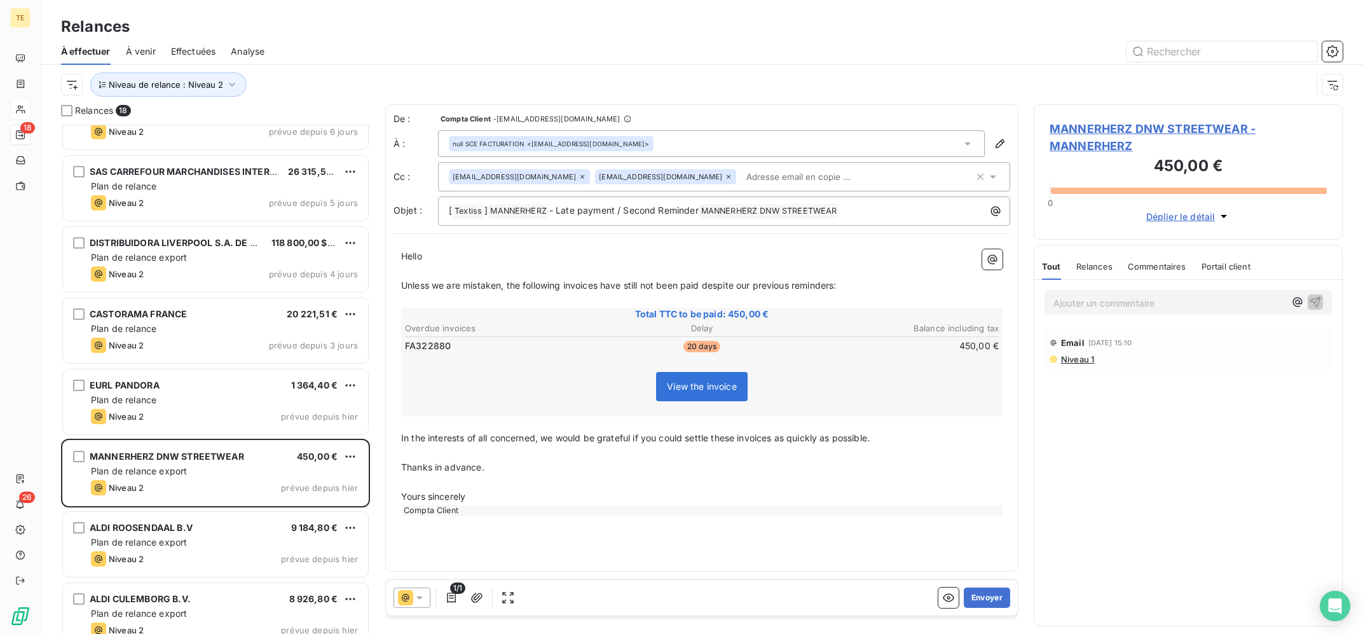
click at [727, 176] on icon at bounding box center [729, 177] width 4 height 4
copy span "MANNERHERZ"
drag, startPoint x: 1145, startPoint y: 150, endPoint x: 991, endPoint y: 78, distance: 170.1
click at [1034, 104] on div "MANNERHERZ DNW STREETWEAR - MANNERHERZ 450,00 € 0 Déplier le détail Tout Relanc…" at bounding box center [1188, 369] width 309 height 530
drag, startPoint x: 976, startPoint y: 57, endPoint x: 781, endPoint y: 55, distance: 195.2
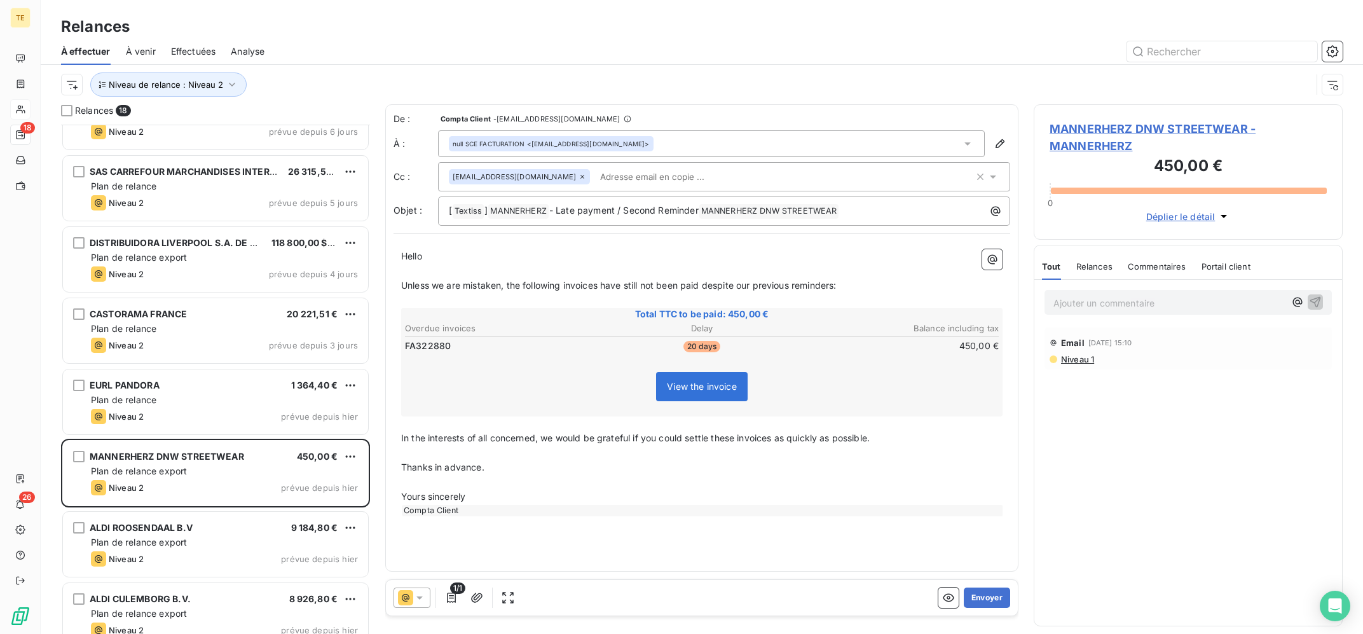
click at [975, 57] on div at bounding box center [811, 51] width 1063 height 20
click at [467, 598] on button "button" at bounding box center [477, 598] width 20 height 20
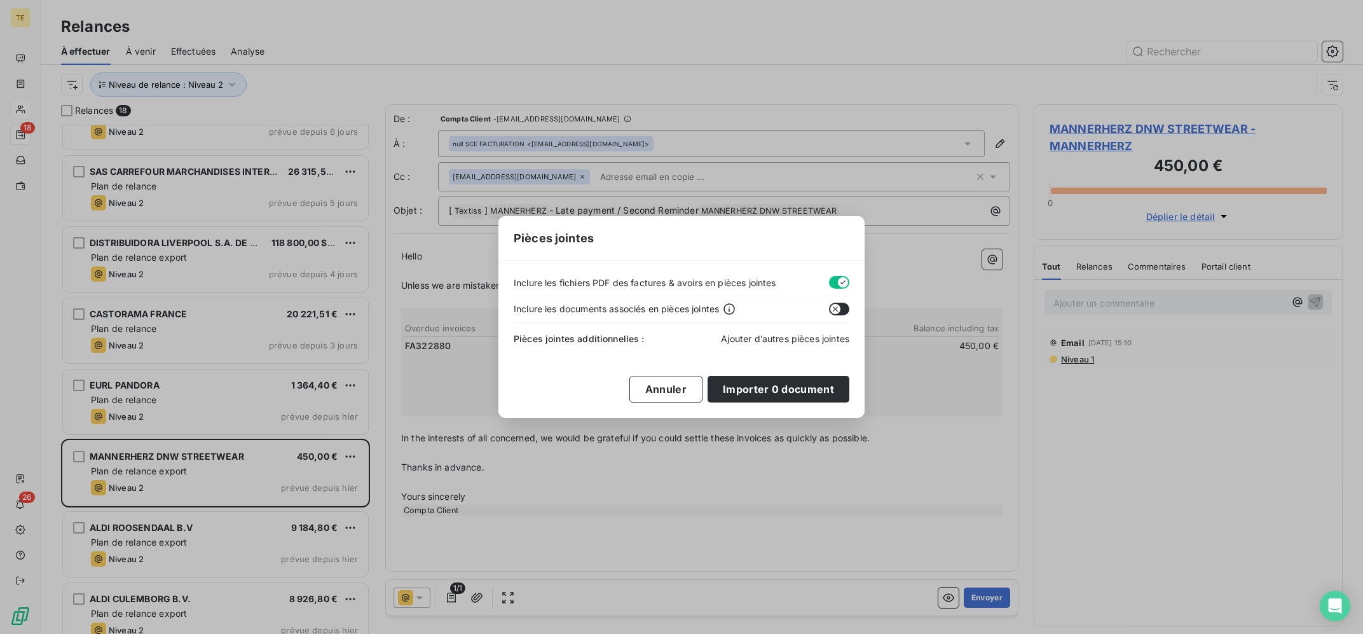
click at [755, 344] on span "Ajouter d’autres pièces jointes" at bounding box center [785, 338] width 128 height 11
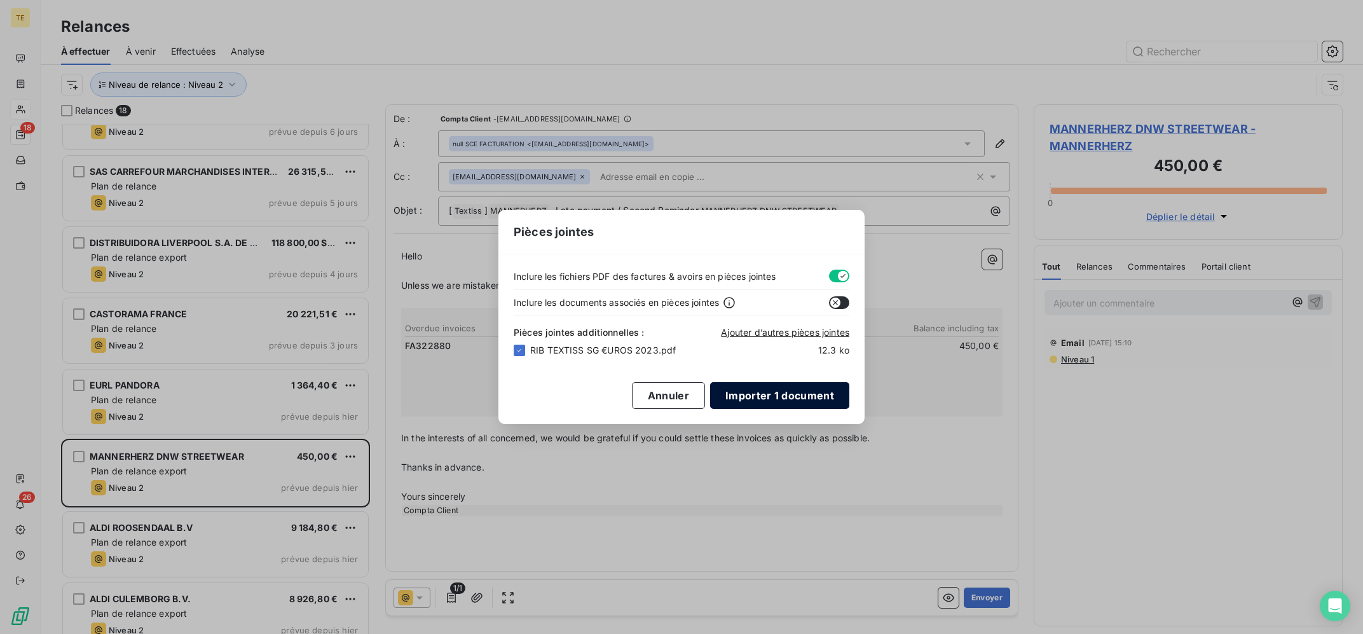
click at [789, 389] on button "Importer 1 document" at bounding box center [779, 395] width 139 height 27
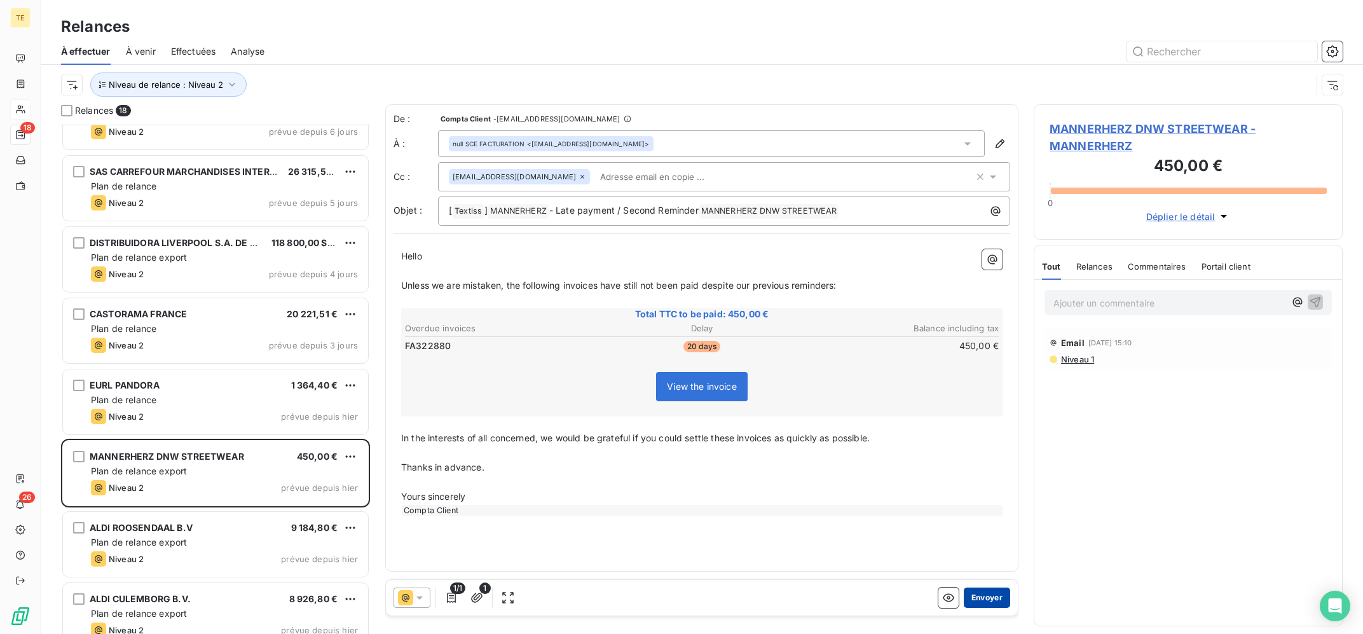
drag, startPoint x: 991, startPoint y: 592, endPoint x: 988, endPoint y: 601, distance: 9.3
click at [988, 601] on button "Envoyer" at bounding box center [987, 598] width 46 height 20
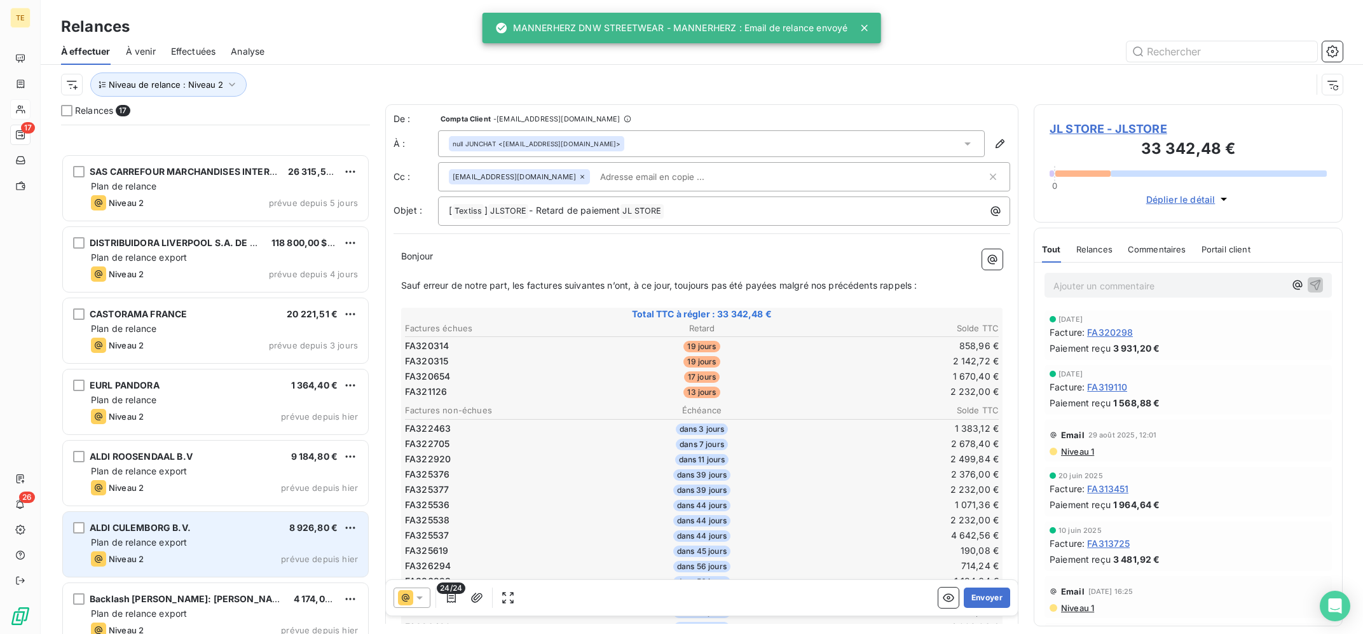
scroll to position [512, 0]
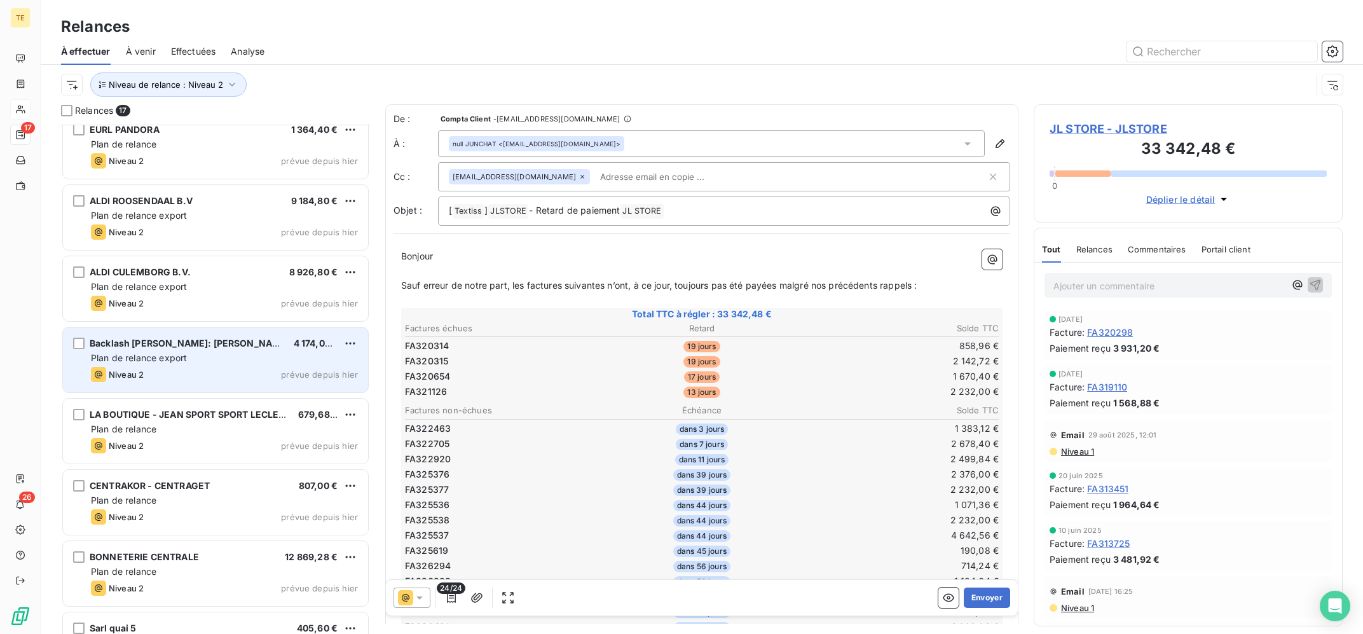
click at [215, 373] on div "Niveau 2 prévue depuis hier" at bounding box center [224, 374] width 267 height 15
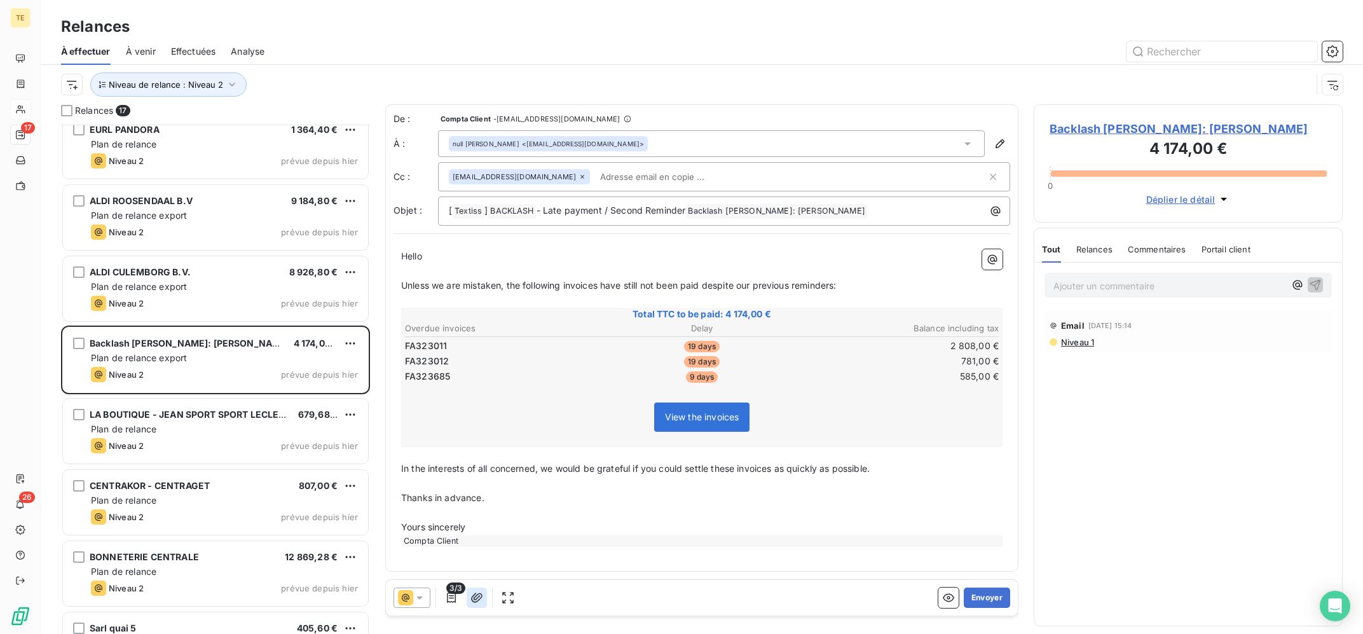
click at [472, 596] on icon "button" at bounding box center [477, 597] width 13 height 13
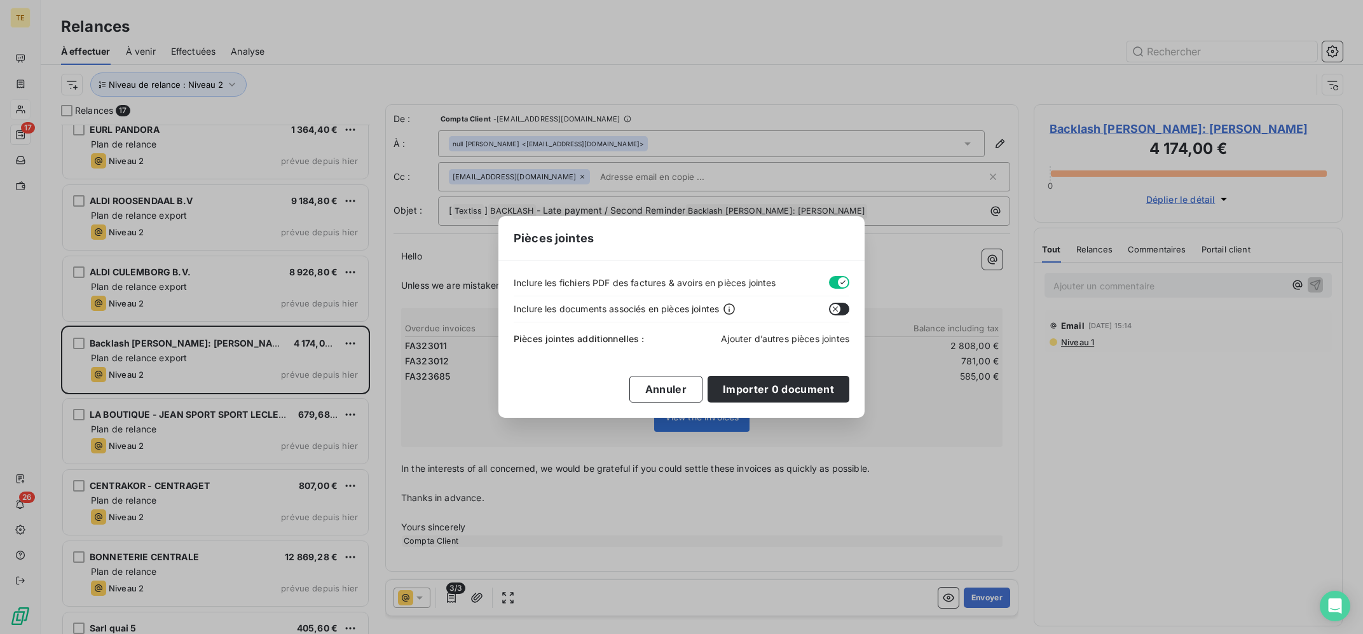
click at [757, 340] on span "Ajouter d’autres pièces jointes" at bounding box center [785, 338] width 128 height 11
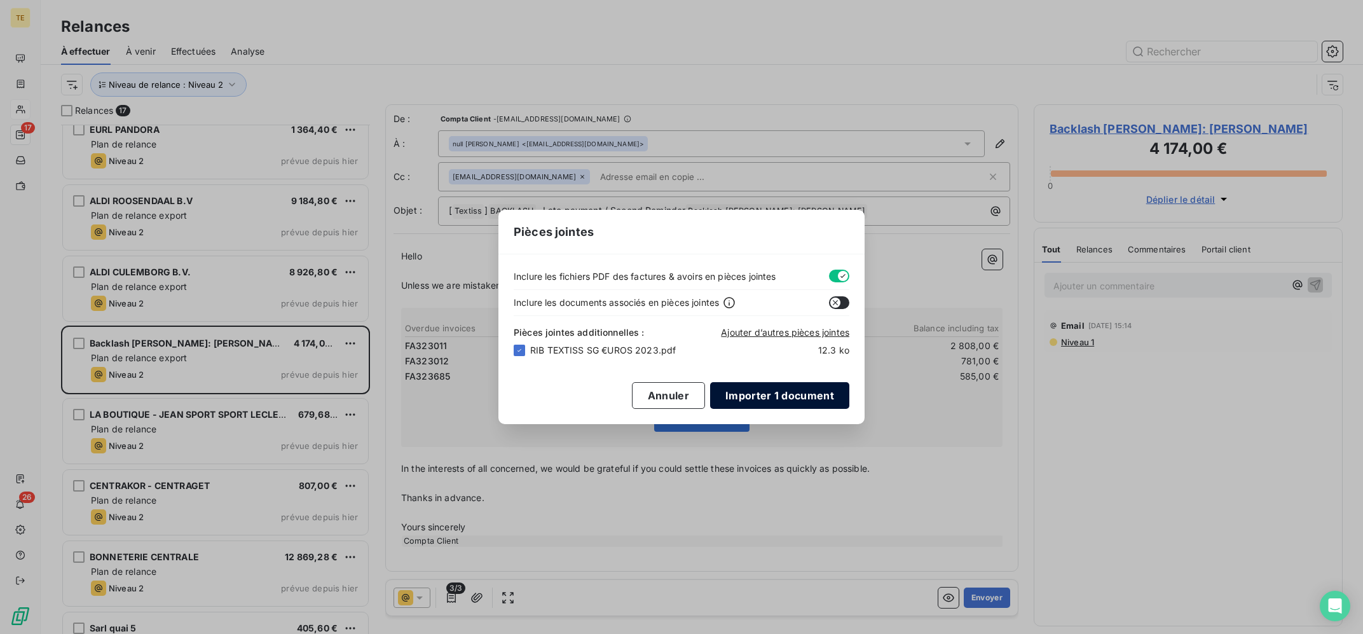
click at [803, 394] on button "Importer 1 document" at bounding box center [779, 395] width 139 height 27
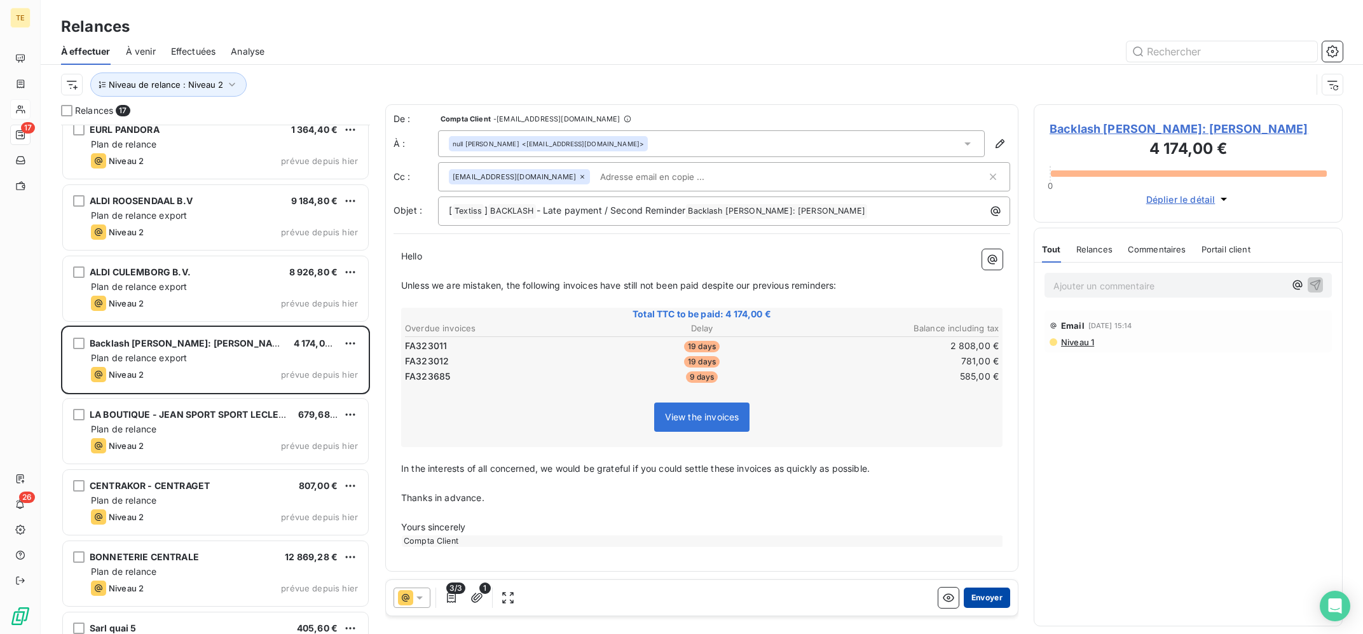
click at [981, 596] on button "Envoyer" at bounding box center [987, 598] width 46 height 20
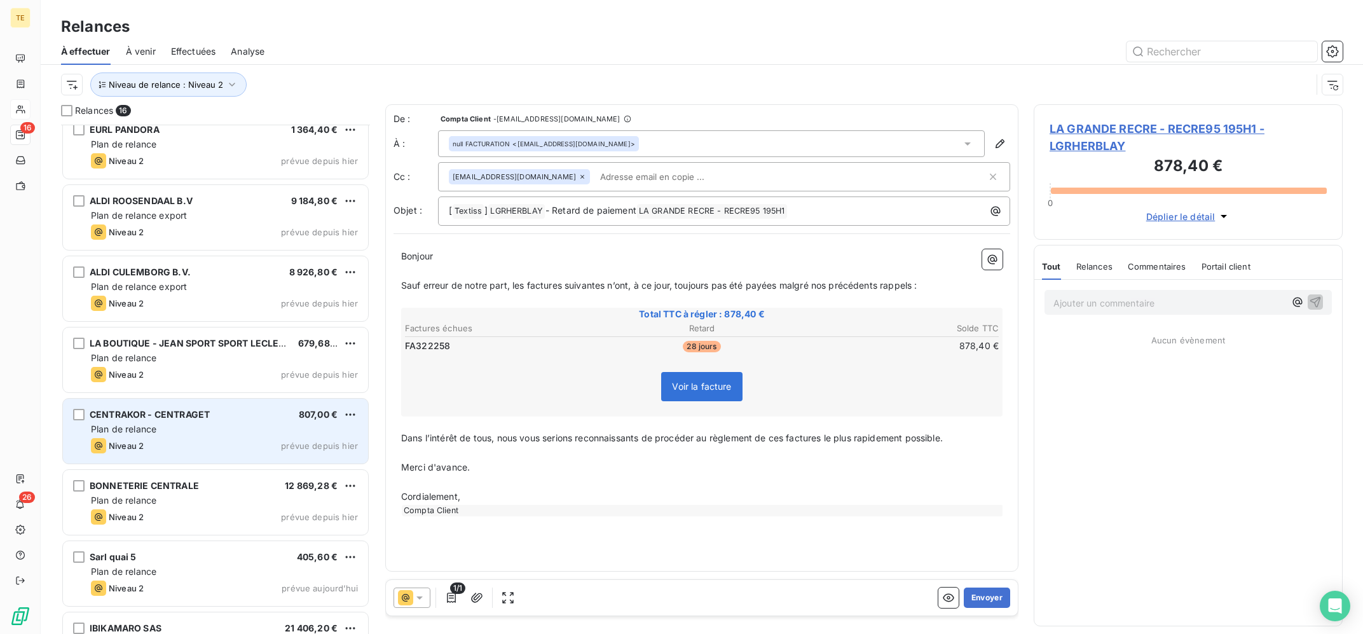
click at [226, 412] on div "CENTRAKOR - CENTRAGET 807,00 €" at bounding box center [224, 414] width 267 height 11
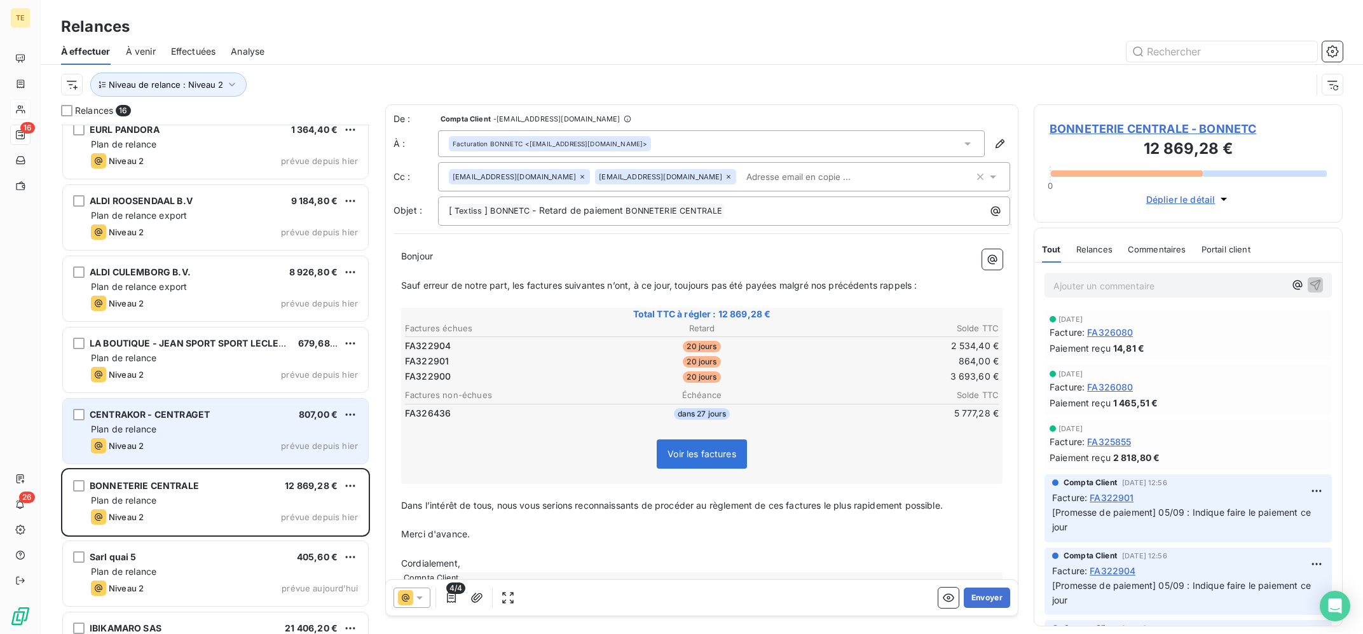
click at [226, 412] on div "CENTRAKOR - CENTRAGET 807,00 €" at bounding box center [224, 414] width 267 height 11
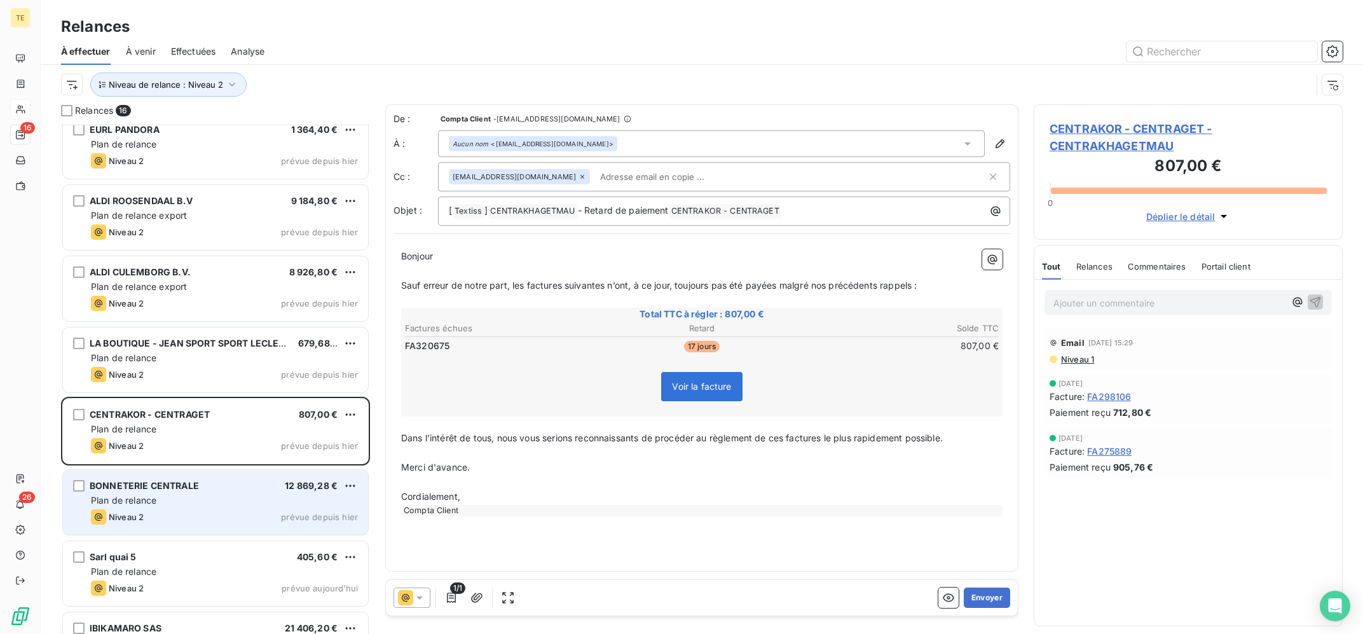
click at [227, 485] on div "BONNETERIE CENTRALE 12 869,28 €" at bounding box center [224, 485] width 267 height 11
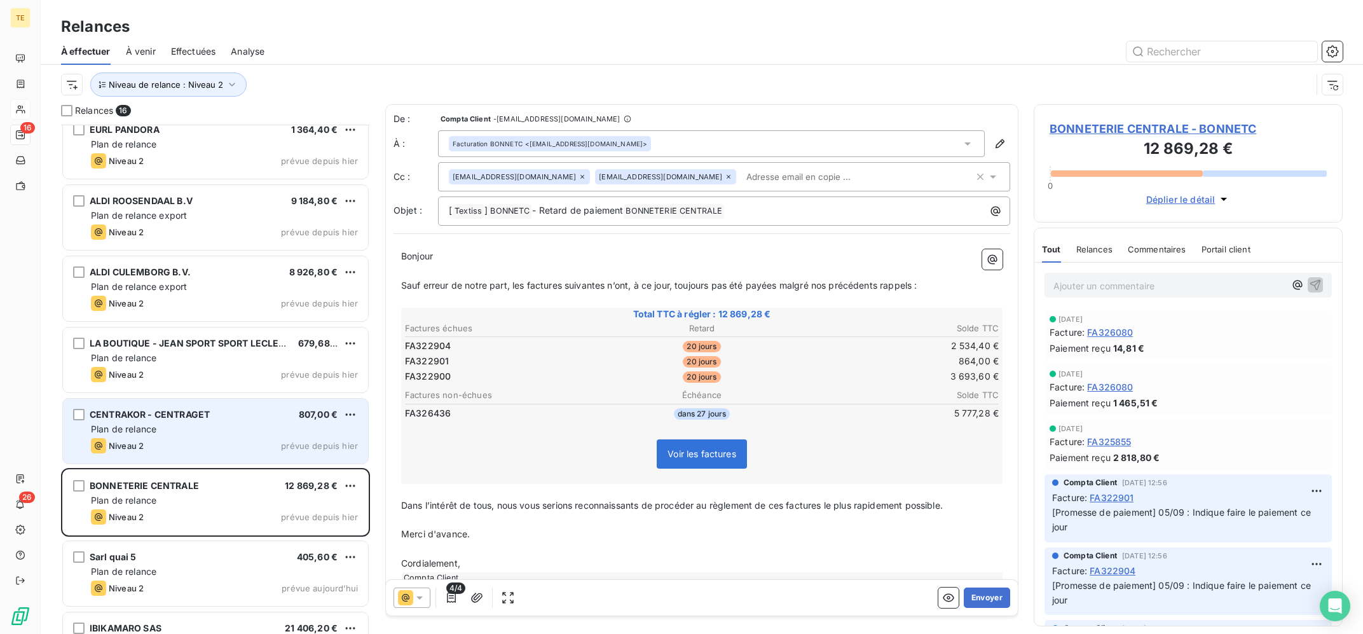
click at [221, 432] on div "Plan de relance" at bounding box center [224, 429] width 267 height 13
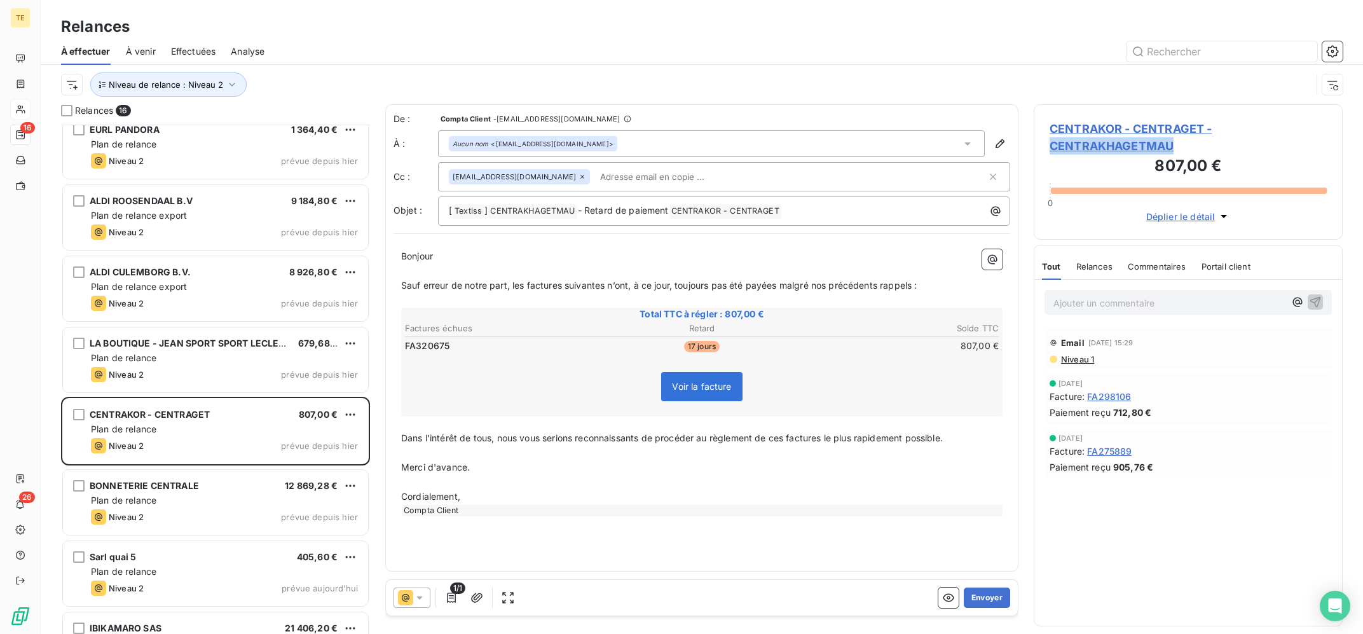
copy span "CENTRAKHAGETMAU"
drag, startPoint x: 1185, startPoint y: 146, endPoint x: 997, endPoint y: 53, distance: 209.3
click at [1034, 104] on div "CENTRAKOR - CENTRAGET - CENTRAKHAGETMAU 807,00 € 0 Déplier le détail Tout Relan…" at bounding box center [1188, 369] width 309 height 530
click at [997, 51] on div at bounding box center [811, 51] width 1063 height 20
click at [999, 597] on button "Envoyer" at bounding box center [987, 598] width 46 height 20
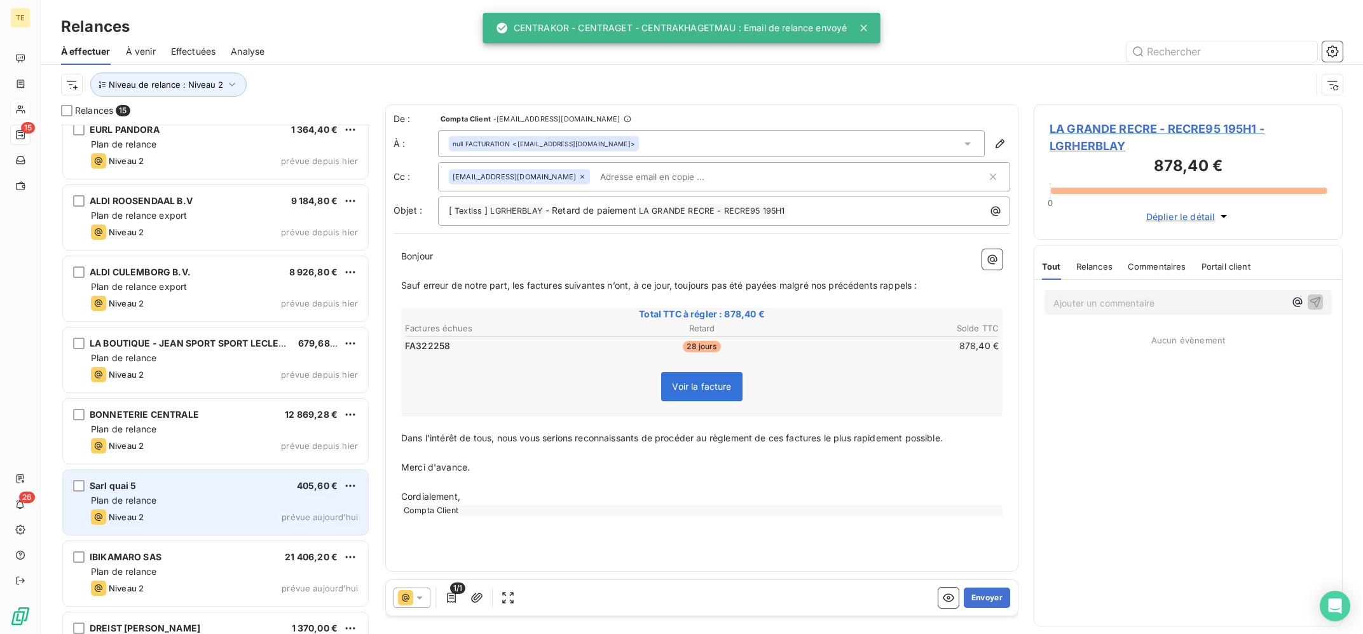
click at [176, 516] on div "Niveau 2 prévue aujourd’hui" at bounding box center [224, 516] width 267 height 15
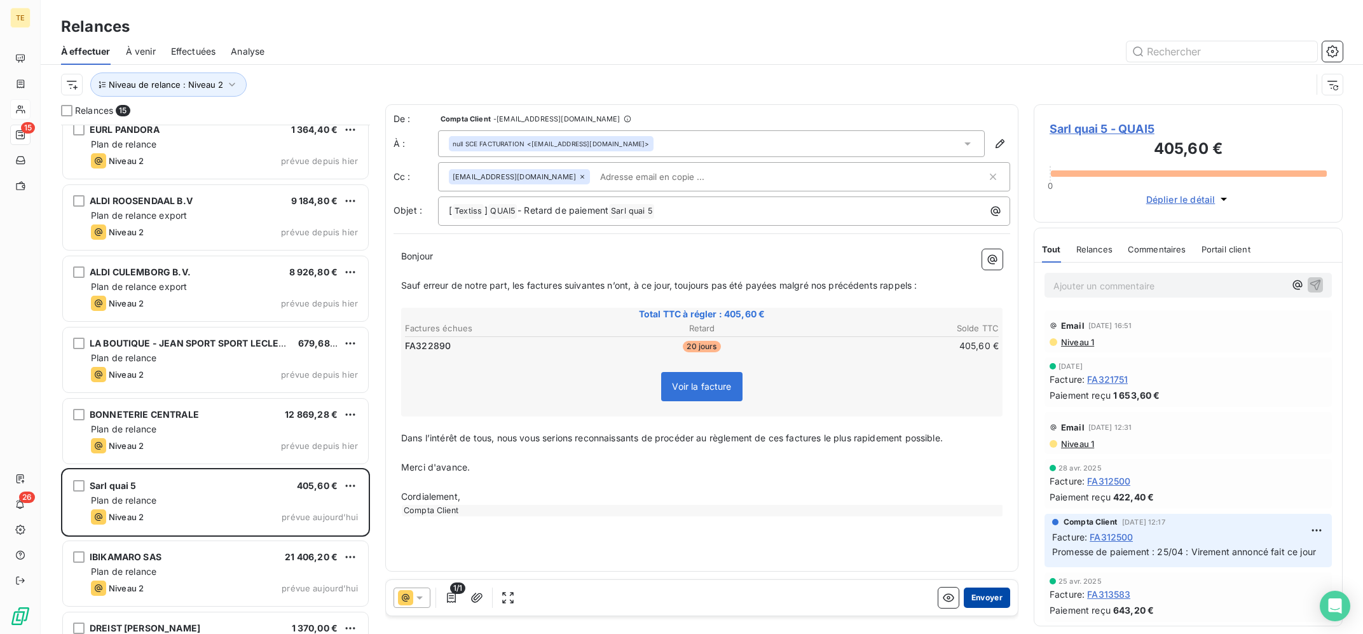
click at [992, 594] on button "Envoyer" at bounding box center [987, 598] width 46 height 20
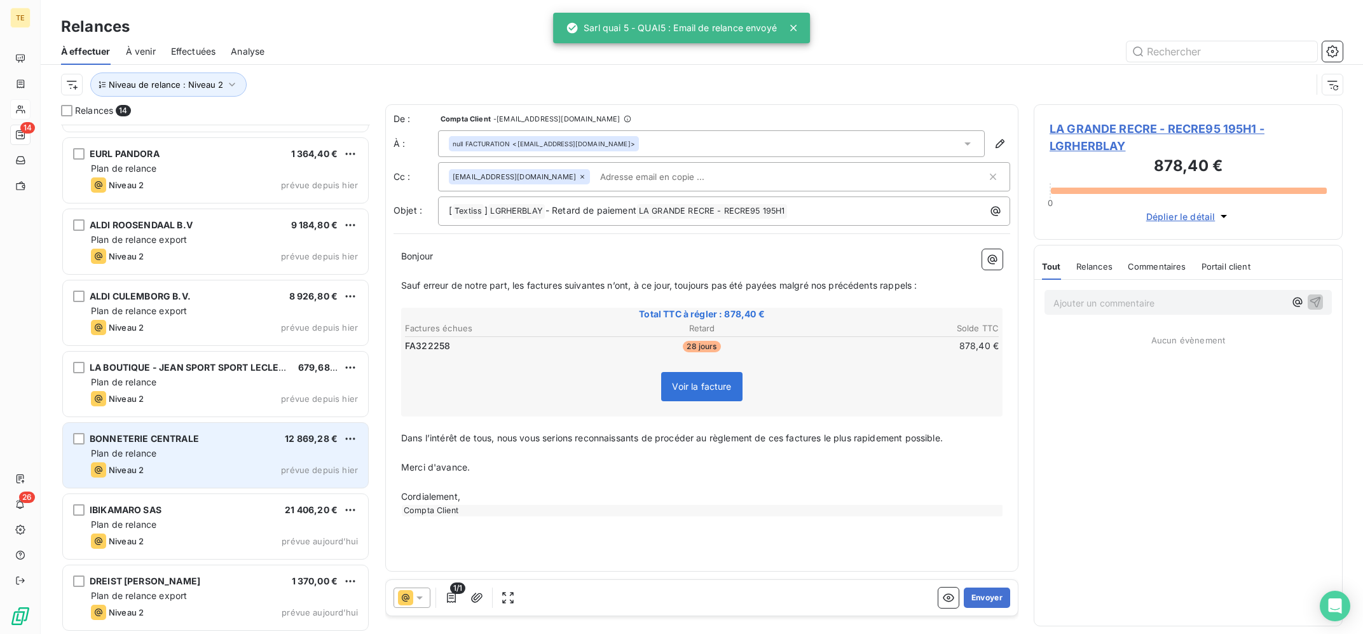
scroll to position [488, 0]
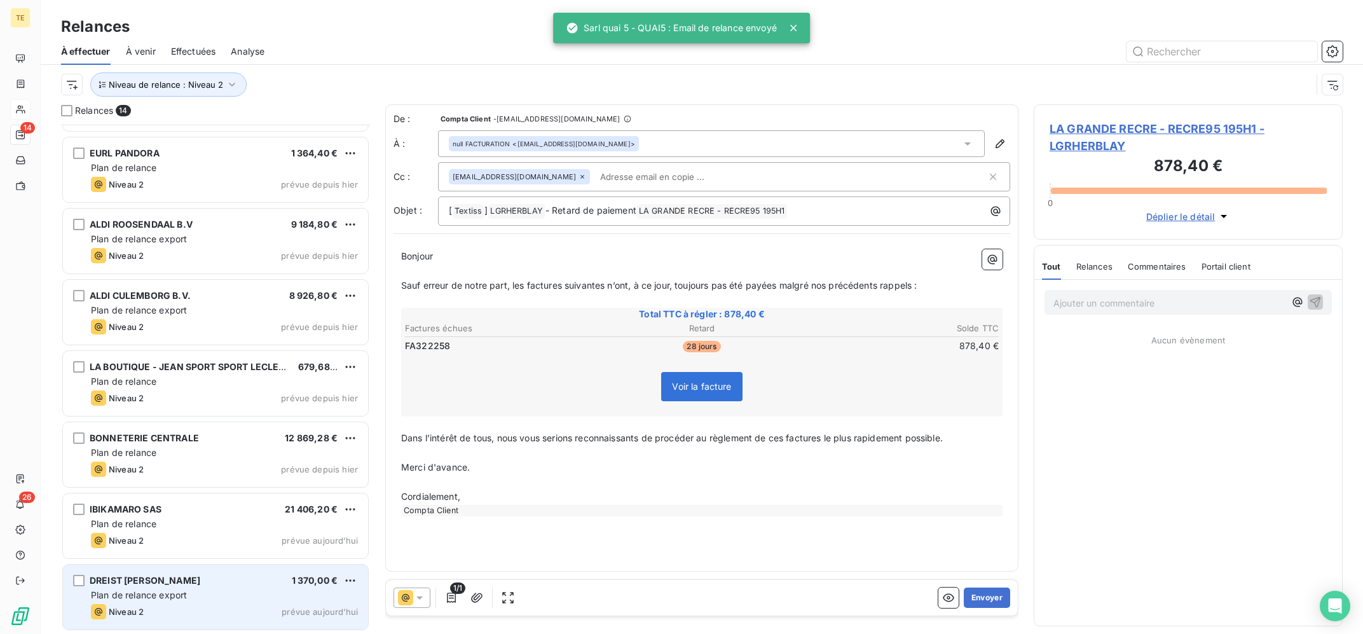
click at [217, 605] on div "Niveau 2 prévue aujourd’hui" at bounding box center [224, 611] width 267 height 15
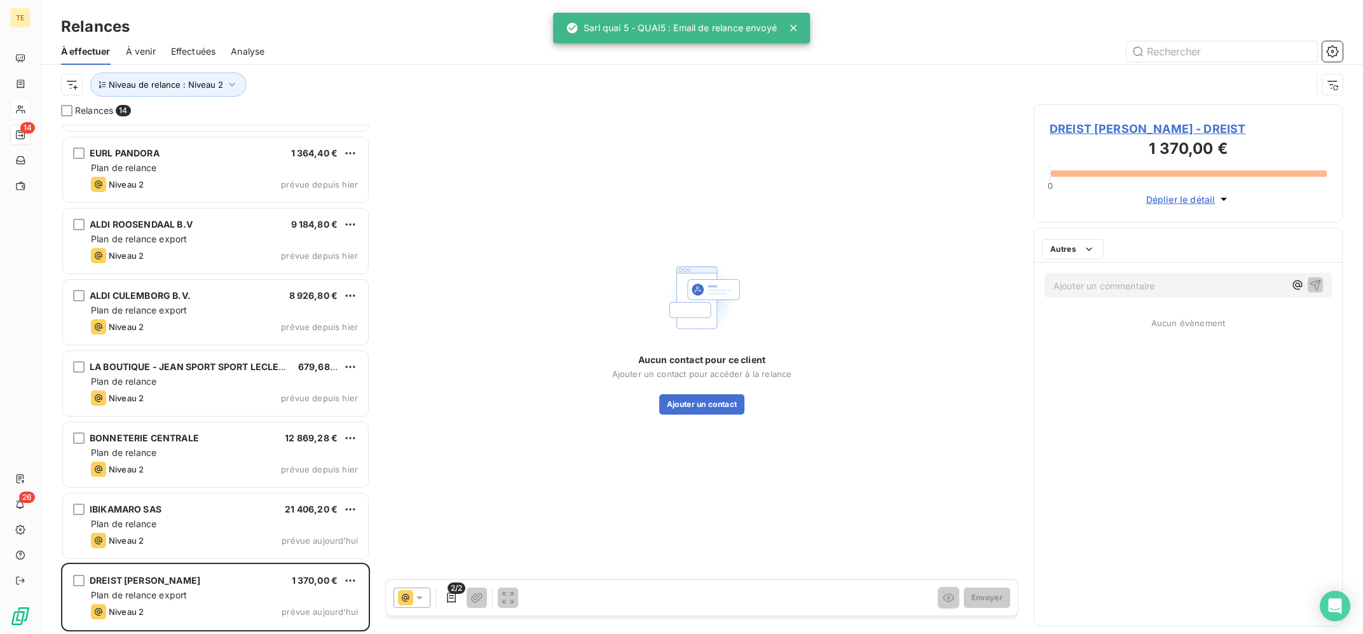
scroll to position [488, 0]
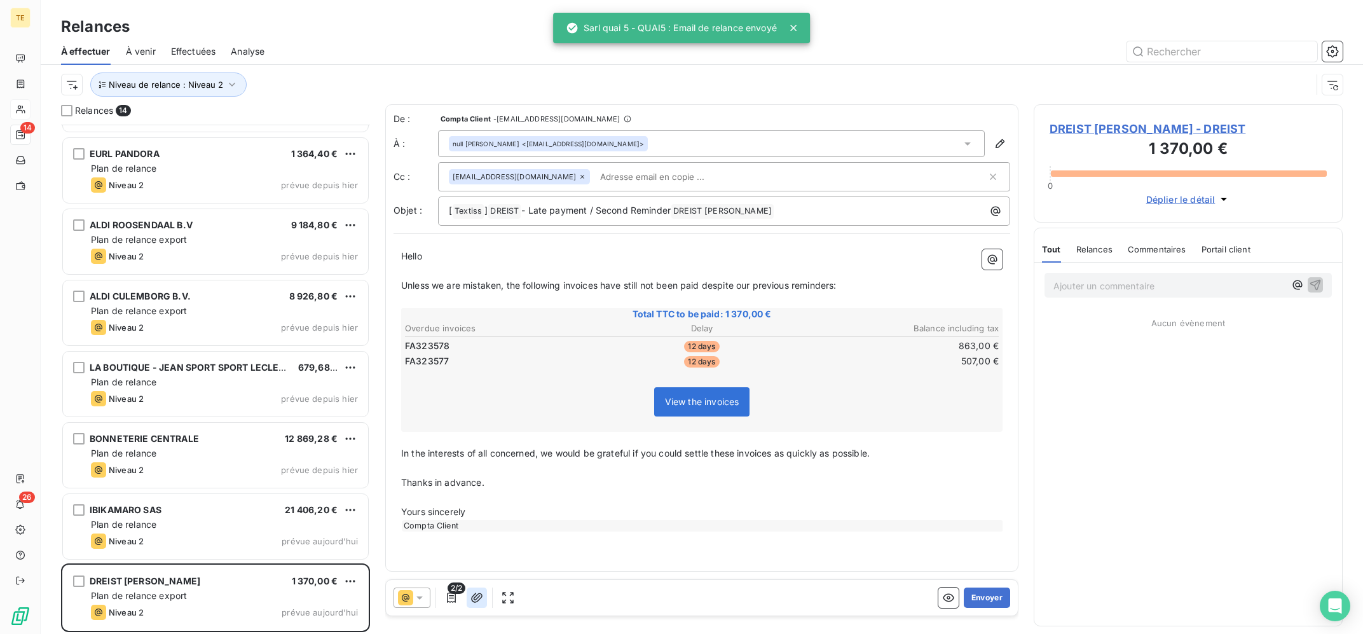
click at [483, 596] on button "button" at bounding box center [477, 598] width 20 height 20
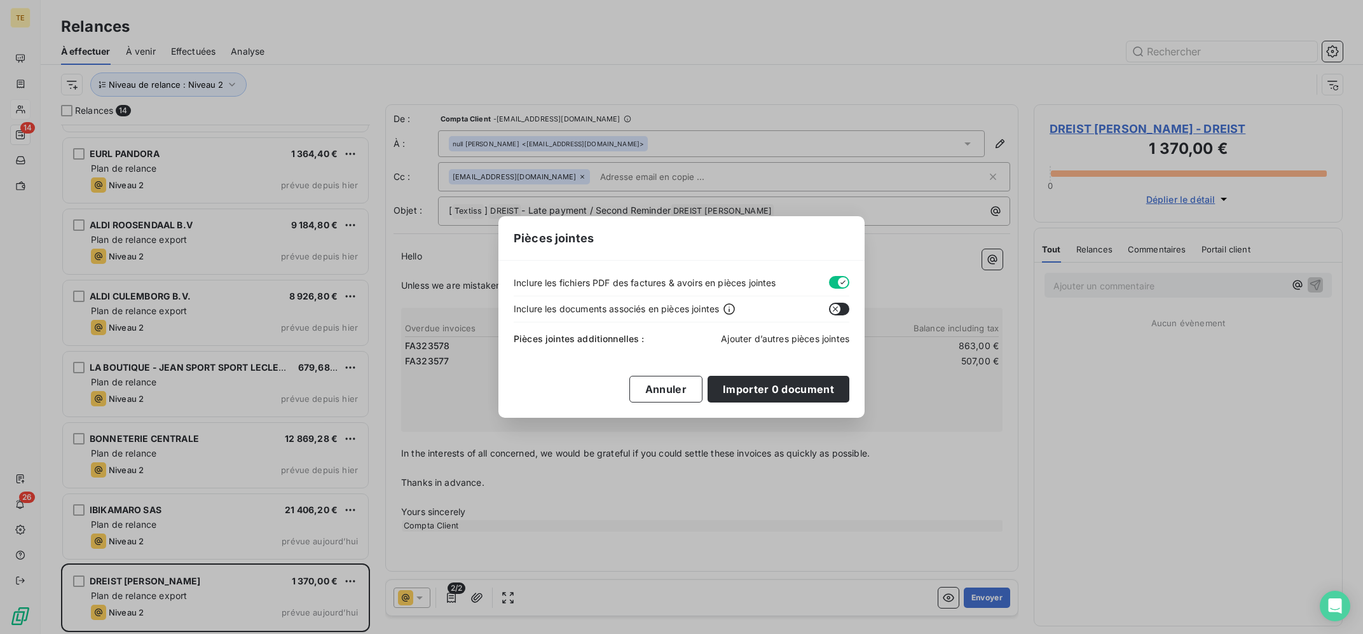
click at [761, 342] on span "Ajouter d’autres pièces jointes" at bounding box center [785, 338] width 128 height 11
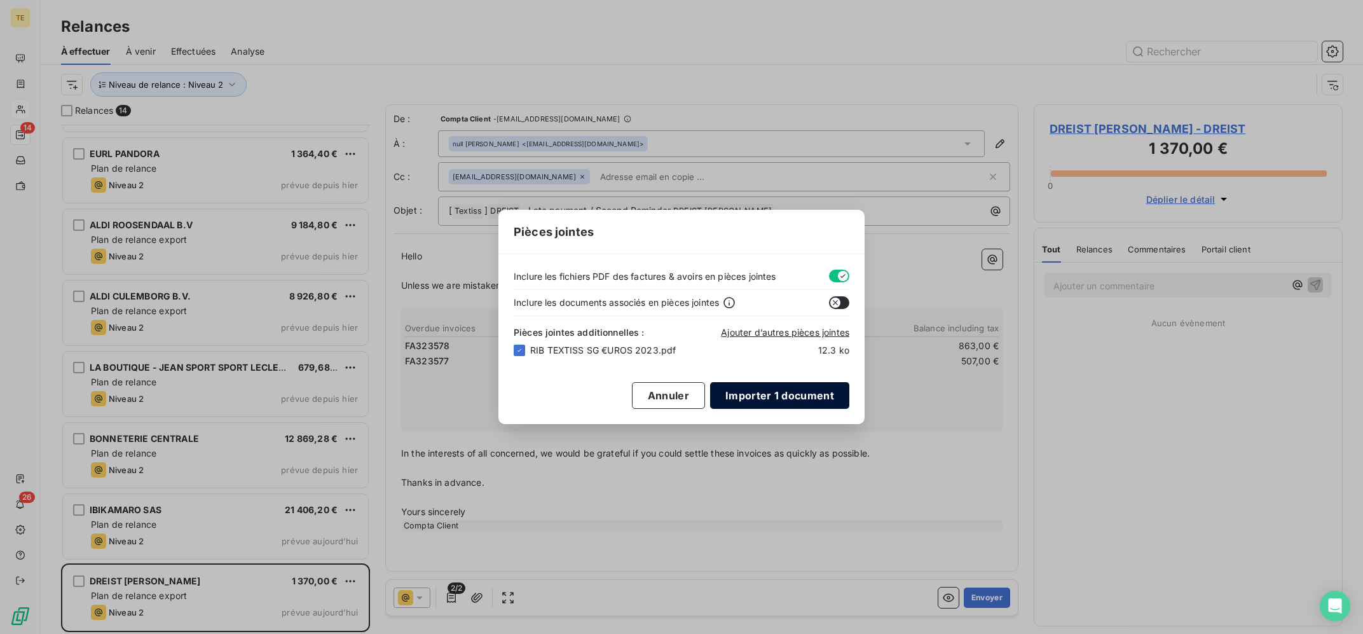
click at [800, 394] on button "Importer 1 document" at bounding box center [779, 395] width 139 height 27
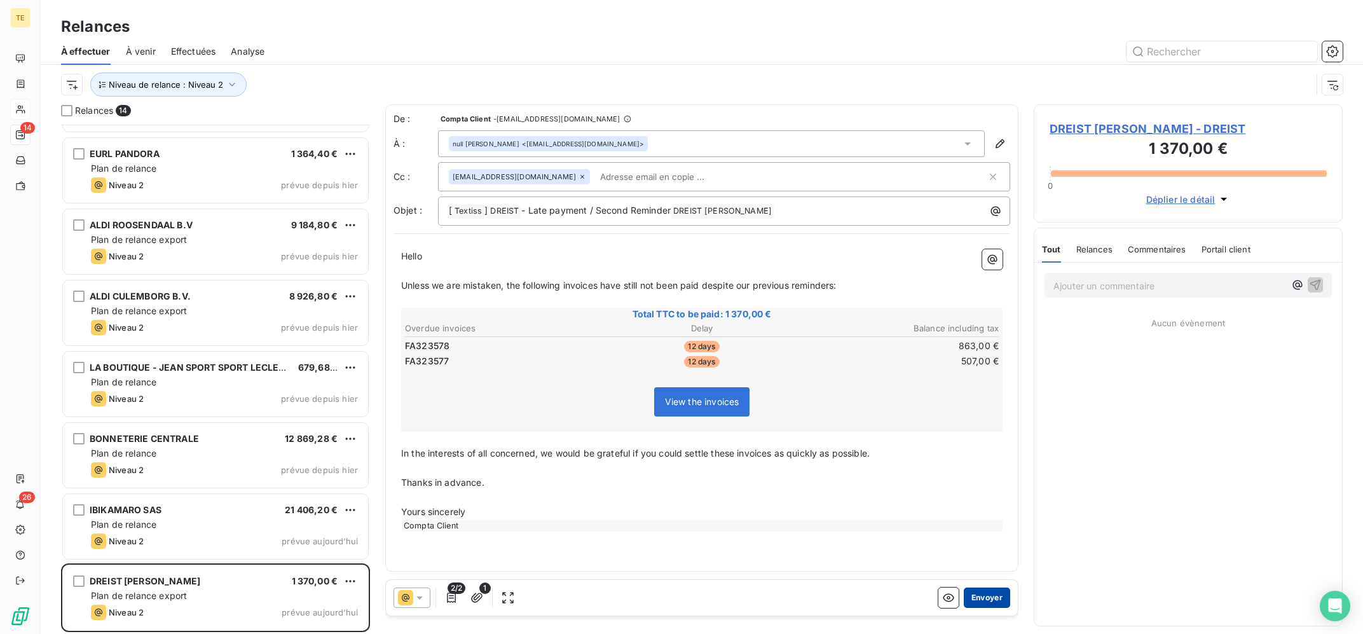
click at [995, 602] on button "Envoyer" at bounding box center [987, 598] width 46 height 20
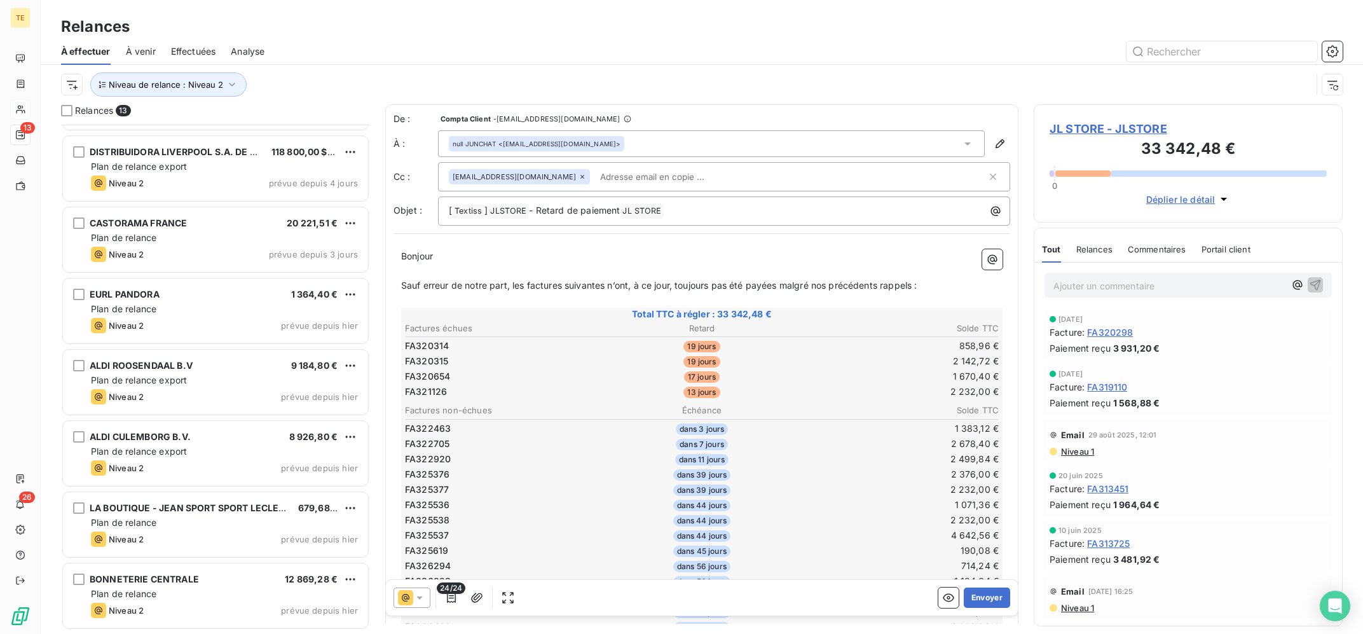
scroll to position [417, 0]
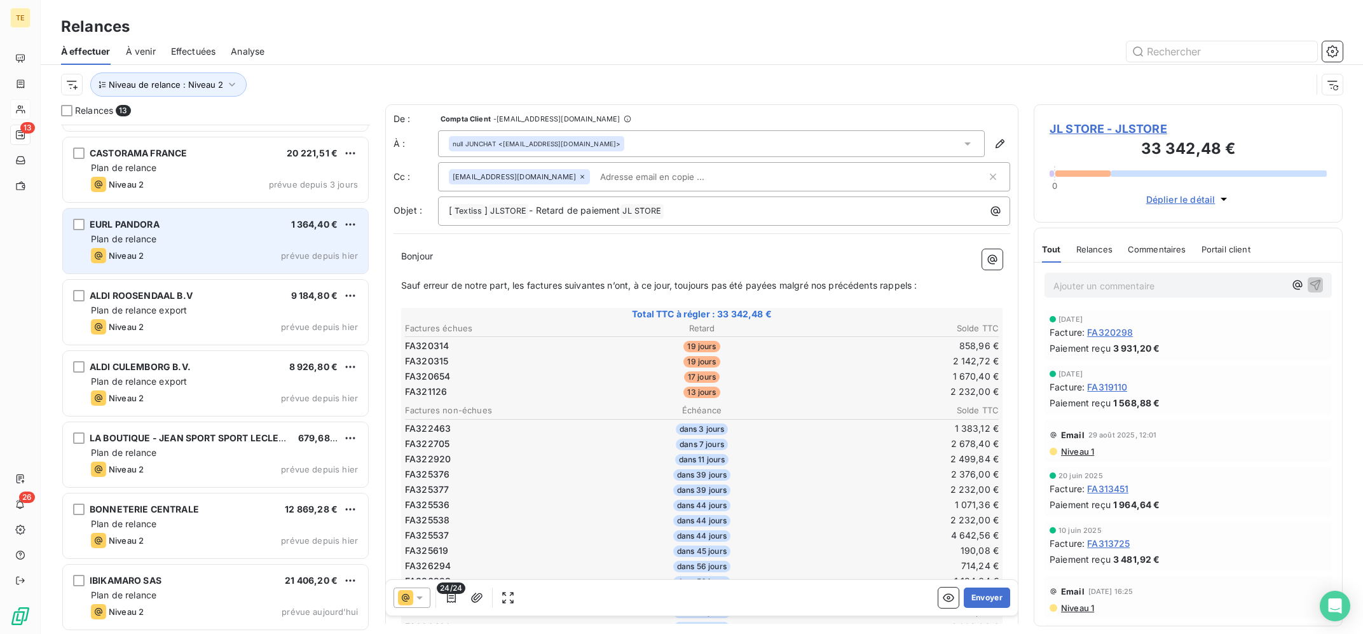
click at [251, 225] on div "EURL PANDORA 1 364,40 €" at bounding box center [224, 224] width 267 height 11
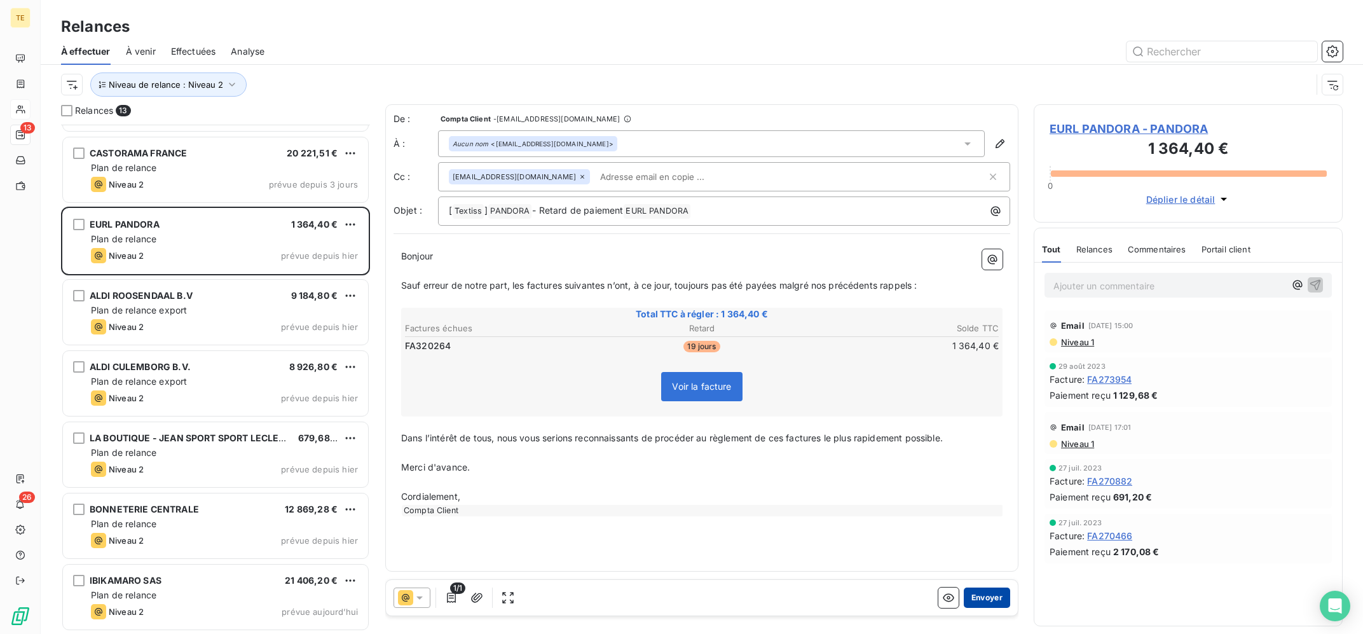
click at [996, 598] on button "Envoyer" at bounding box center [987, 598] width 46 height 20
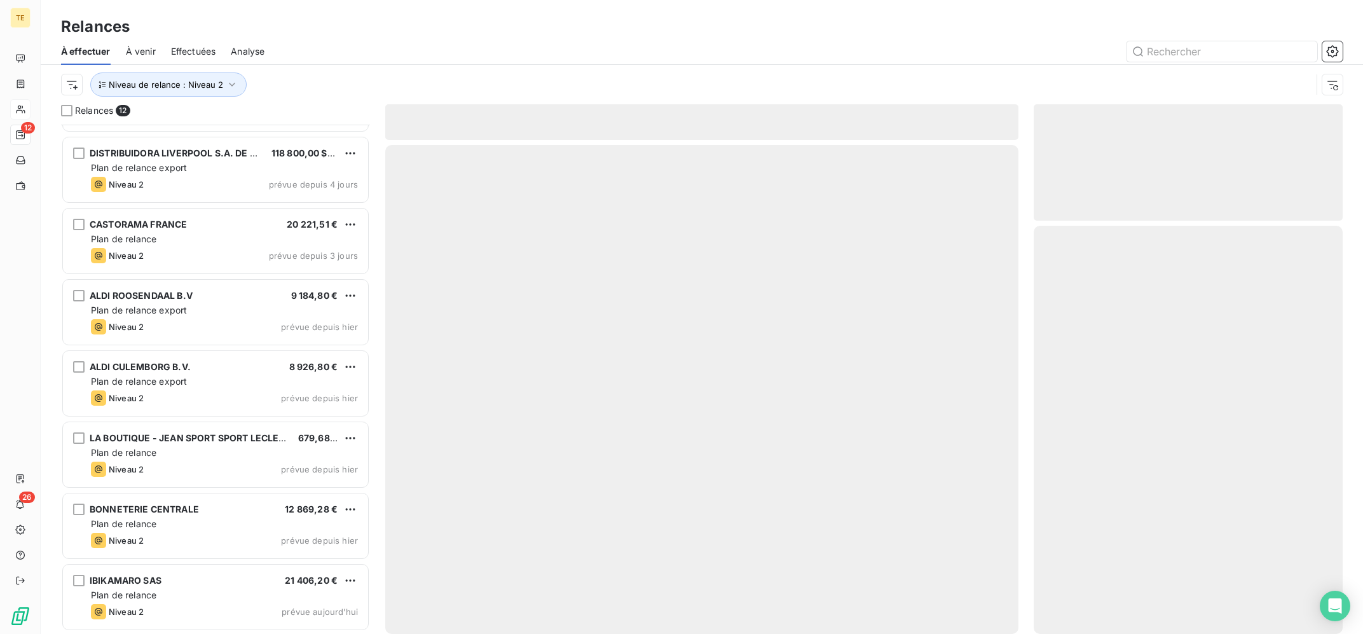
scroll to position [345, 0]
